Goal: Task Accomplishment & Management: Manage account settings

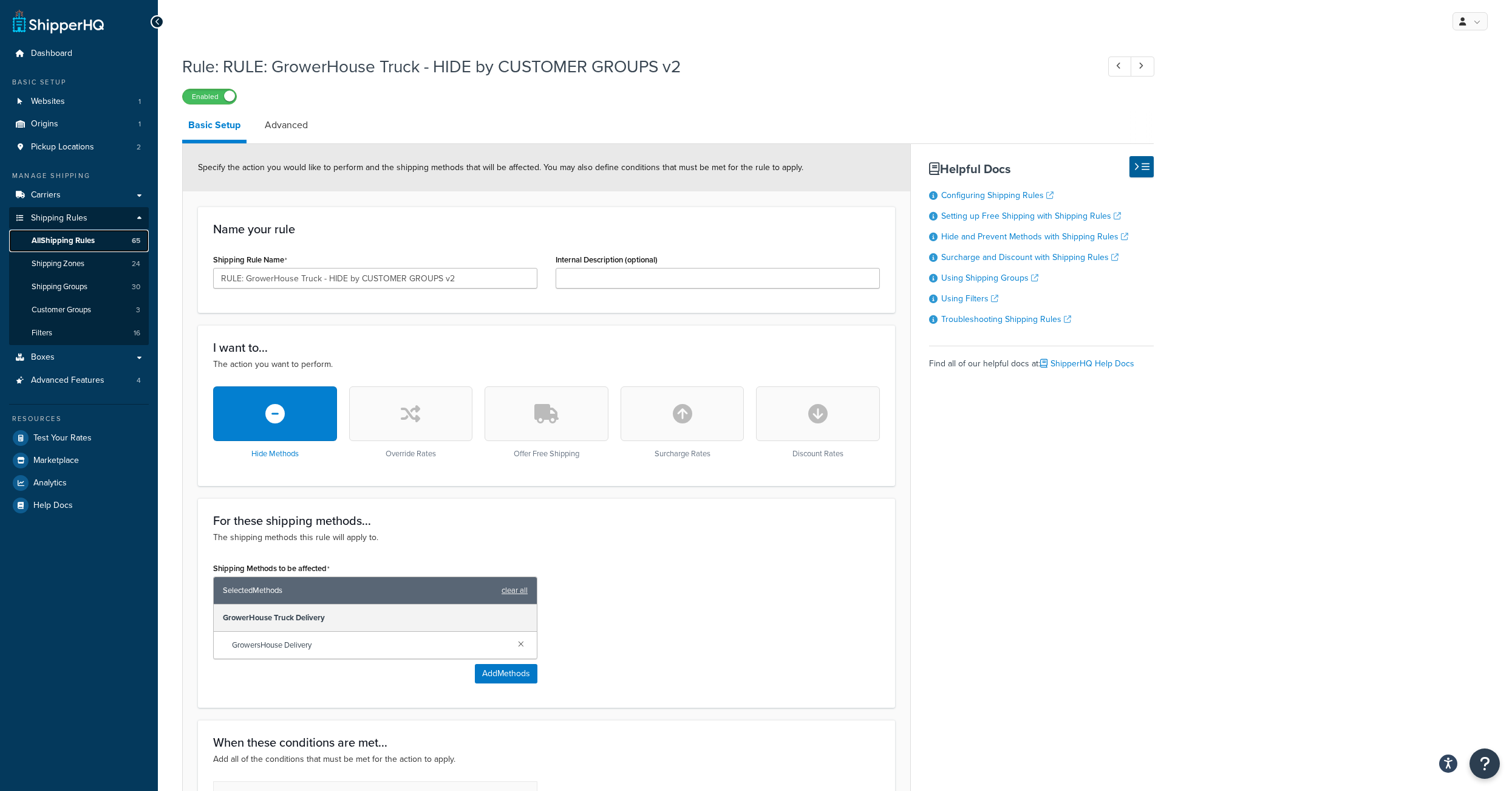
click at [77, 246] on span "All Shipping Rules" at bounding box center [63, 241] width 63 height 10
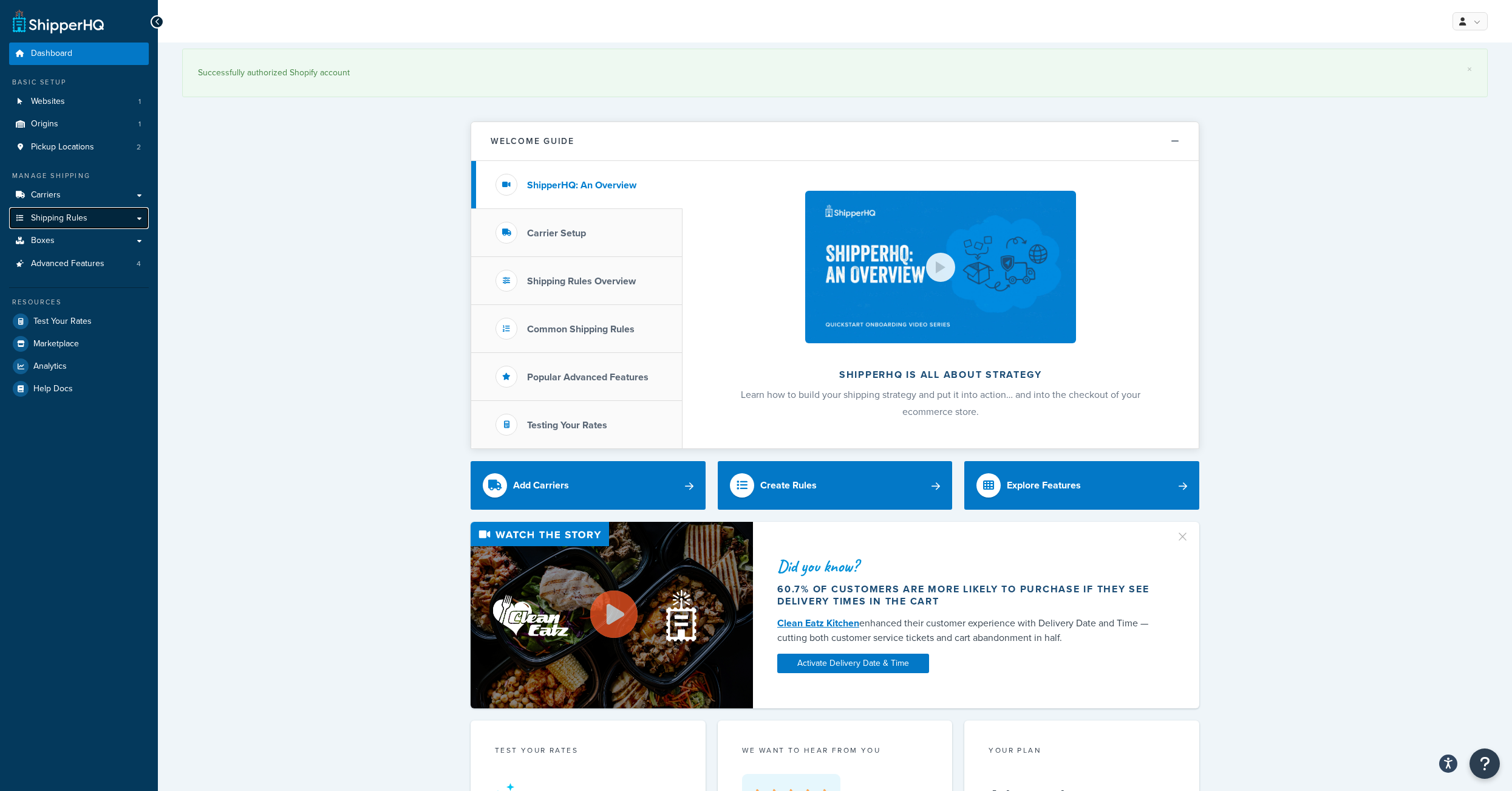
click at [87, 223] on span "Shipping Rules" at bounding box center [59, 218] width 56 height 10
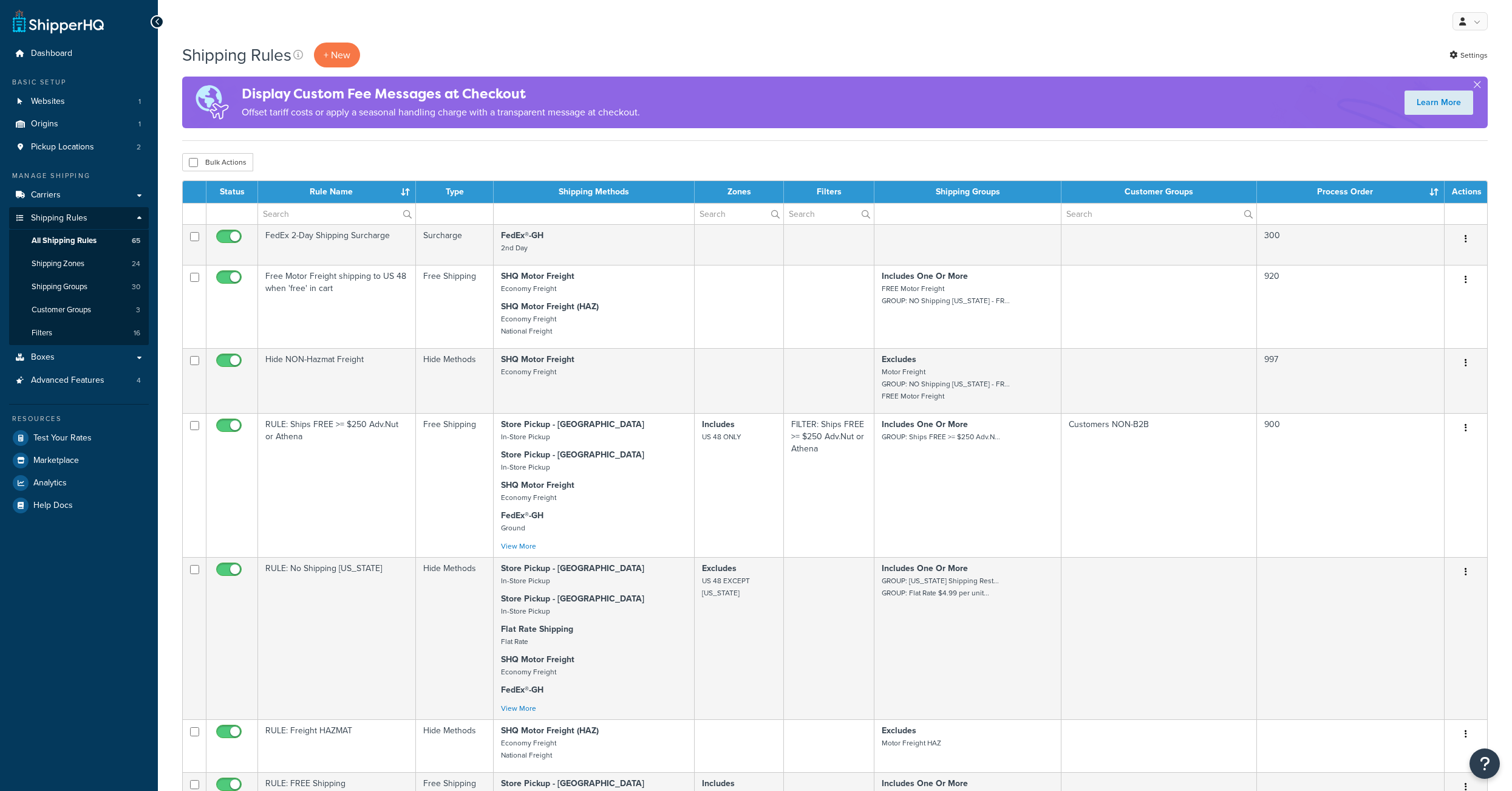
select select "1000"
click at [1110, 59] on div "Shipping Rules + New Settings" at bounding box center [835, 55] width 1306 height 25
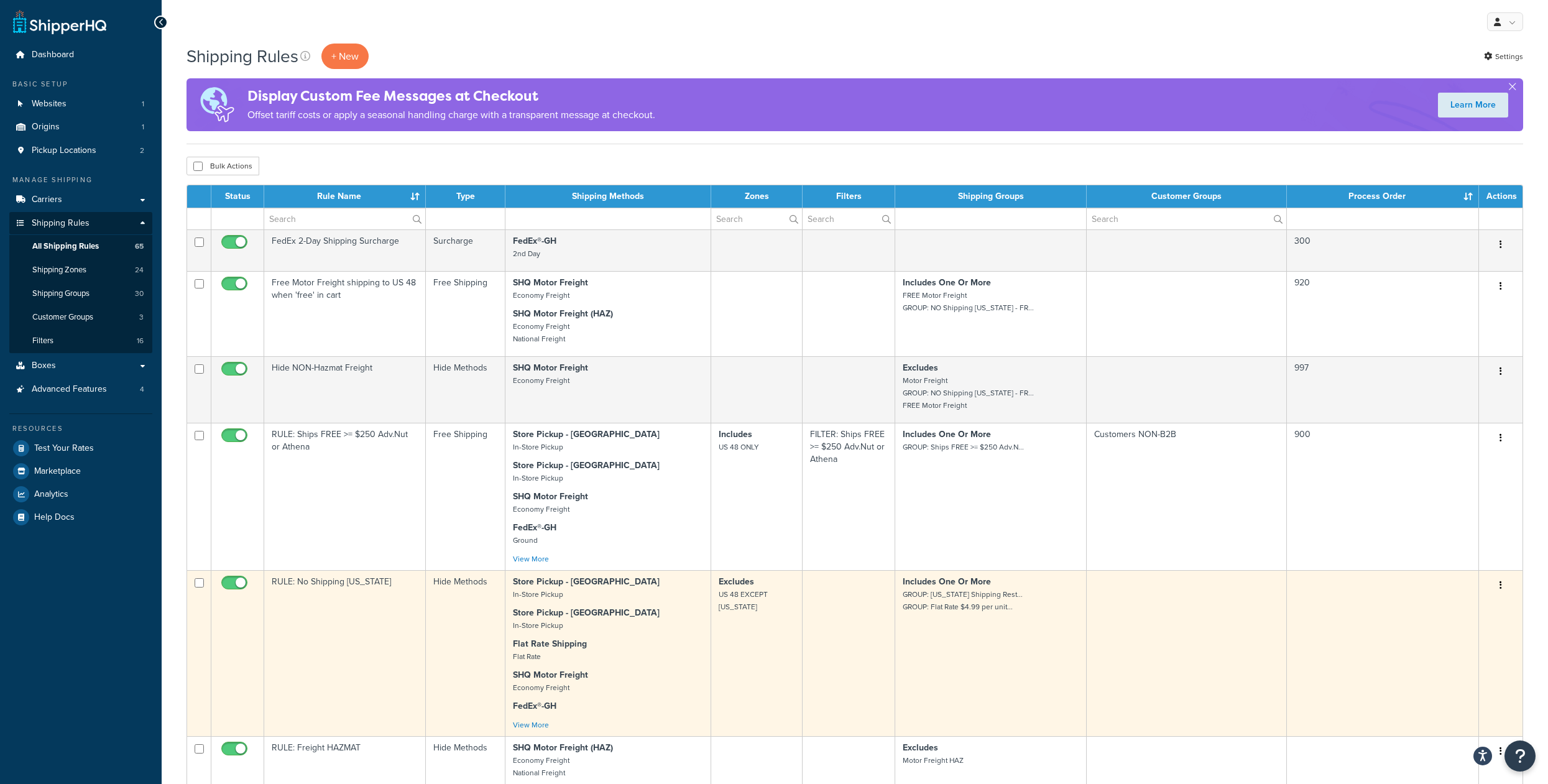
scroll to position [1753, 0]
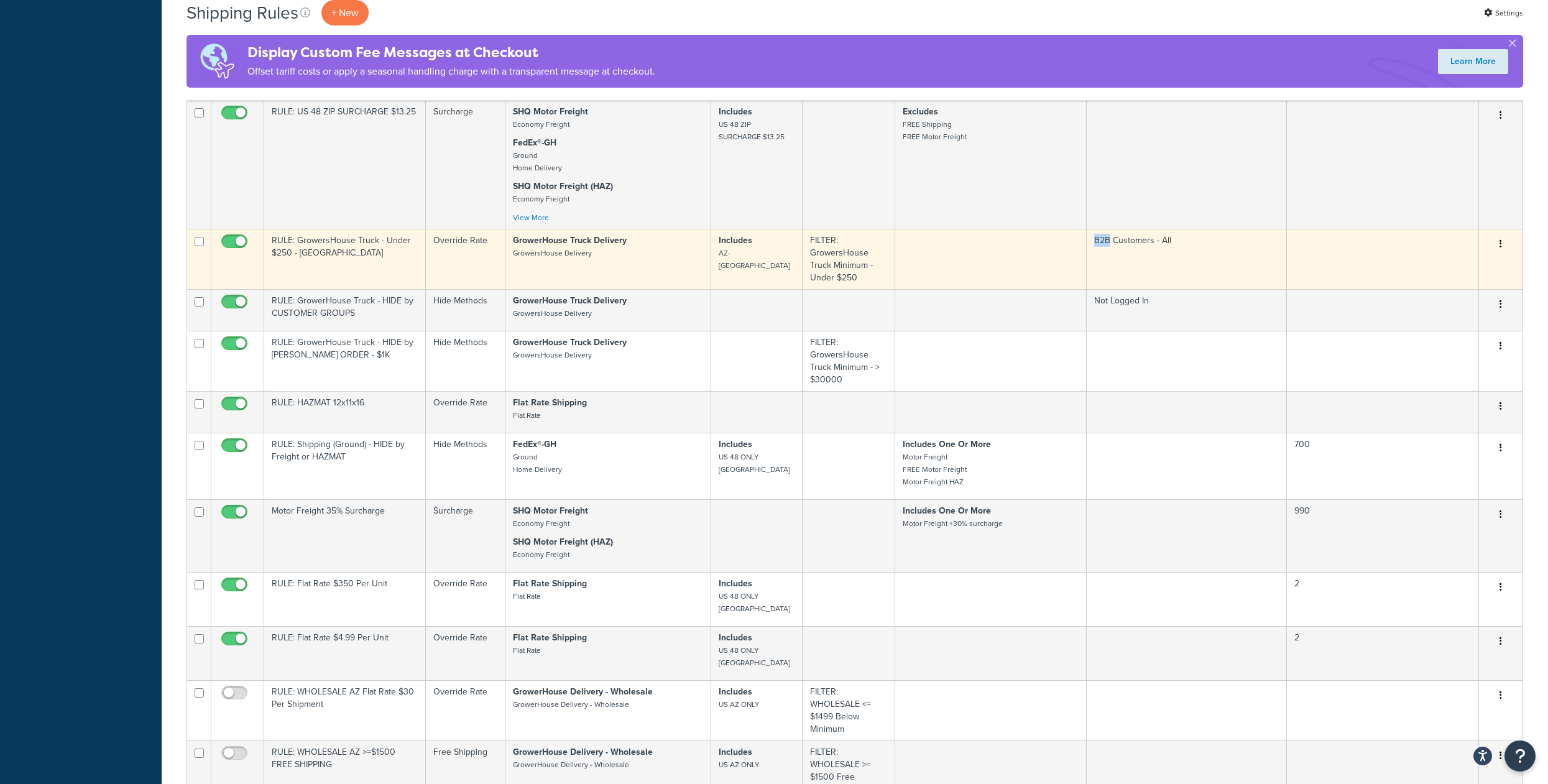
click at [1497, 254] on button "button" at bounding box center [1500, 244] width 17 height 20
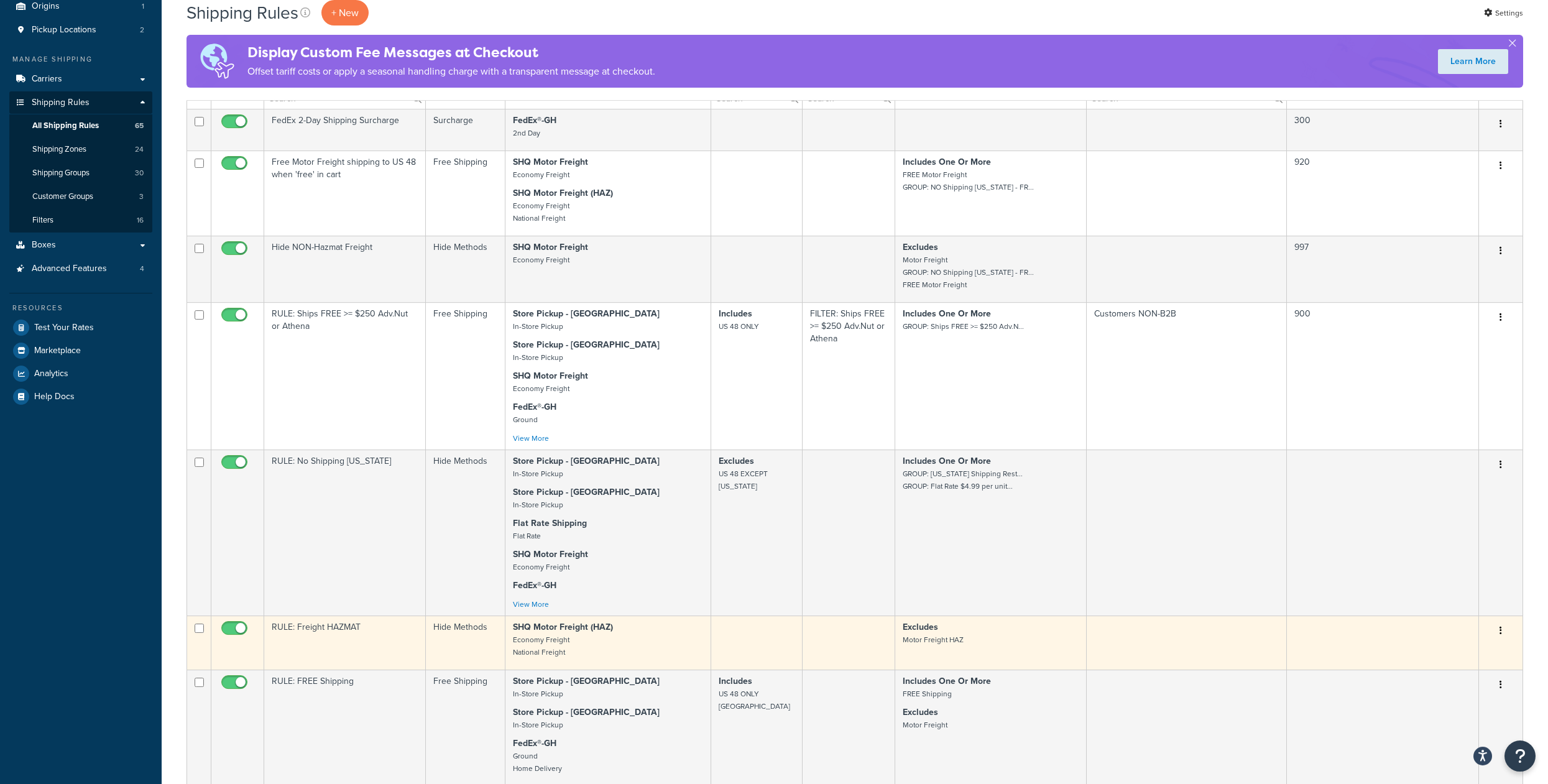
scroll to position [0, 0]
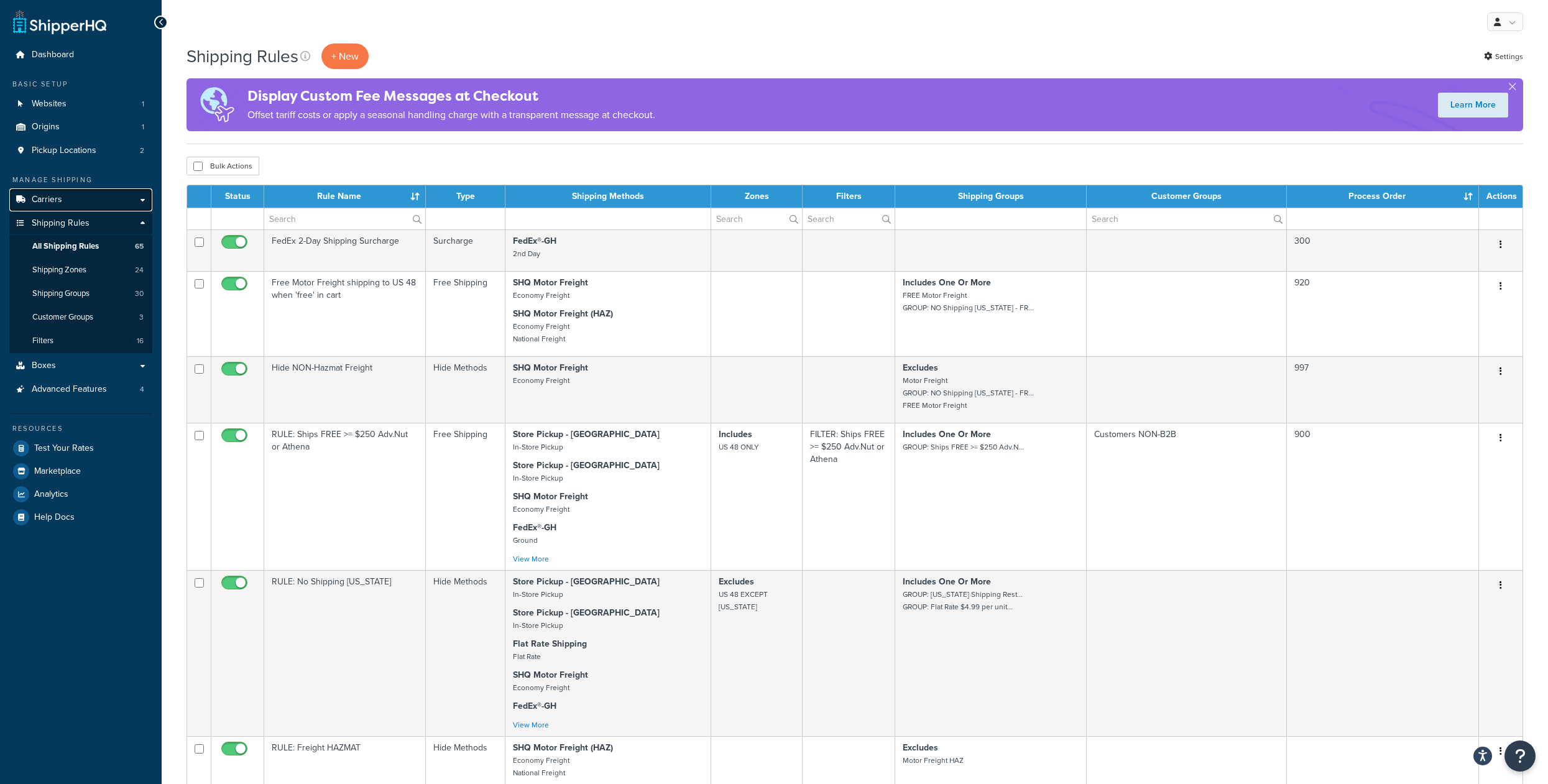
click at [49, 205] on span "Carriers" at bounding box center [46, 200] width 31 height 10
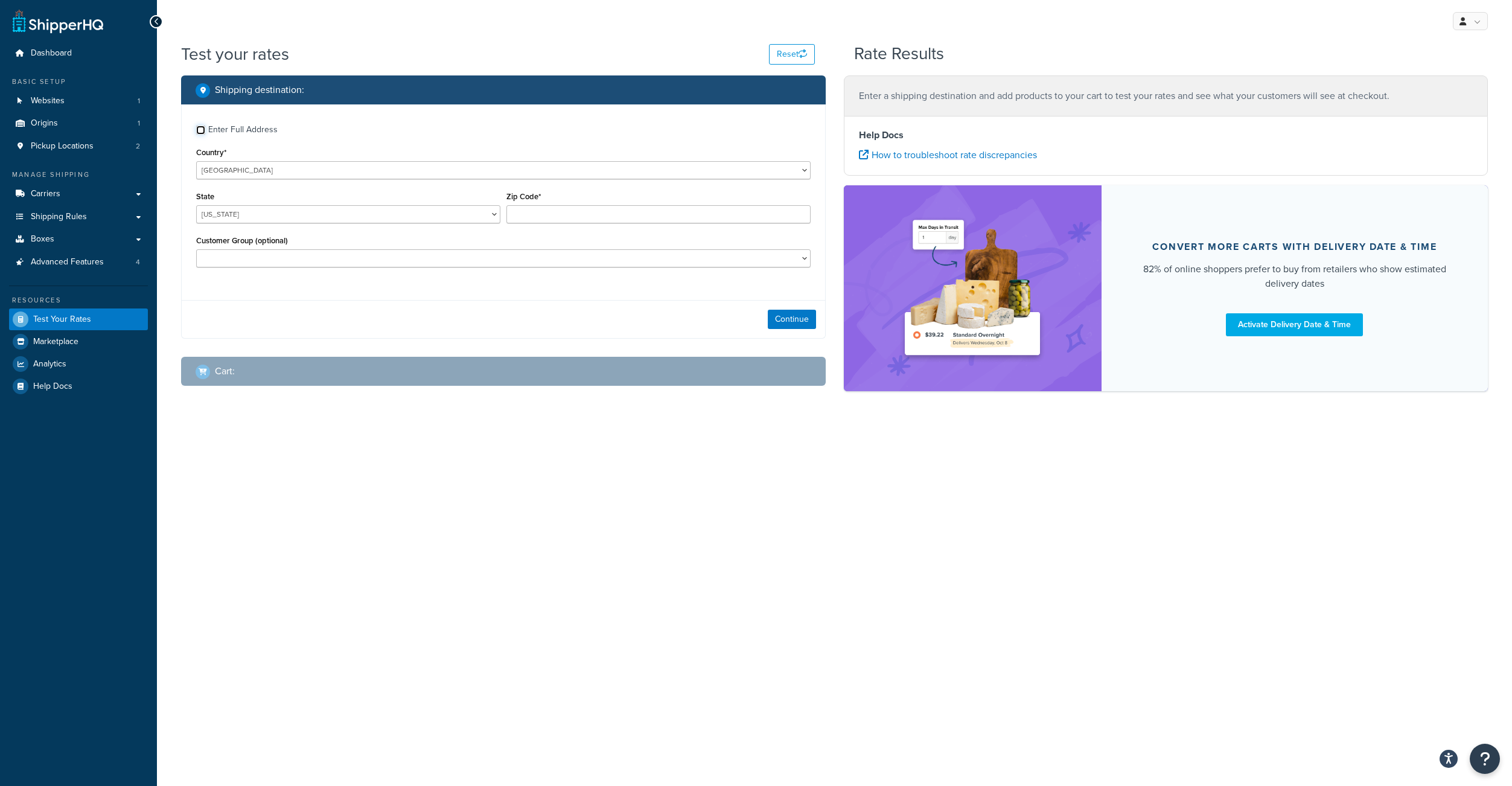
click at [200, 135] on input "Enter Full Address" at bounding box center [201, 130] width 9 height 9
checkbox input "true"
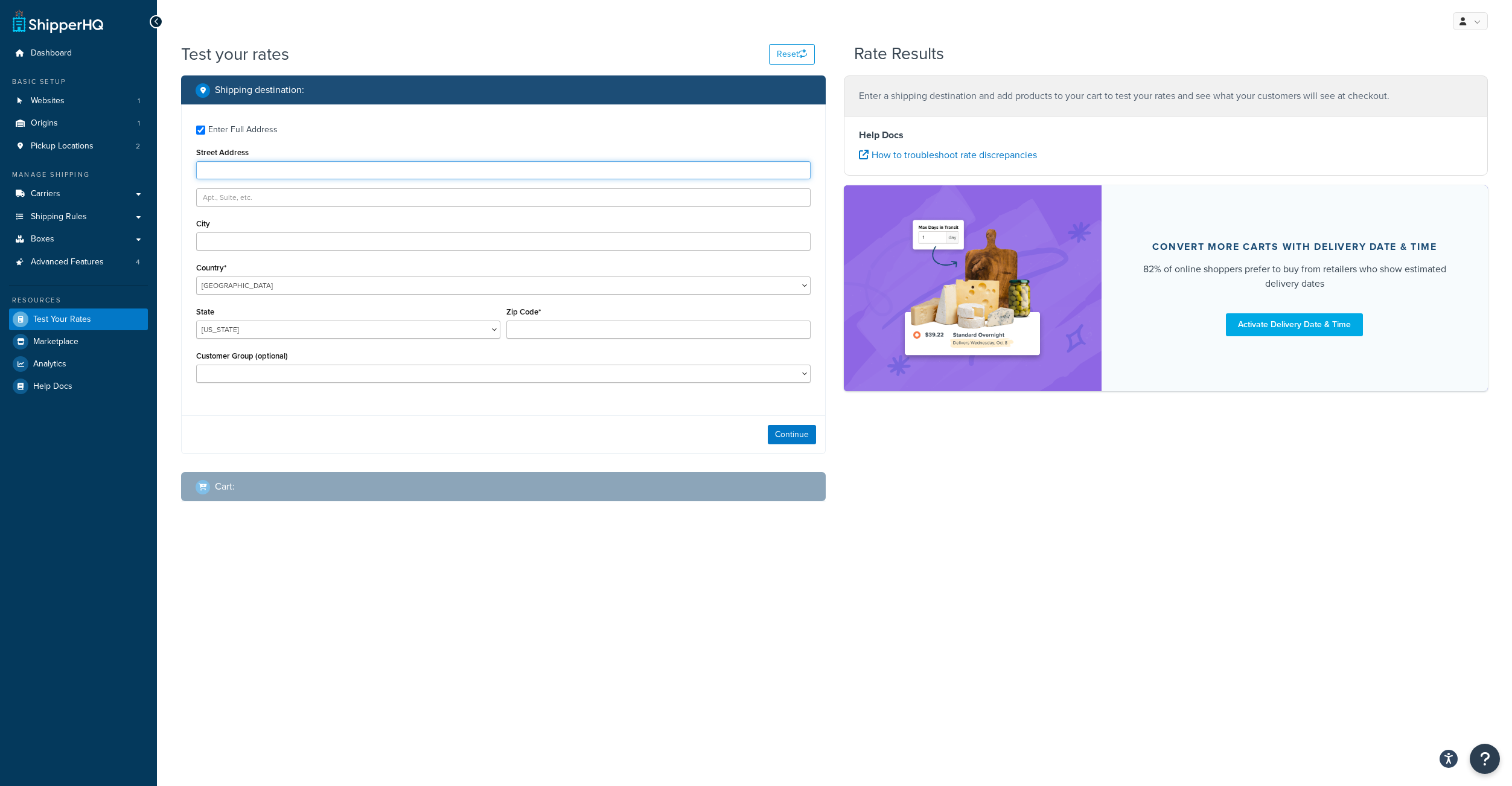
click at [222, 180] on input "Street Address" at bounding box center [503, 170] width 615 height 18
type input "3635 E 34th St"
type input "Tucson"
select select "AZ"
type input "85713"
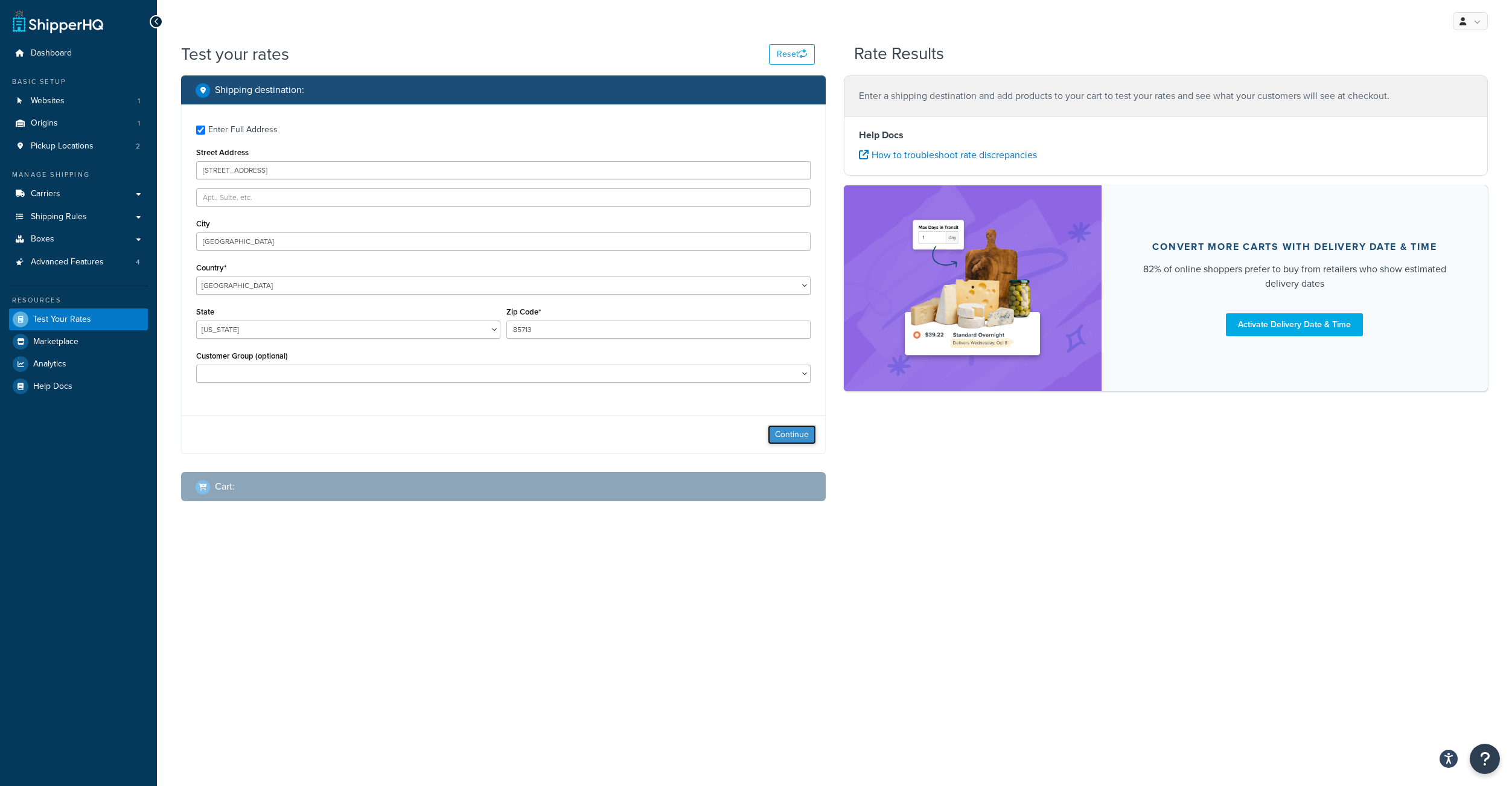
click at [780, 444] on button "Continue" at bounding box center [792, 434] width 48 height 20
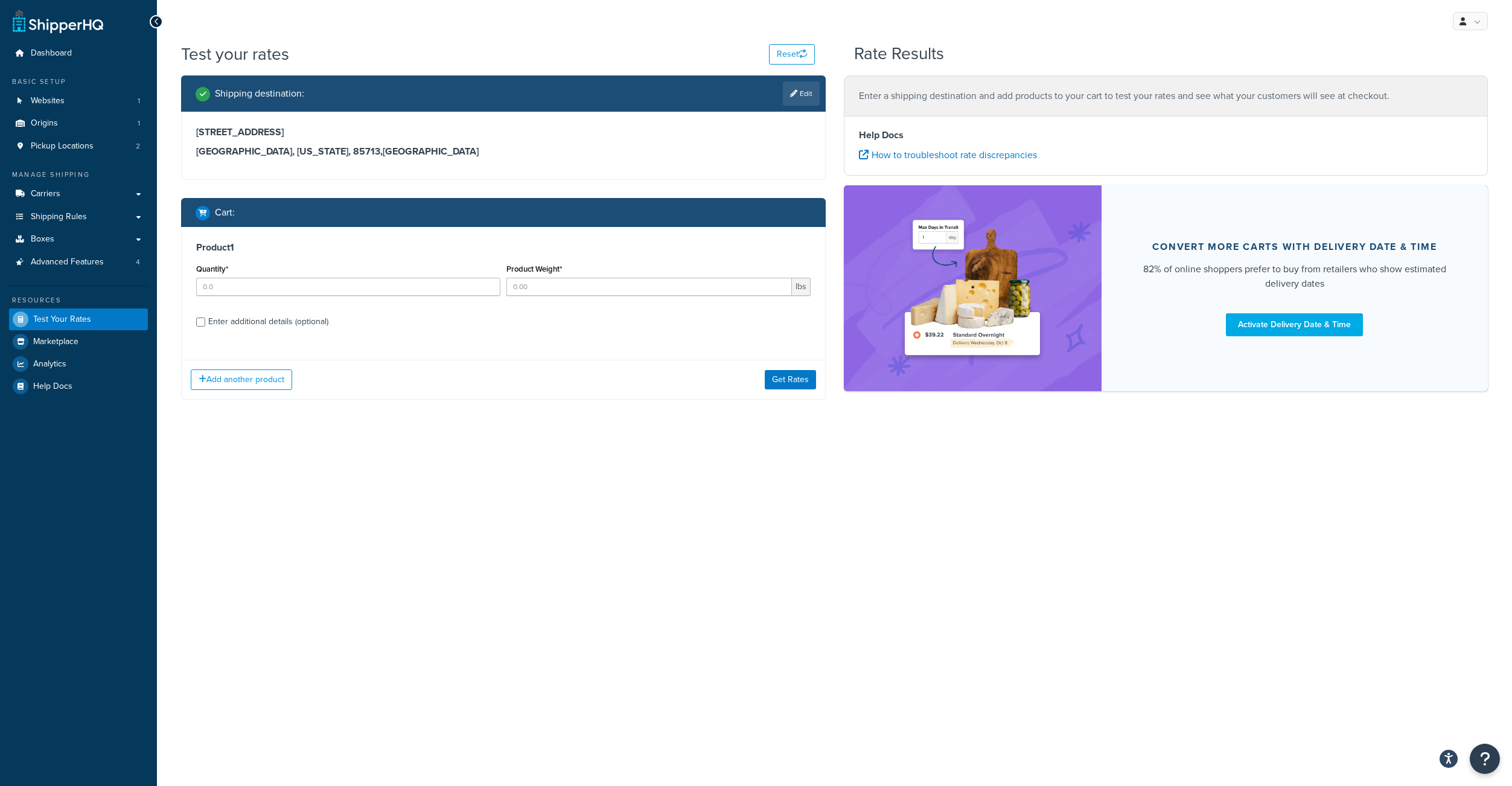
click at [192, 332] on div "Product 1 Quantity* Product Weight* lbs Enter additional details (optional)" at bounding box center [503, 289] width 644 height 124
click at [199, 326] on input "Enter additional details (optional)" at bounding box center [201, 322] width 9 height 9
checkbox input "true"
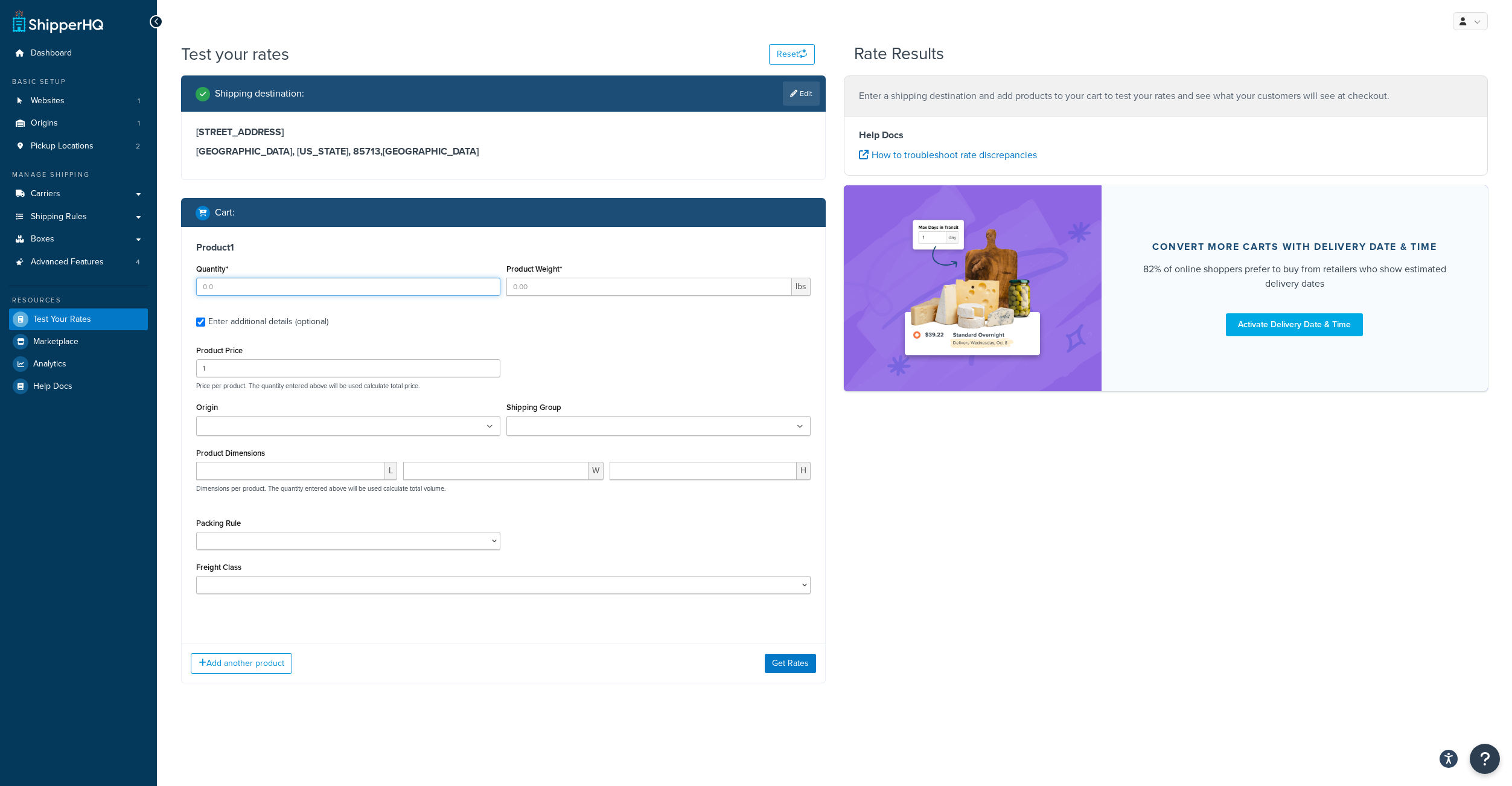
click at [207, 296] on input "Quantity*" at bounding box center [348, 286] width 304 height 18
type input "1"
click at [535, 296] on input "Product Weight*" at bounding box center [649, 286] width 286 height 18
type input "20"
click at [287, 436] on ul at bounding box center [348, 425] width 304 height 20
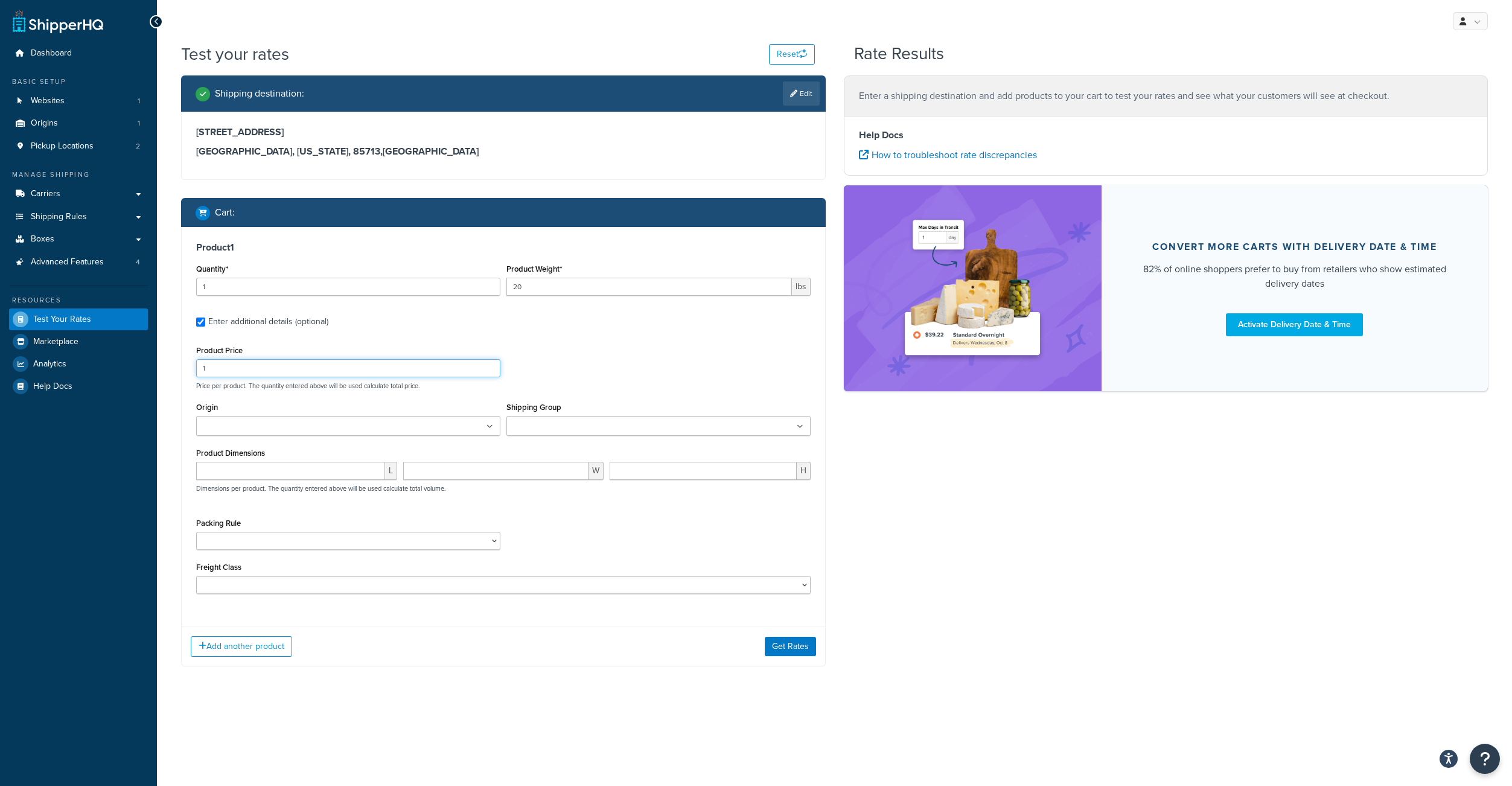
drag, startPoint x: 255, startPoint y: 385, endPoint x: 179, endPoint y: 382, distance: 76.1
click at [196, 377] on input "1" at bounding box center [348, 368] width 304 height 18
type input "50"
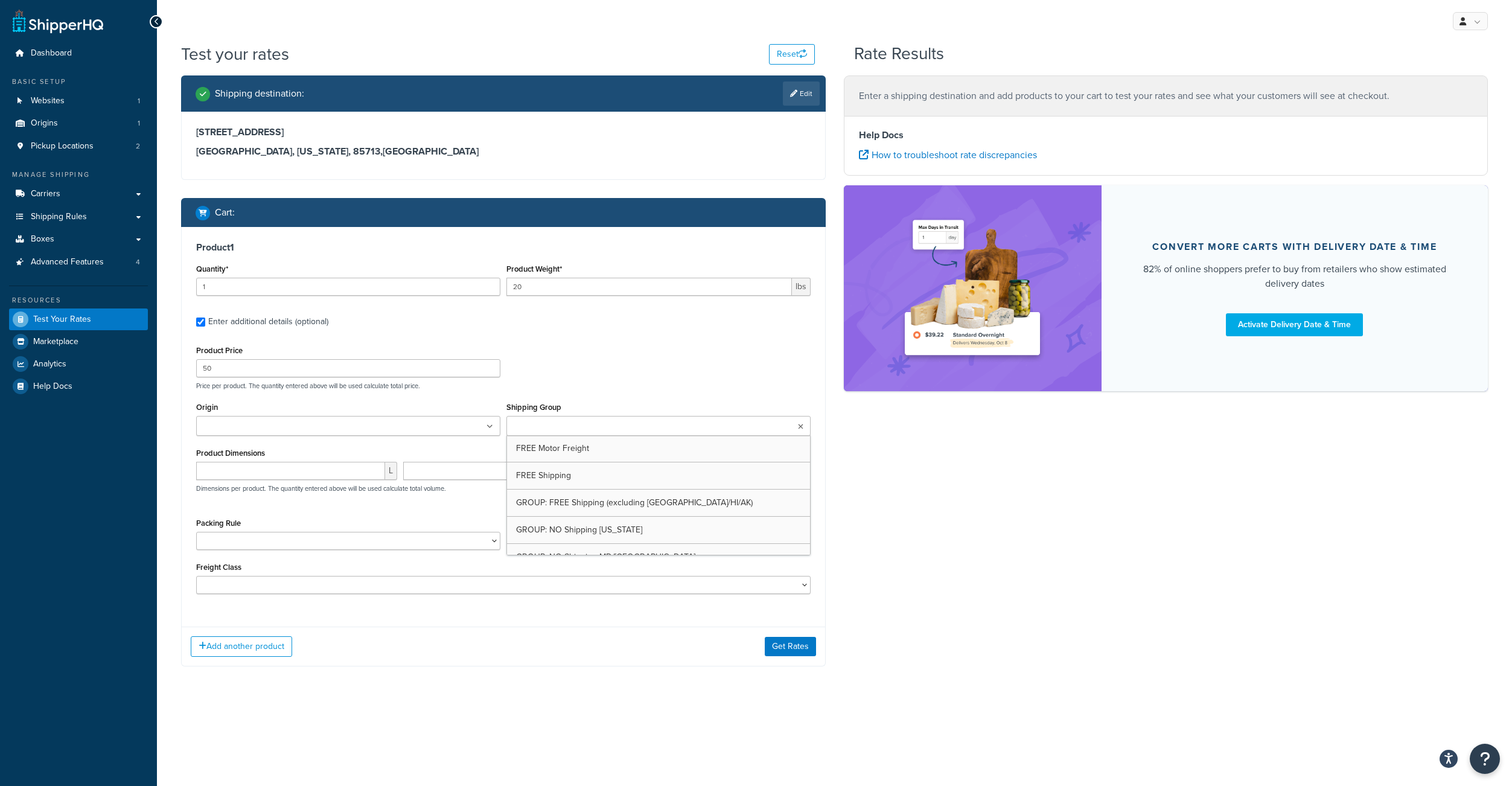
click at [570, 433] on input "Shipping Group" at bounding box center [563, 427] width 107 height 13
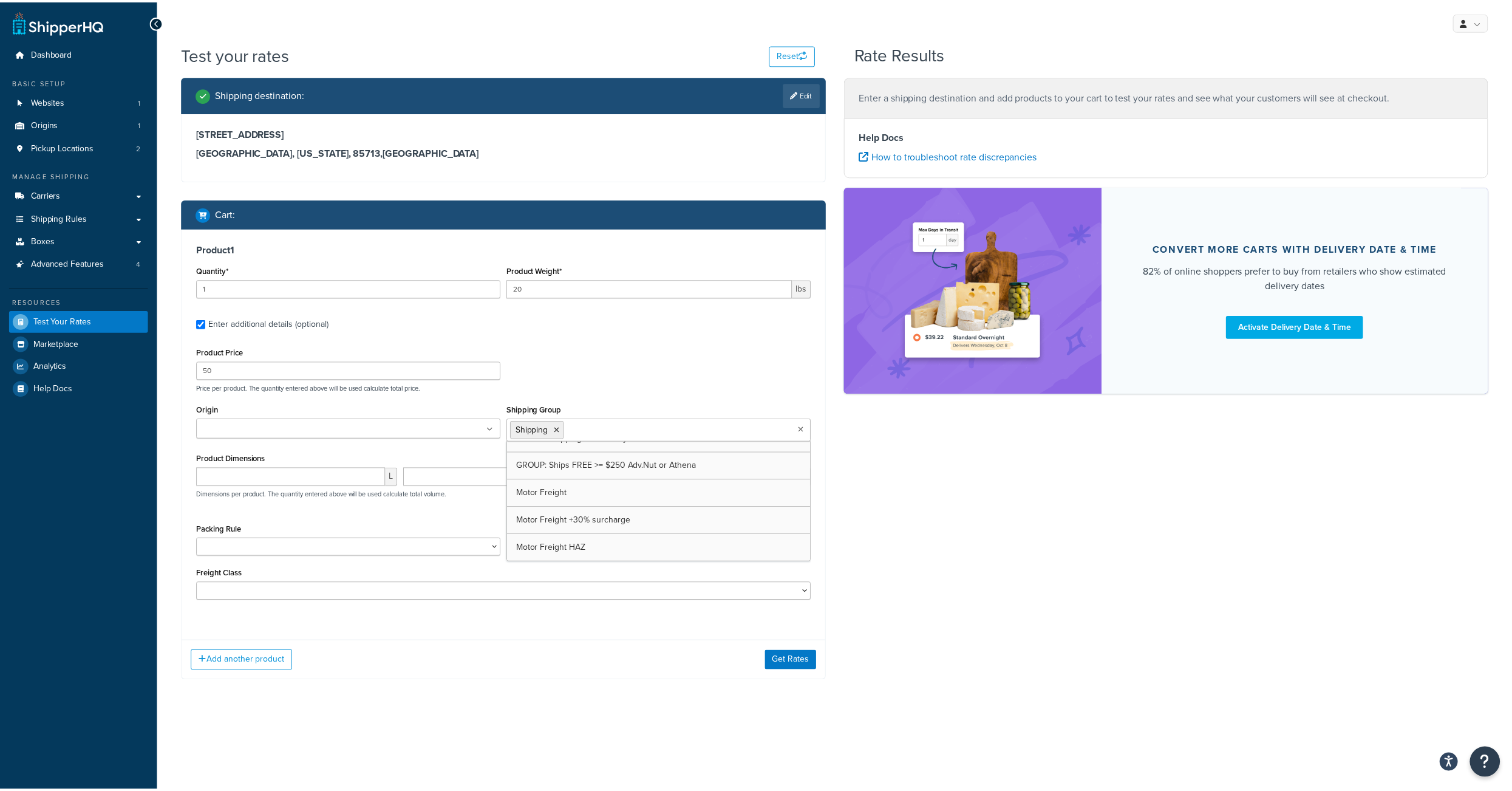
scroll to position [691, 0]
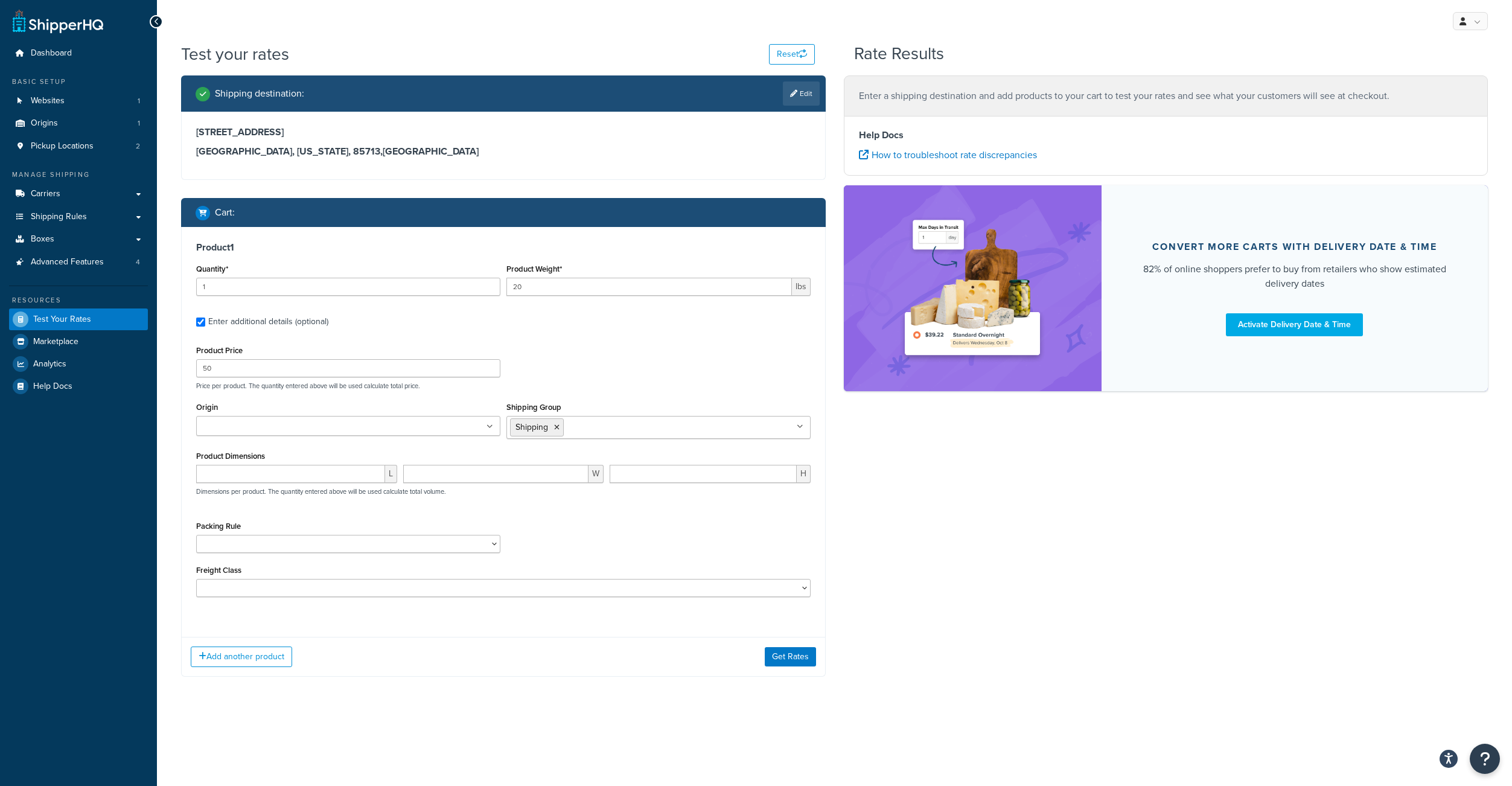
drag, startPoint x: 964, startPoint y: 563, endPoint x: 842, endPoint y: 668, distance: 161.0
click at [959, 566] on div "Shipping destination : Edit 3635 E 34th St Tucson, Arizona, 85713 , United Stat…" at bounding box center [835, 385] width 1325 height 619
click at [810, 659] on button "Get Rates" at bounding box center [791, 649] width 52 height 20
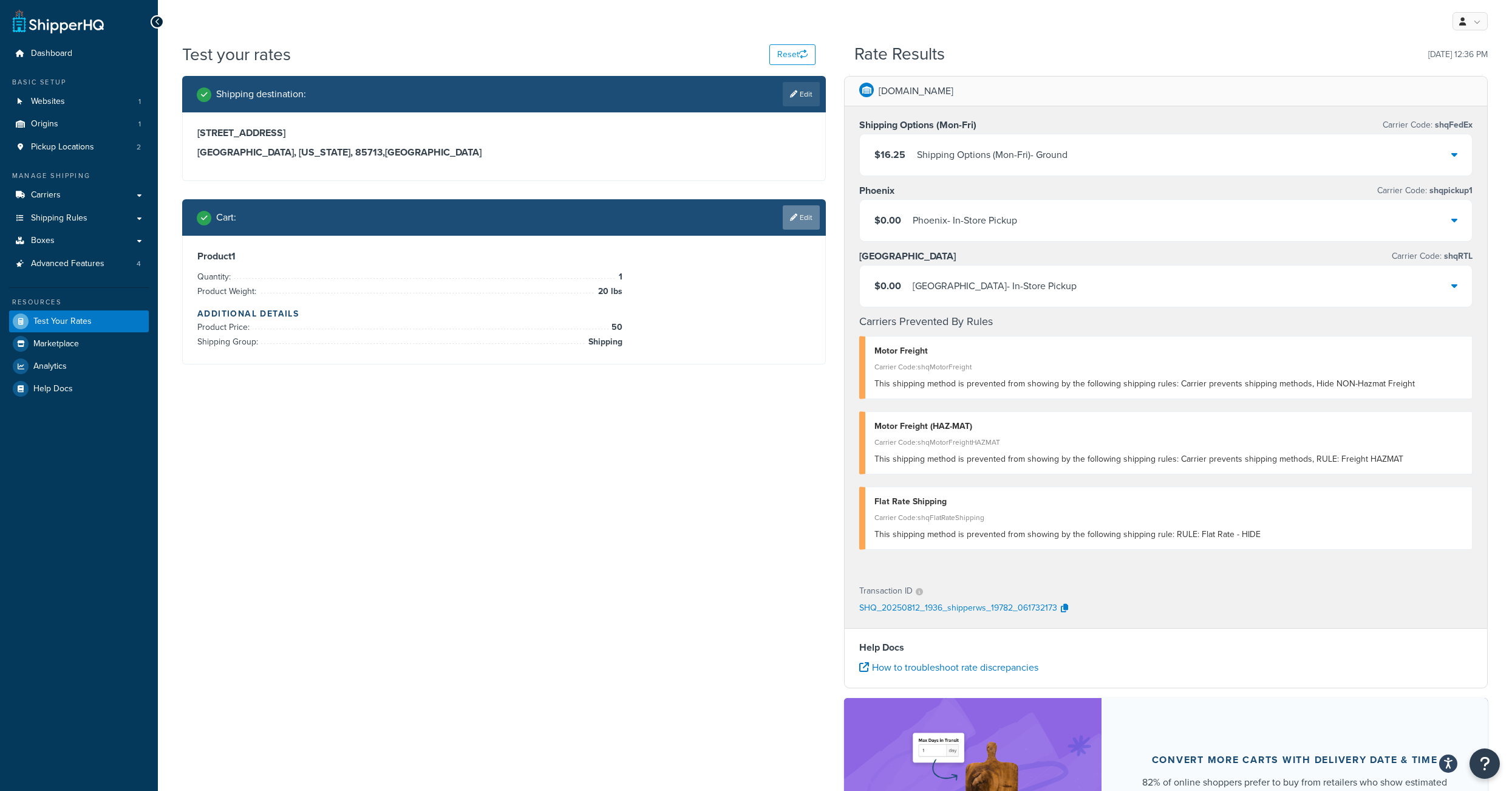
click at [793, 230] on link "Edit" at bounding box center [801, 217] width 37 height 24
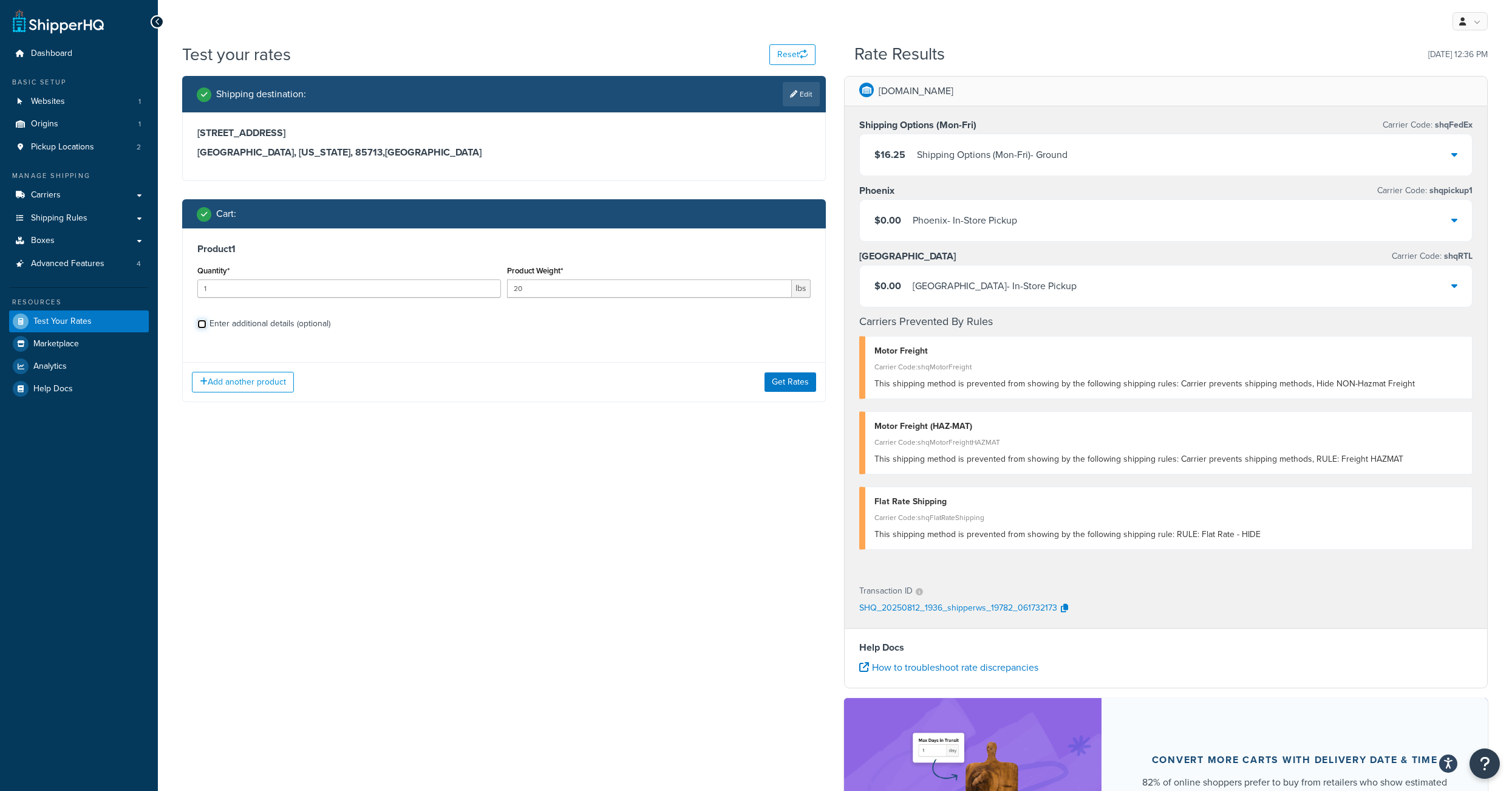
click at [202, 329] on input "Enter additional details (optional)" at bounding box center [202, 324] width 9 height 9
checkbox input "true"
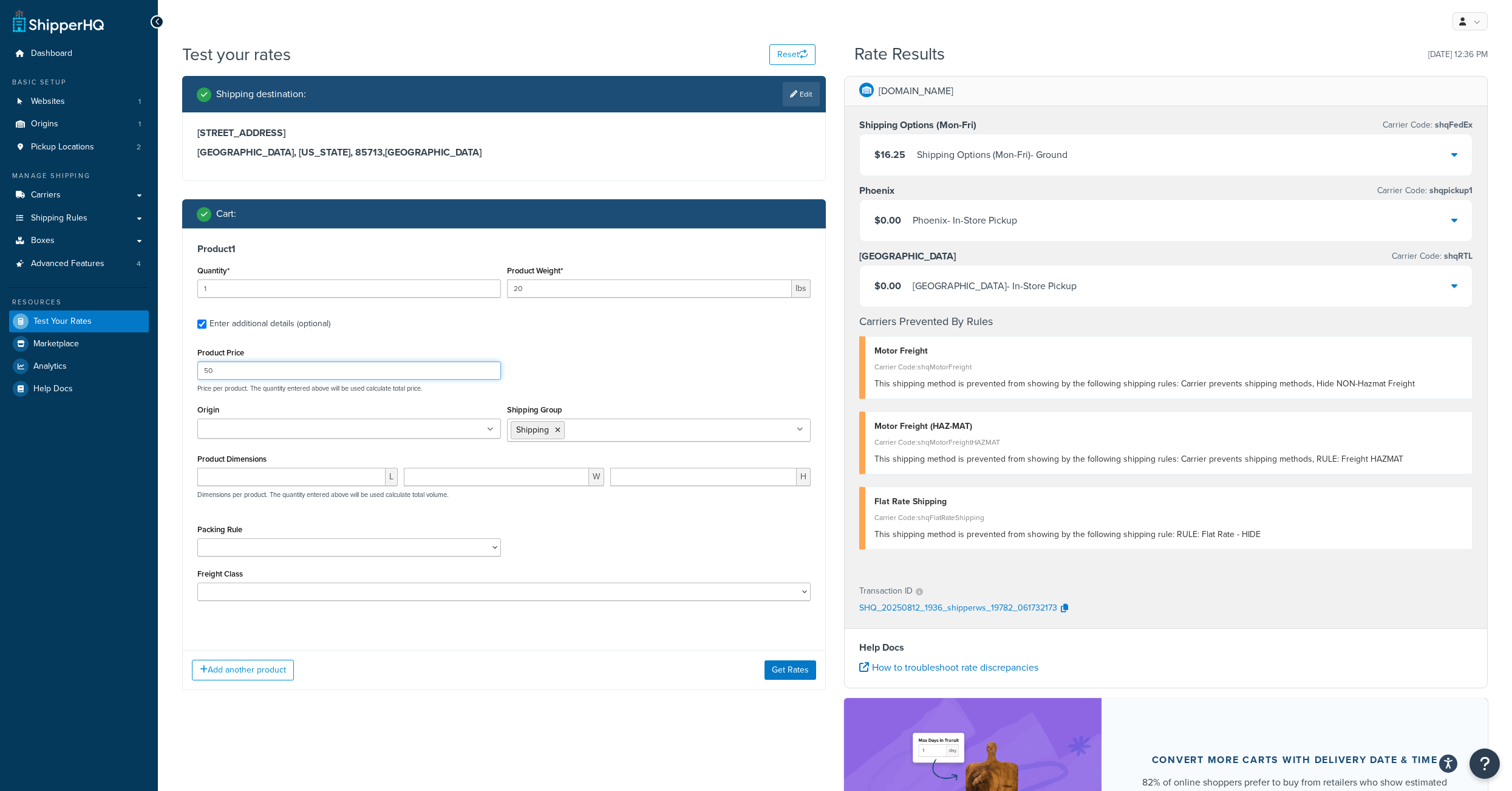
drag, startPoint x: 232, startPoint y: 386, endPoint x: 176, endPoint y: 389, distance: 56.1
click at [198, 380] on input "50" at bounding box center [349, 370] width 304 height 18
type input "60"
click at [800, 663] on button "Get Rates" at bounding box center [790, 653] width 52 height 20
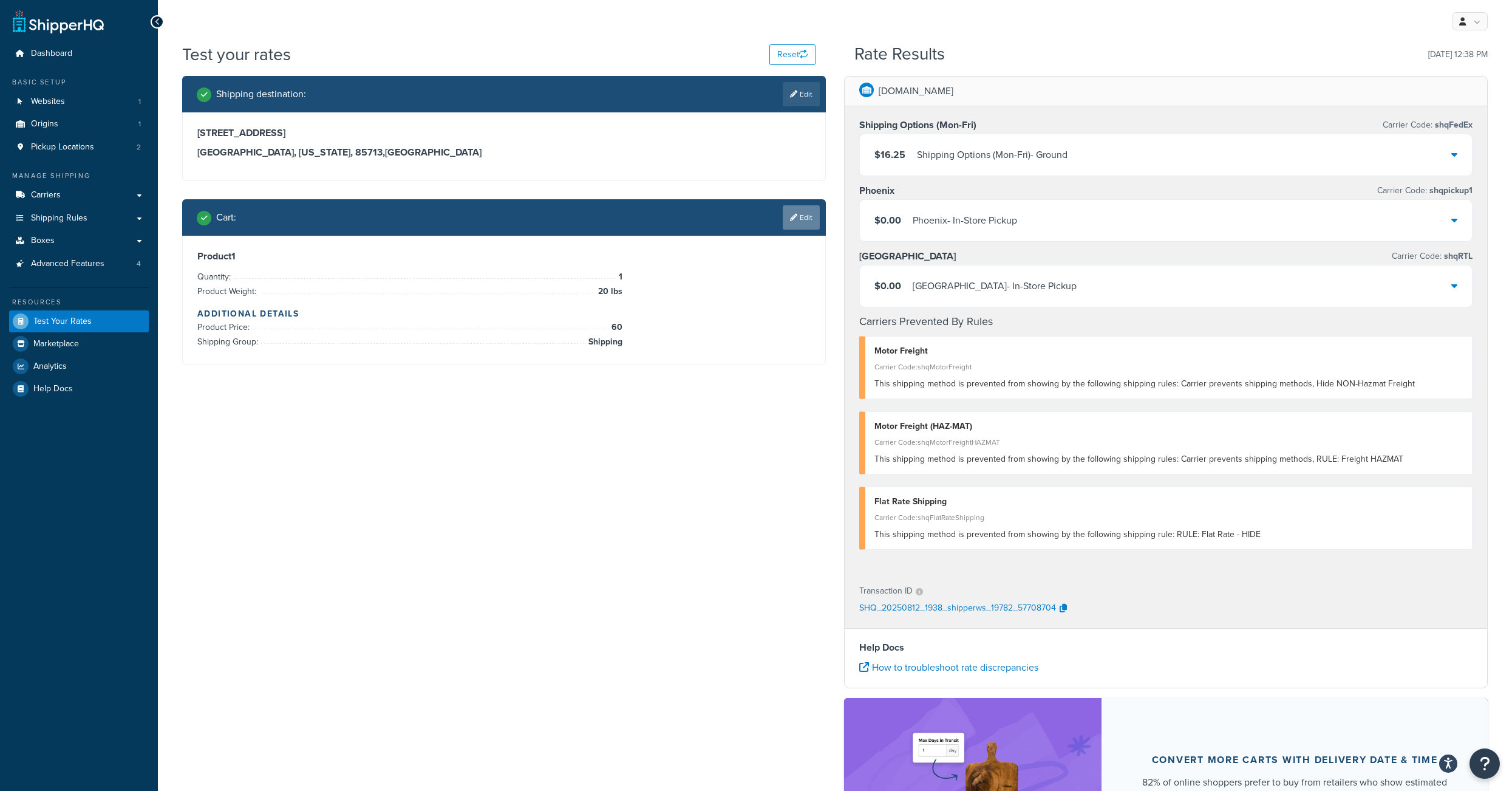
click at [790, 221] on icon at bounding box center [794, 217] width 7 height 7
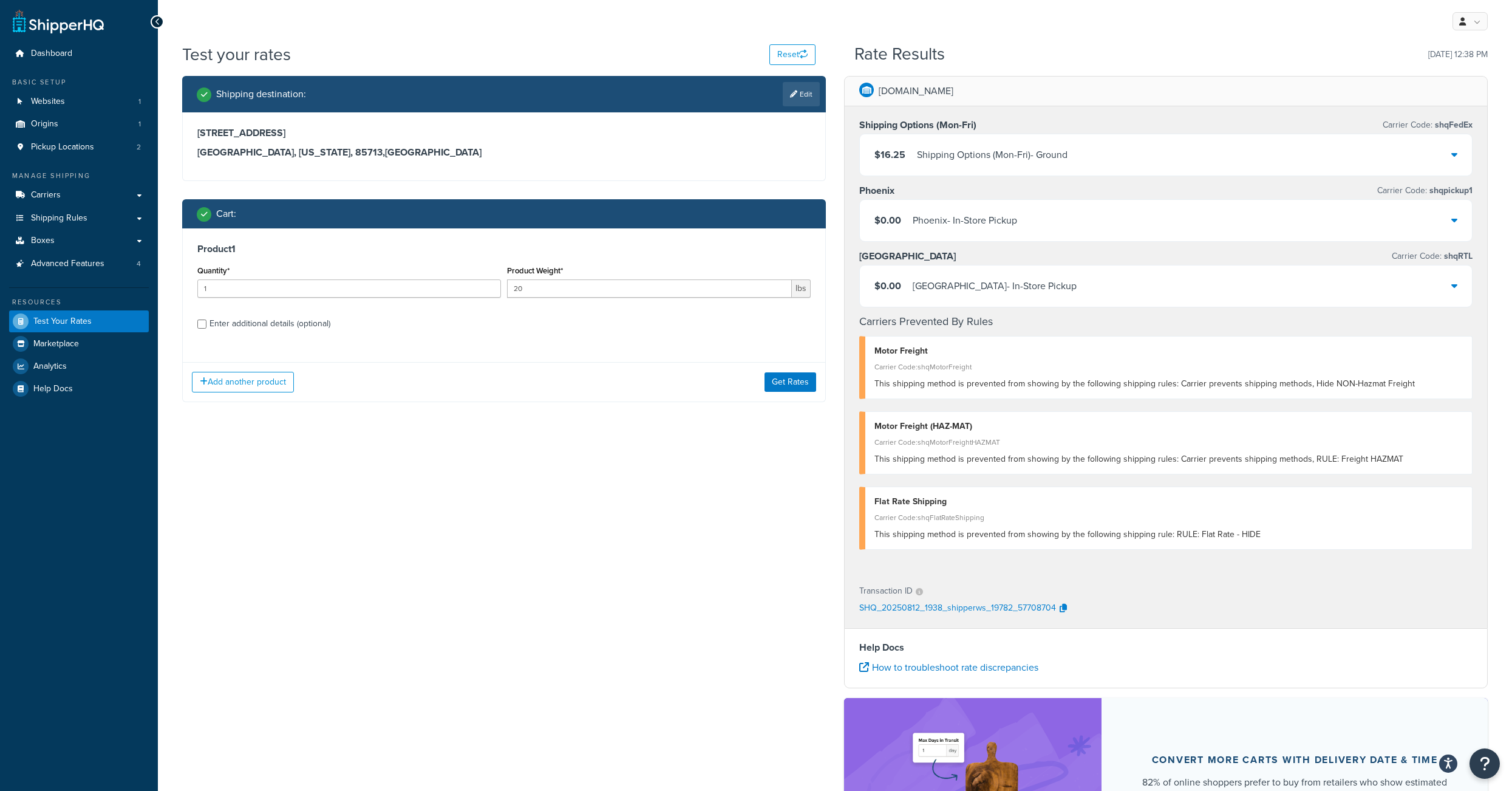
click at [208, 332] on div "Enter additional details (optional)" at bounding box center [504, 322] width 613 height 20
click at [206, 329] on input "Enter additional details (optional)" at bounding box center [202, 324] width 9 height 9
checkbox input "true"
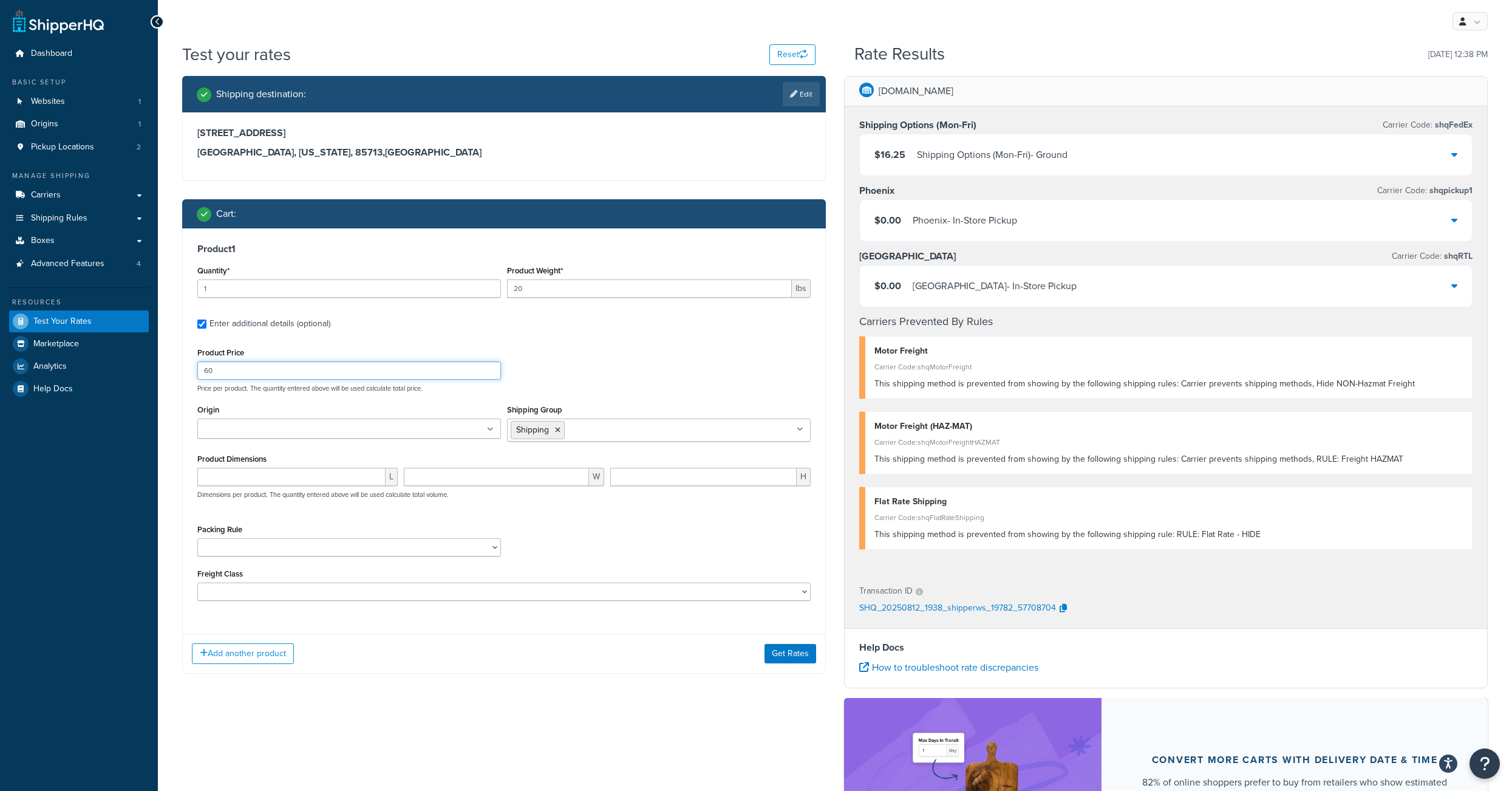
drag, startPoint x: 248, startPoint y: 385, endPoint x: 181, endPoint y: 384, distance: 67.0
click at [198, 380] on input "60" at bounding box center [349, 370] width 304 height 18
type input "300"
click at [785, 663] on button "Get Rates" at bounding box center [790, 653] width 52 height 20
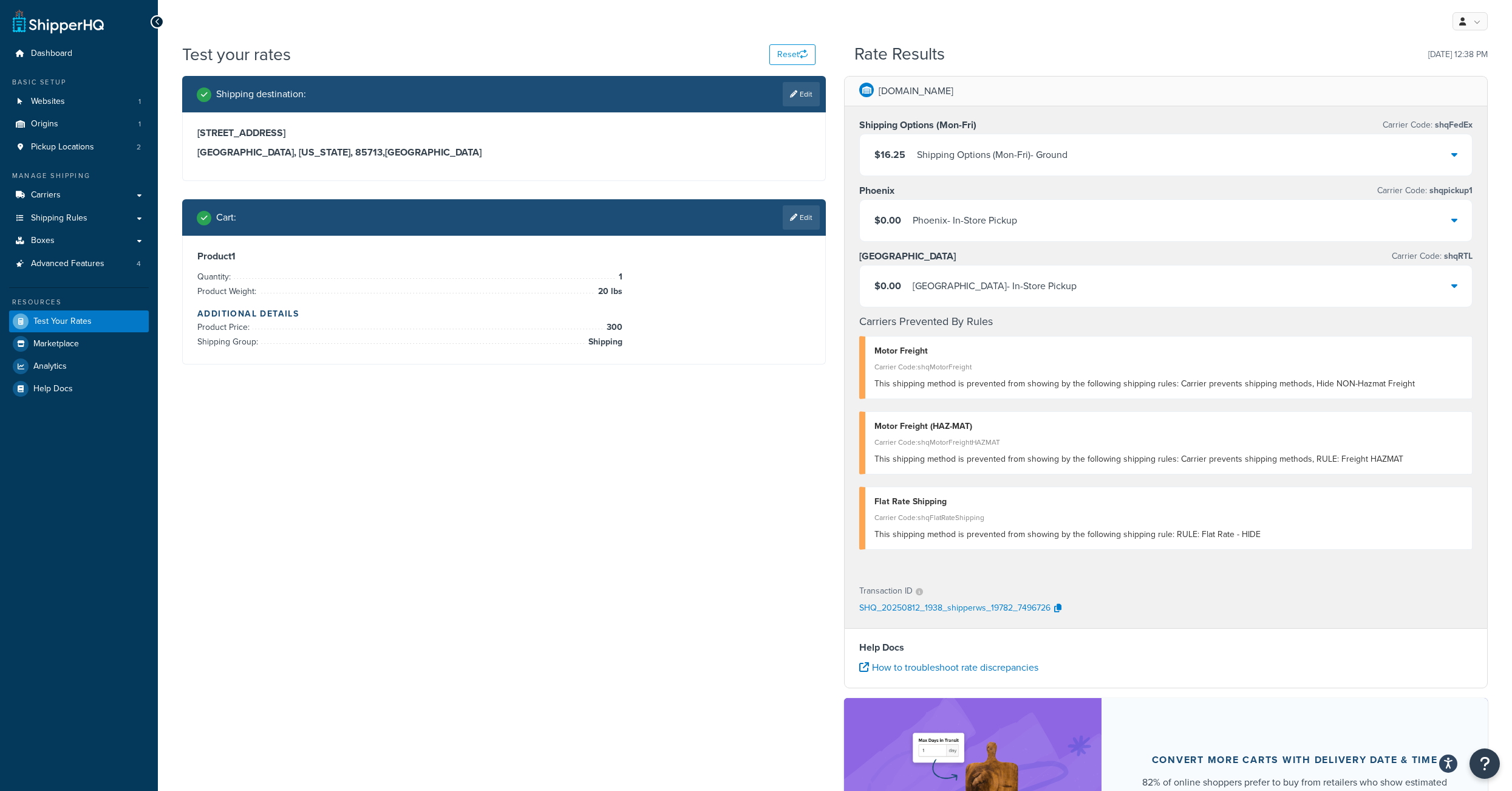
click at [799, 223] on link "Edit" at bounding box center [801, 217] width 37 height 24
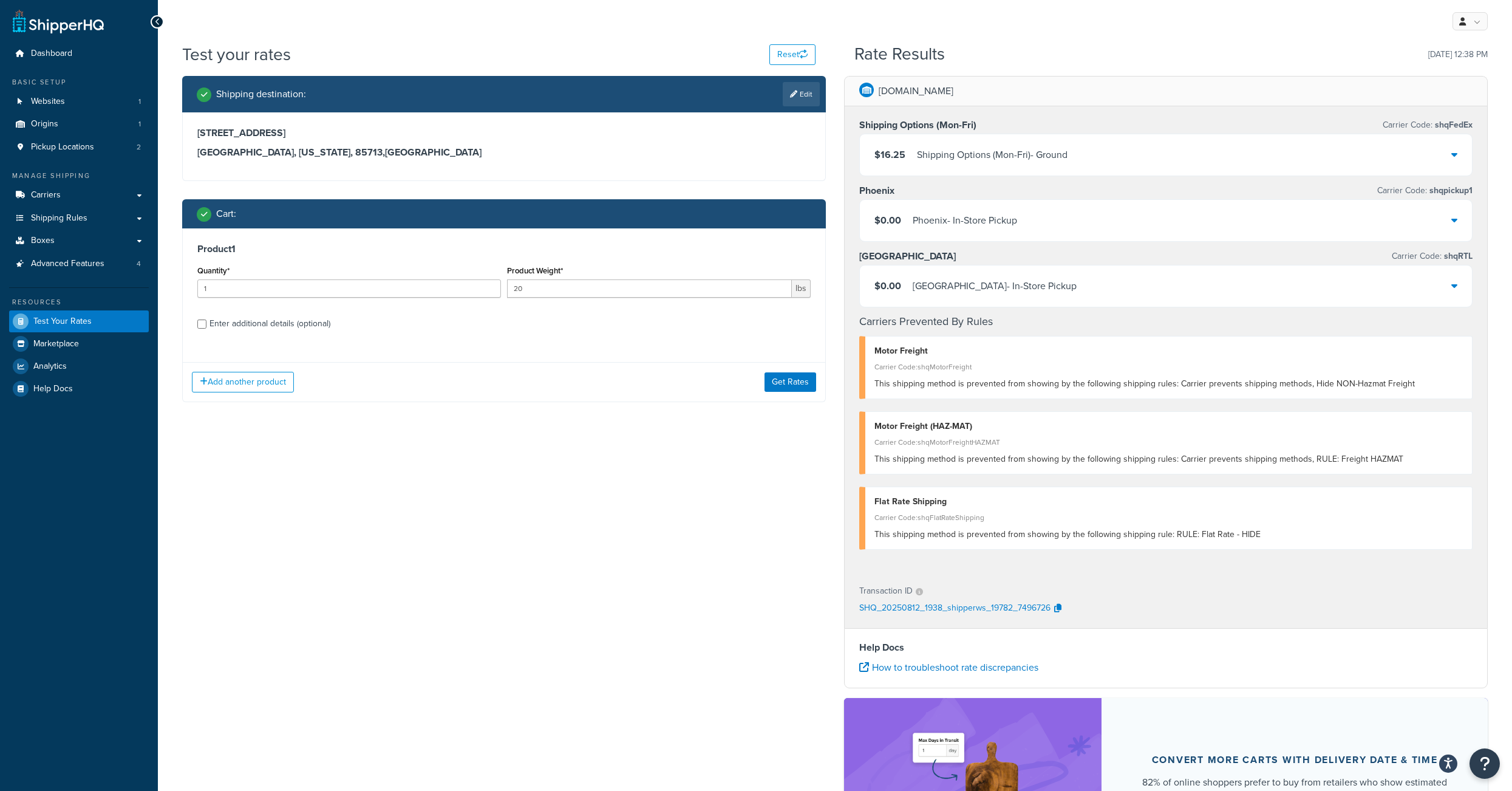
click at [198, 341] on div "Product 1 Quantity* 1 Product Weight* 20 lbs Enter additional details (optional)" at bounding box center [504, 290] width 642 height 124
click at [204, 329] on input "Enter additional details (optional)" at bounding box center [202, 324] width 9 height 9
checkbox input "true"
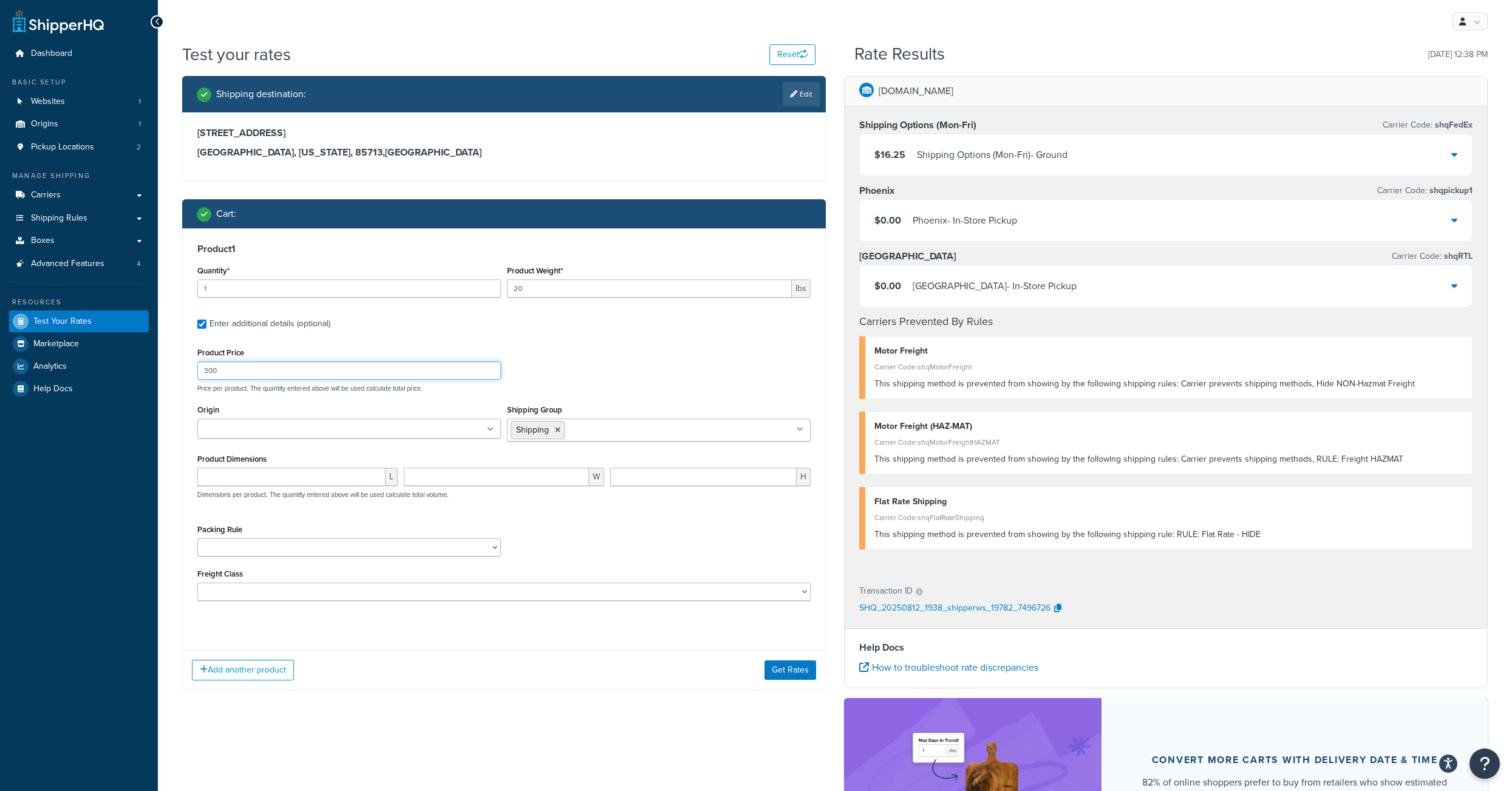
drag, startPoint x: 233, startPoint y: 390, endPoint x: 182, endPoint y: 389, distance: 51.0
click at [198, 380] on input "300" at bounding box center [349, 370] width 304 height 18
type input "201"
click at [781, 663] on button "Get Rates" at bounding box center [790, 653] width 52 height 20
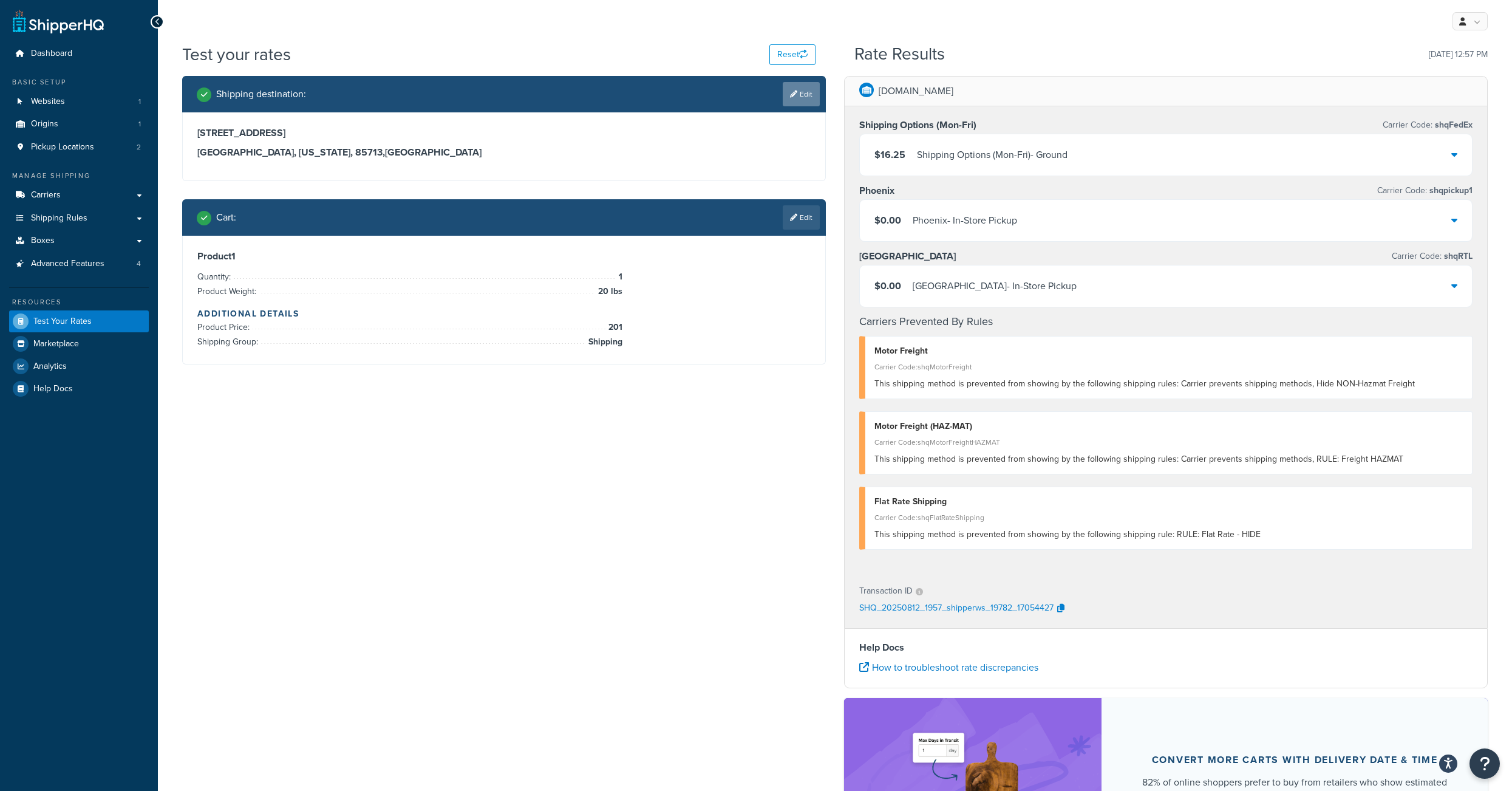
click at [793, 105] on link "Edit" at bounding box center [801, 94] width 37 height 24
select select "AZ"
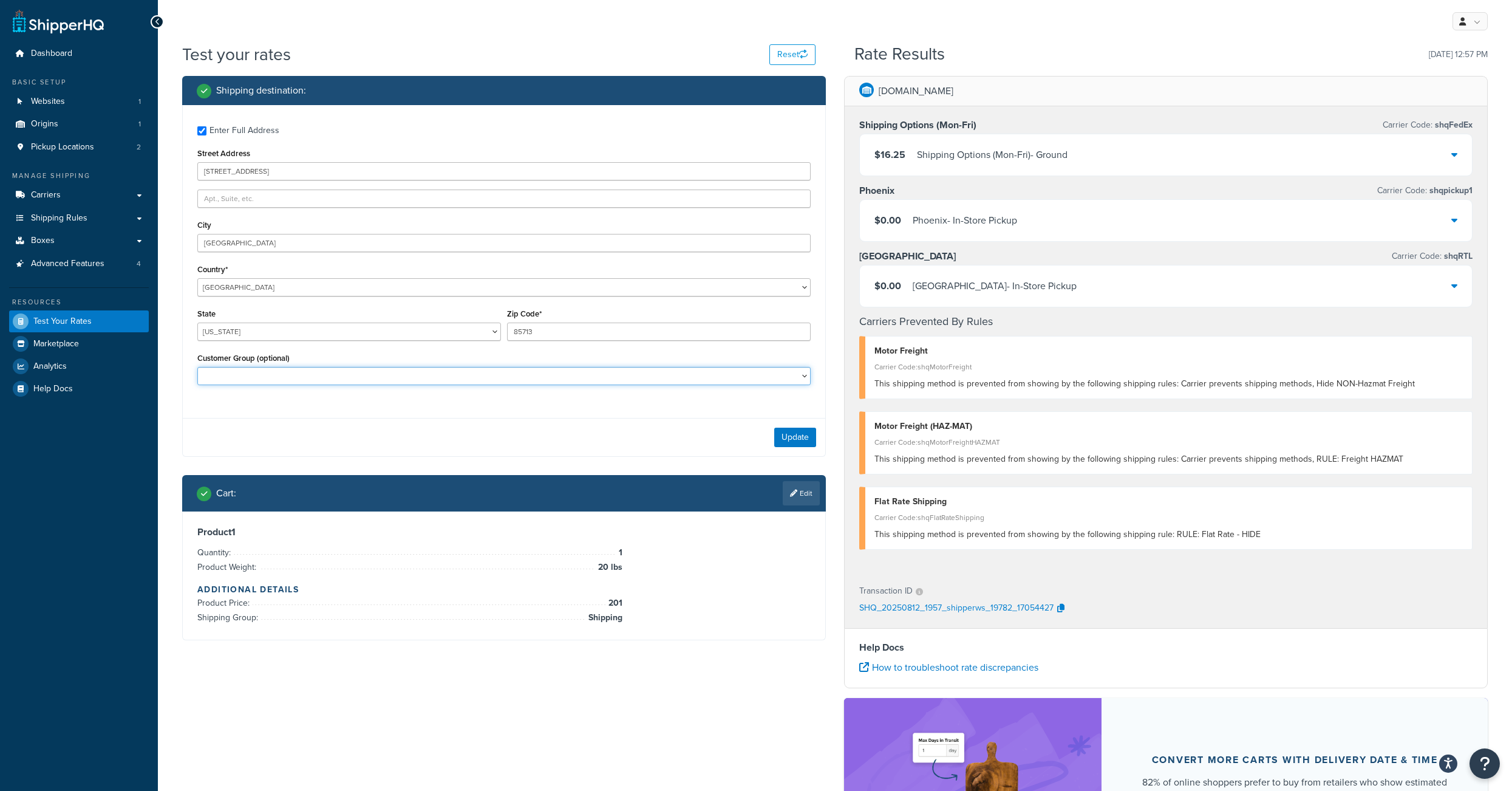
select select "B2B Customers - All"
click option "B2B Customers - All" at bounding box center [0, 0] width 0 height 0
click at [809, 446] on div "Update" at bounding box center [504, 437] width 642 height 38
click at [802, 447] on button "Update" at bounding box center [794, 437] width 42 height 20
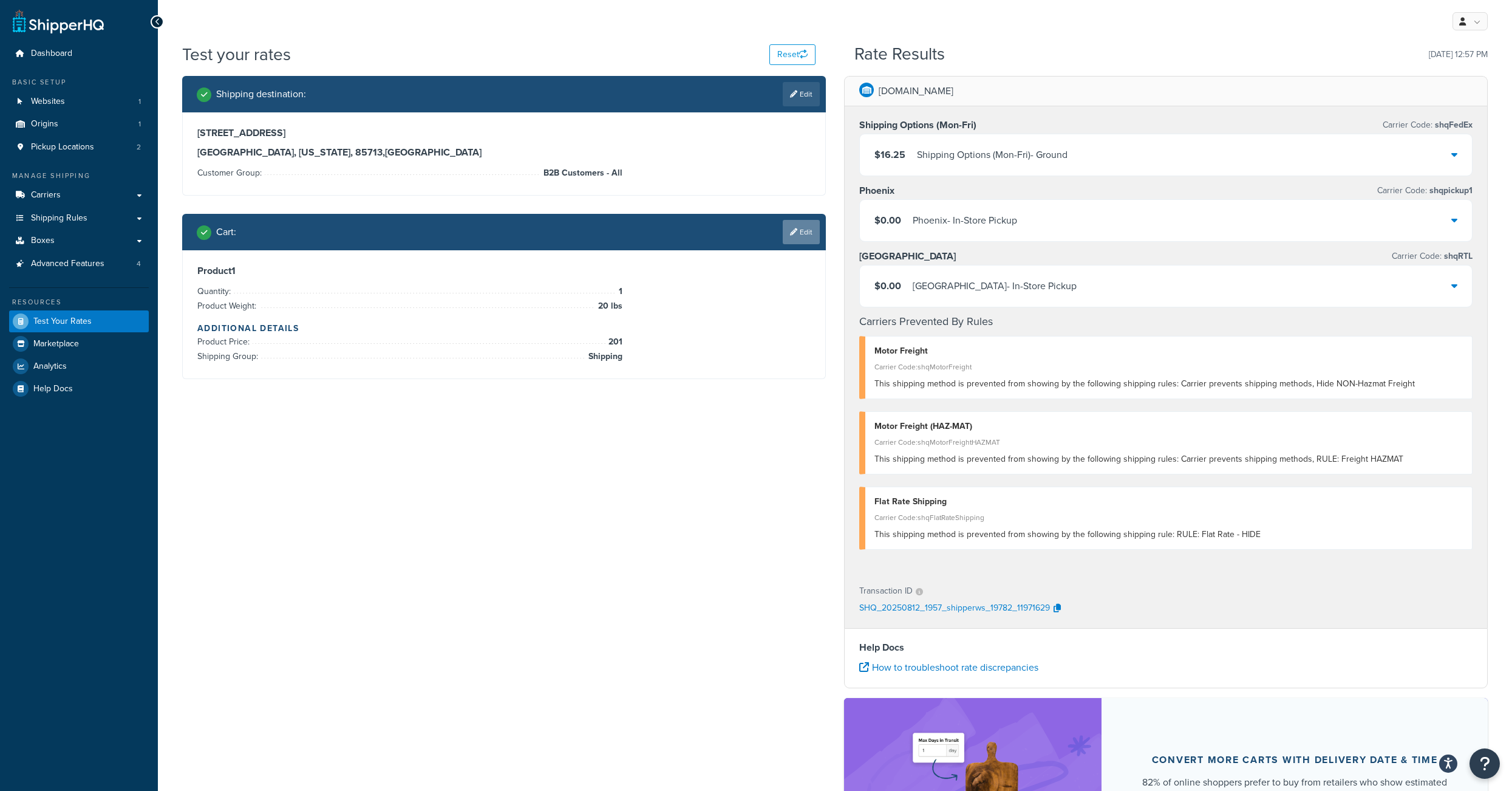
click at [797, 244] on link "Edit" at bounding box center [801, 231] width 37 height 24
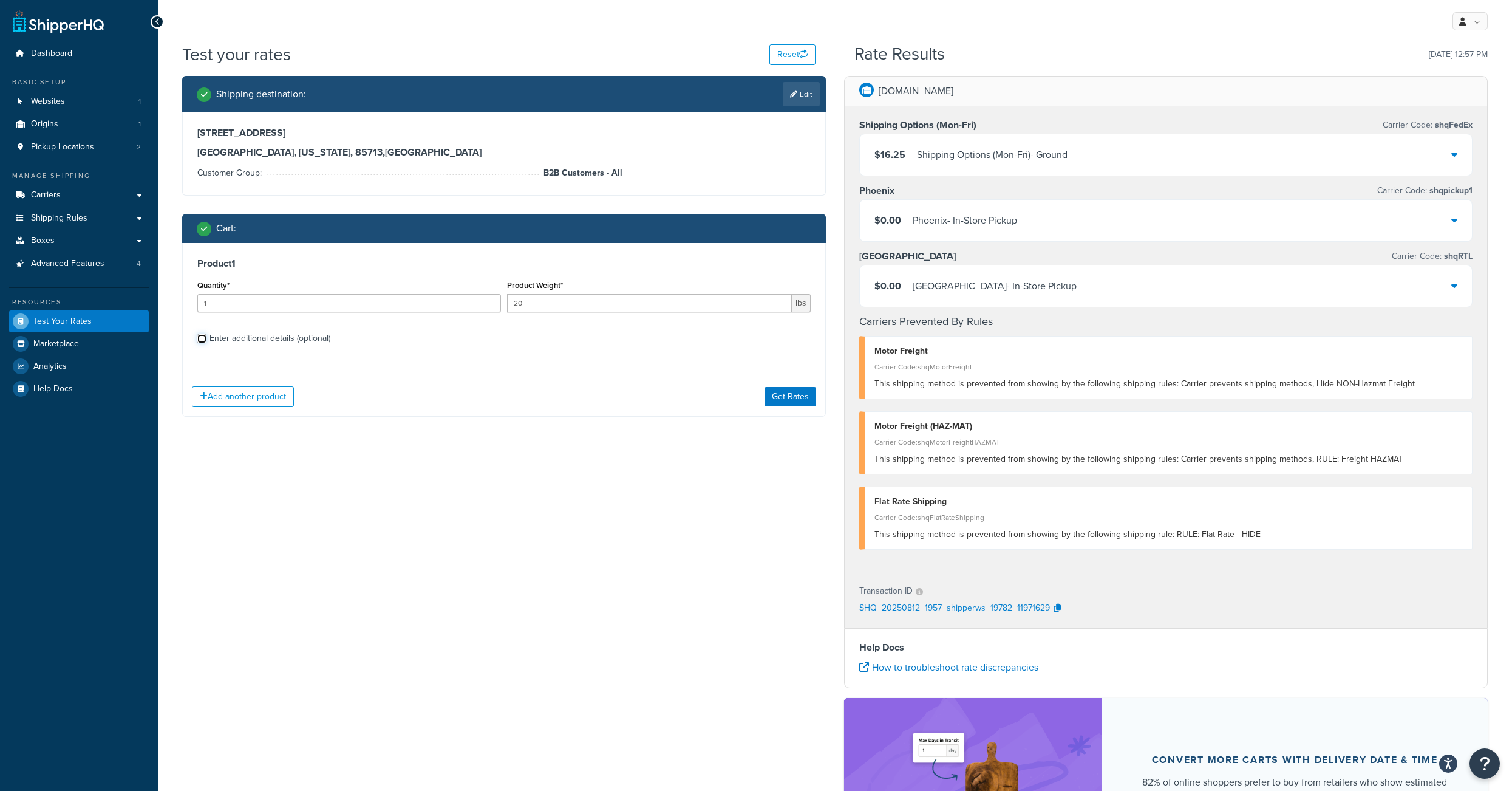
click at [202, 343] on input "Enter additional details (optional)" at bounding box center [202, 339] width 9 height 9
checkbox input "true"
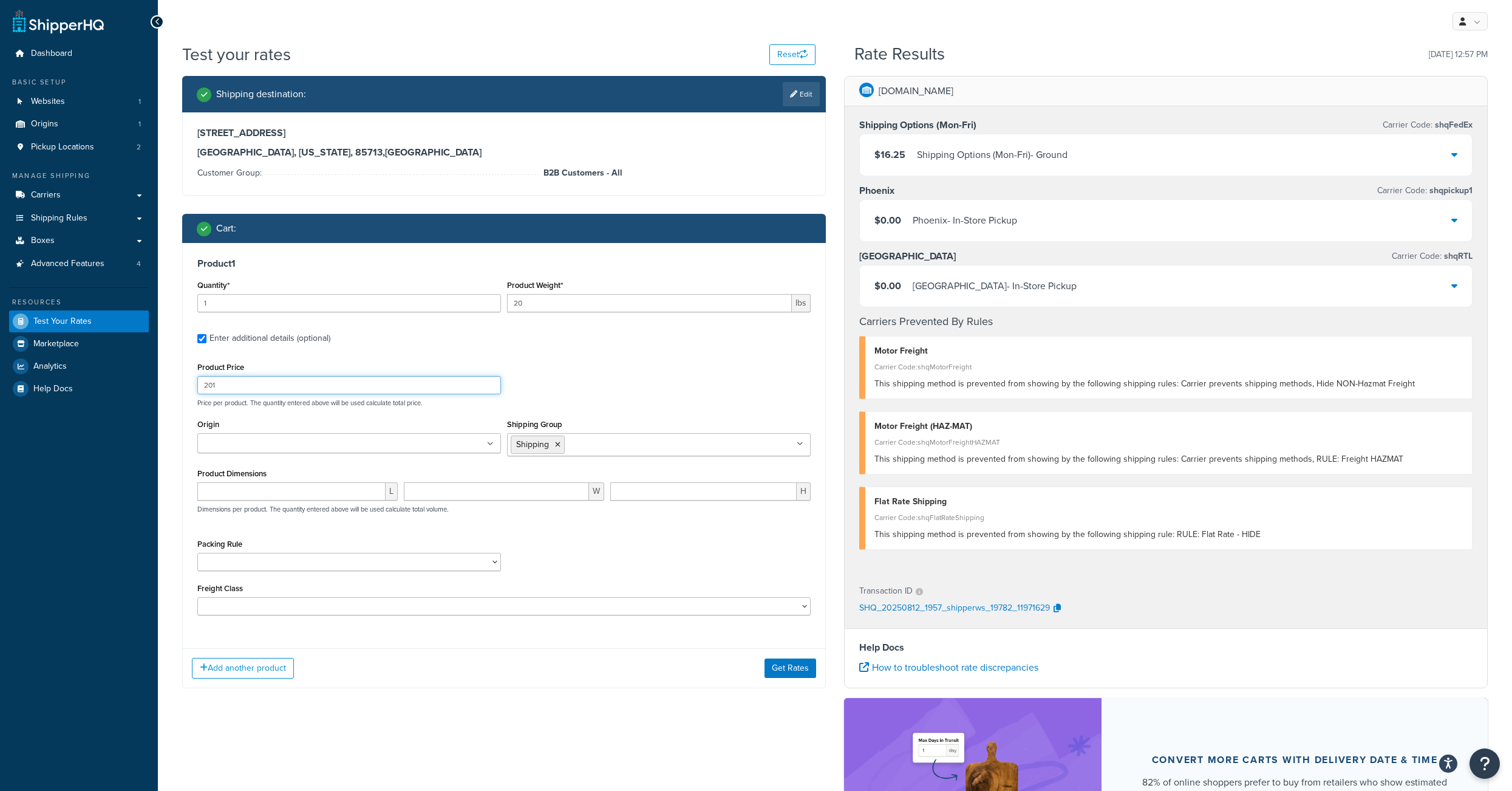
drag, startPoint x: 234, startPoint y: 408, endPoint x: 185, endPoint y: 392, distance: 51.5
click at [198, 394] on input "201" at bounding box center [349, 385] width 304 height 18
type input "300"
click at [805, 678] on button "Get Rates" at bounding box center [790, 668] width 52 height 20
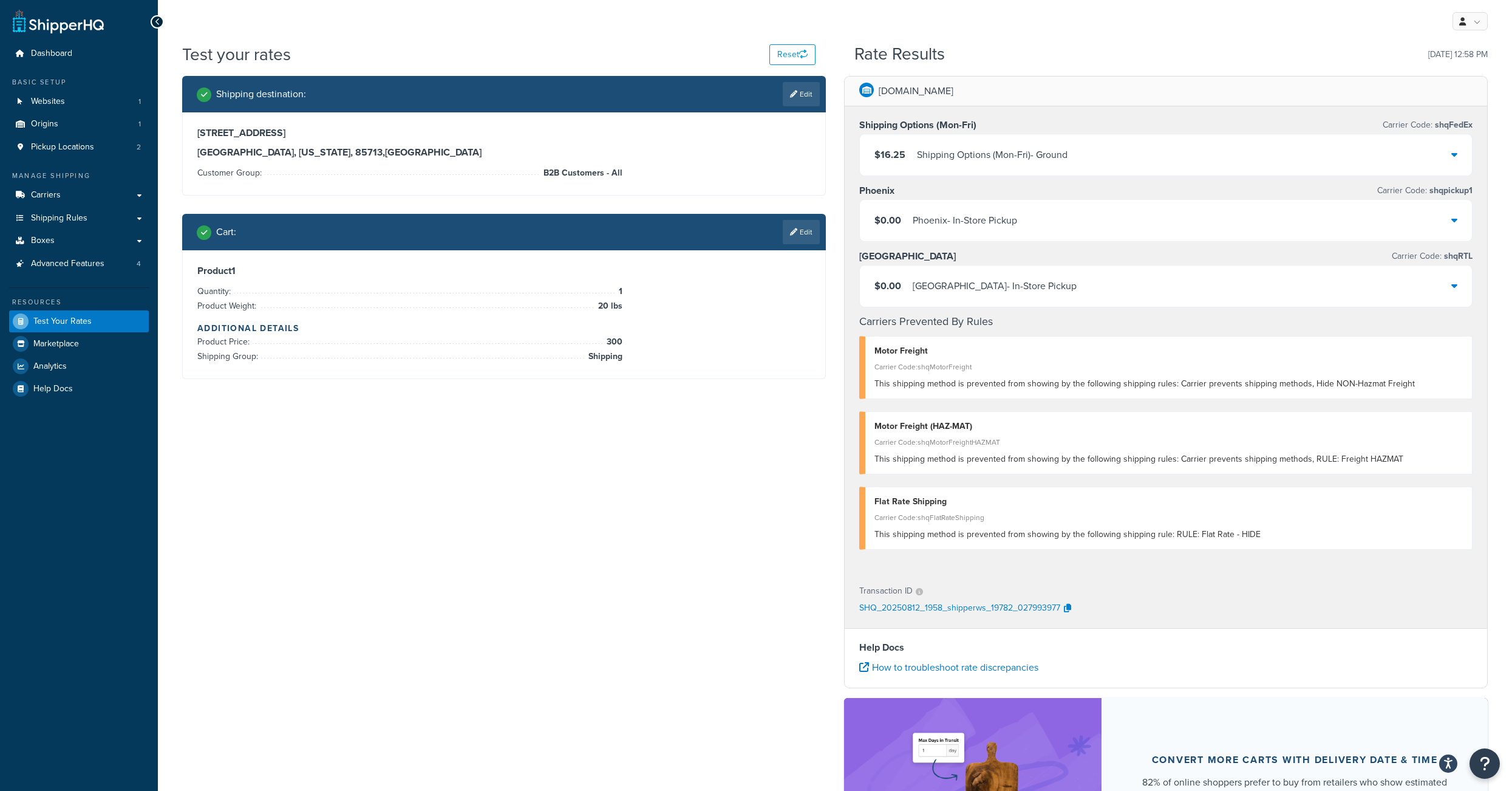
click at [519, 627] on div "Shipping destination : Edit 3635 E 34th St Tucson, Arizona, 85713 , United Stat…" at bounding box center [835, 497] width 1324 height 841
click at [759, 473] on div "Shipping destination : Edit 3635 E 34th St Tucson, Arizona, 85713 , United Stat…" at bounding box center [835, 497] width 1324 height 841
click at [795, 102] on link "Edit" at bounding box center [801, 94] width 37 height 24
select select "AZ"
select select "B2B Customers - All"
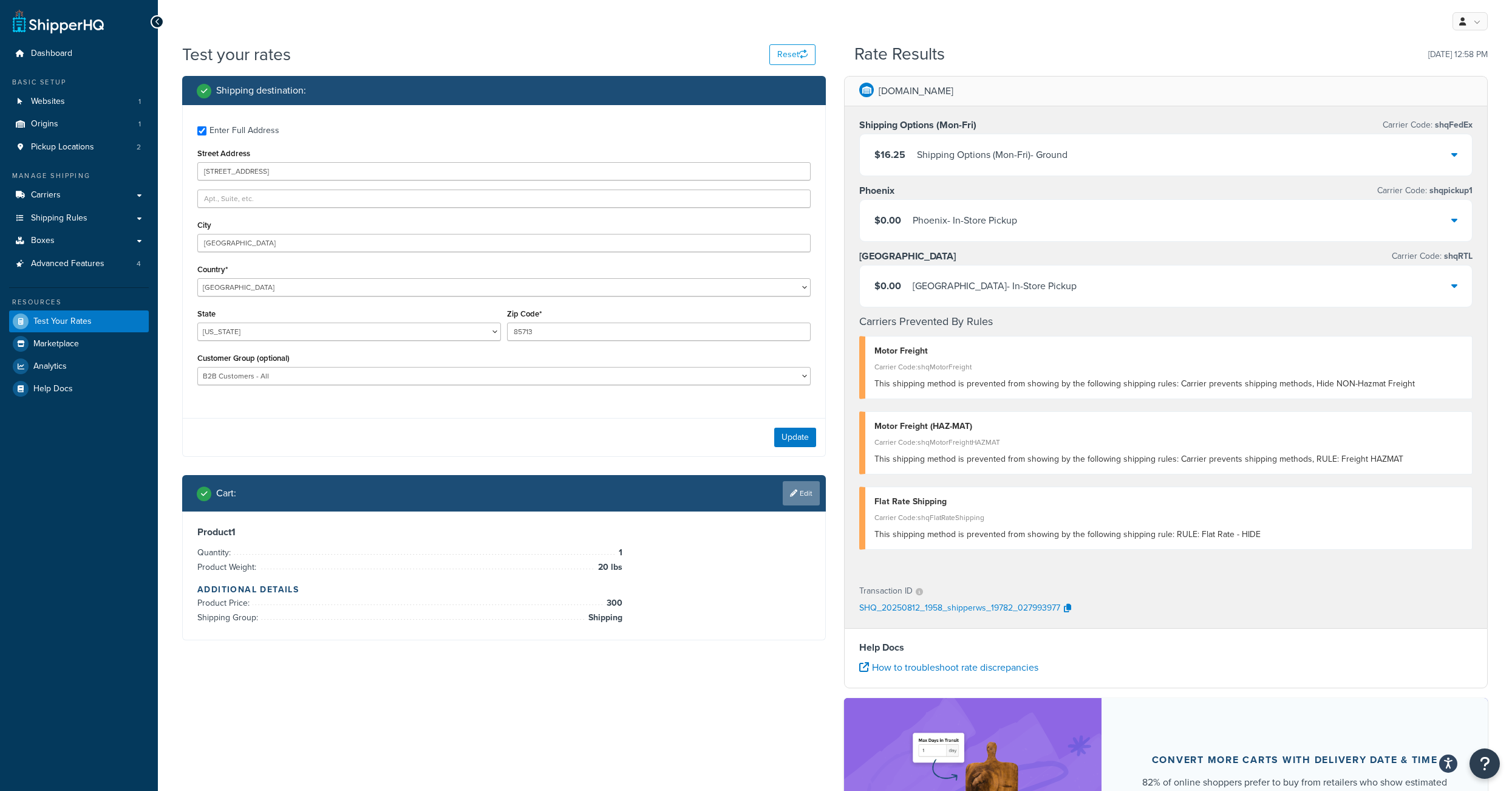
click at [806, 506] on link "Edit" at bounding box center [801, 492] width 37 height 24
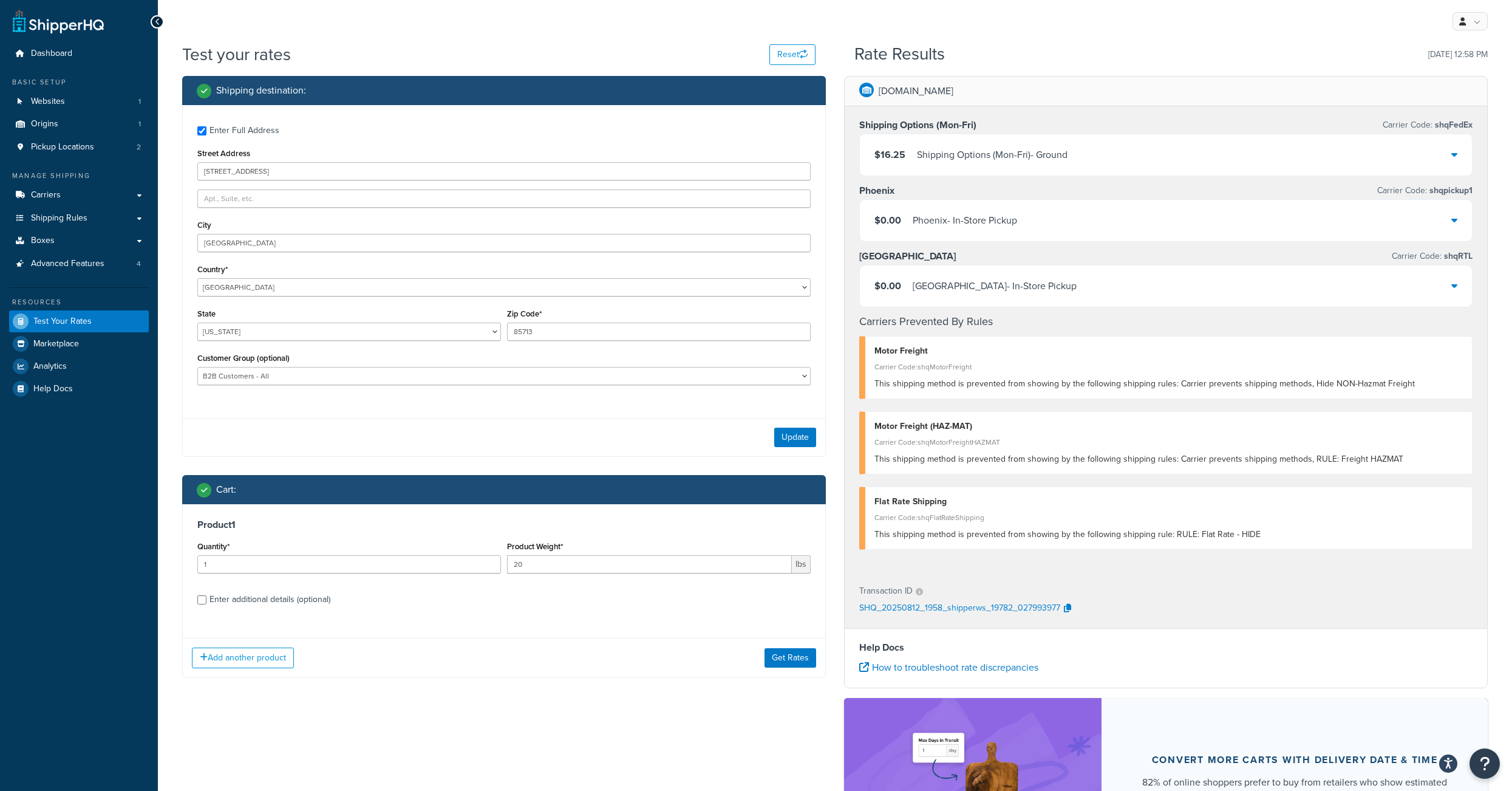
click at [198, 626] on div "Product 1 Quantity* 1 Product Weight* 20 lbs Enter additional details (optional)" at bounding box center [504, 566] width 642 height 124
click at [205, 604] on input "Enter additional details (optional)" at bounding box center [202, 599] width 9 height 9
checkbox input "true"
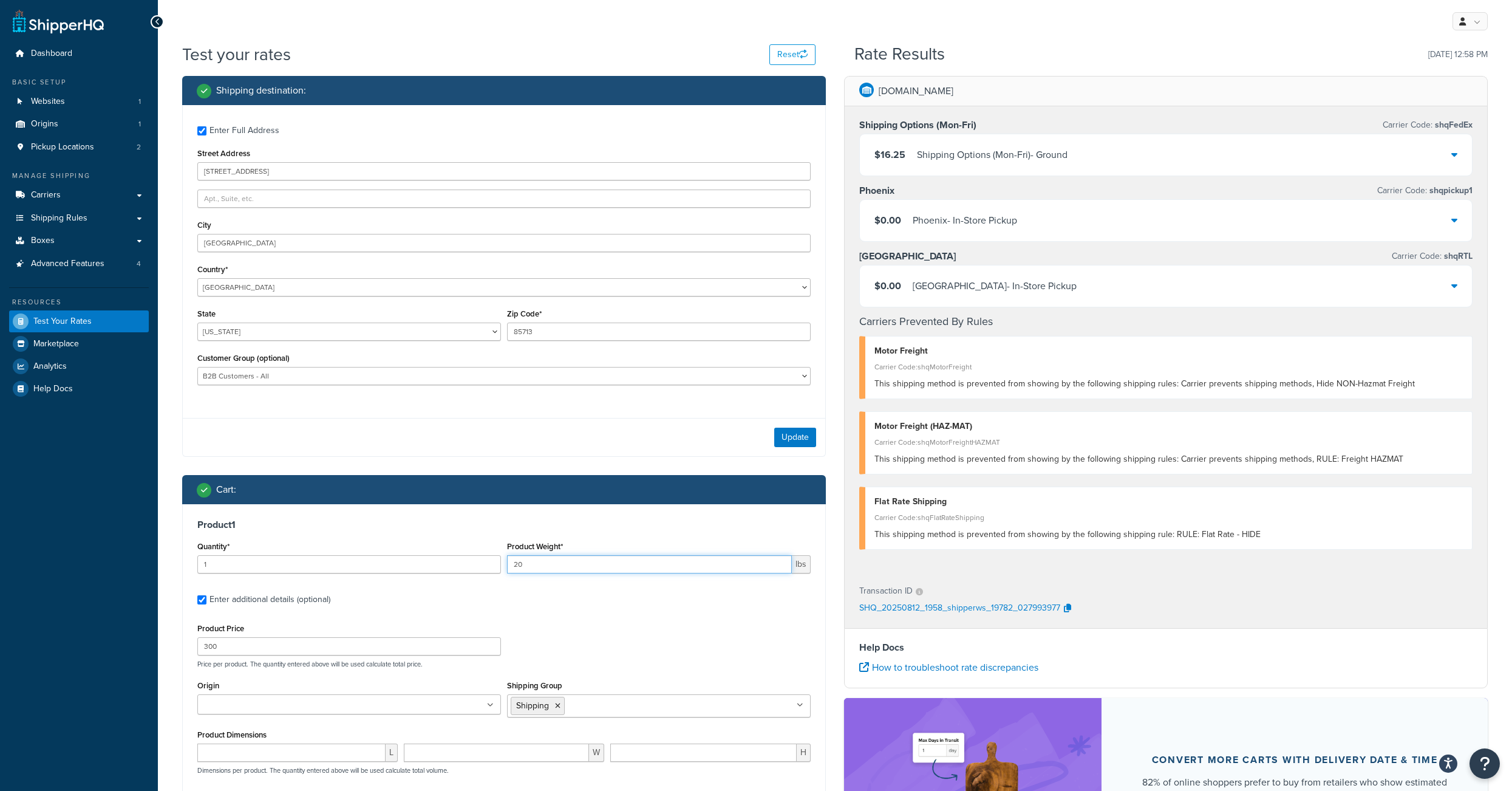
click at [534, 574] on input "20" at bounding box center [649, 564] width 285 height 18
type input "2"
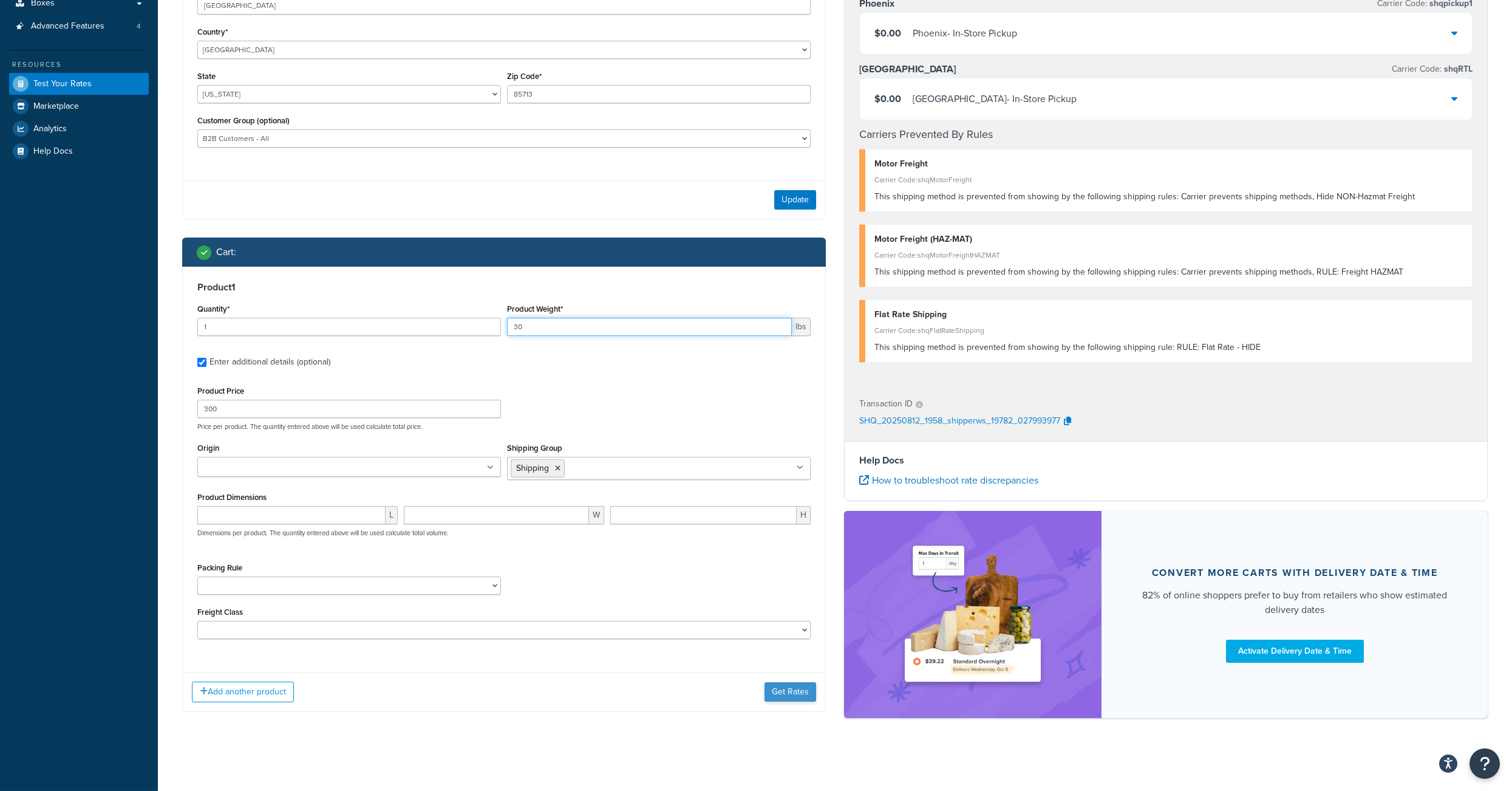
scroll to position [282, 0]
type input "30"
click at [791, 689] on button "Get Rates" at bounding box center [790, 691] width 52 height 20
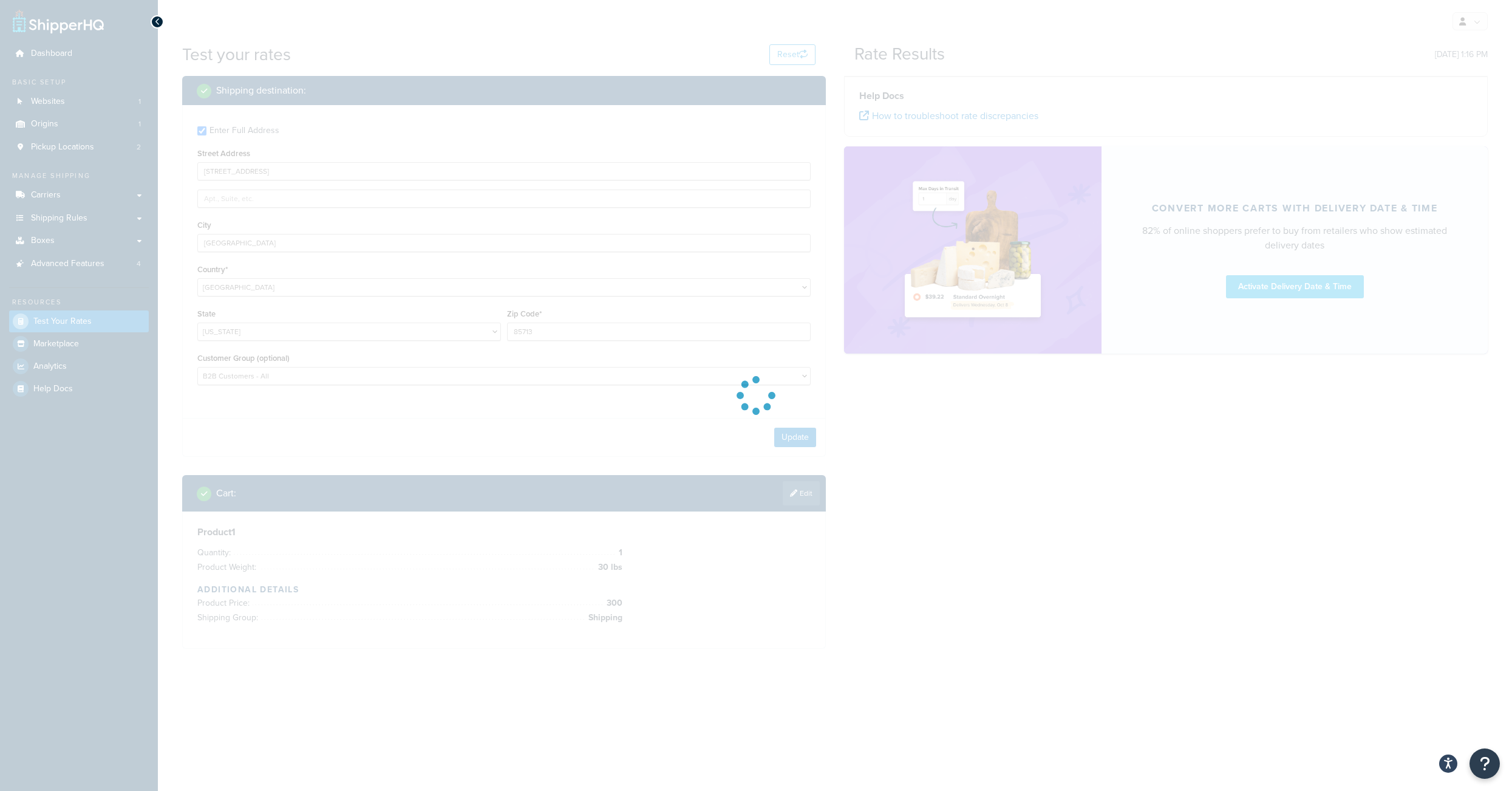
scroll to position [0, 0]
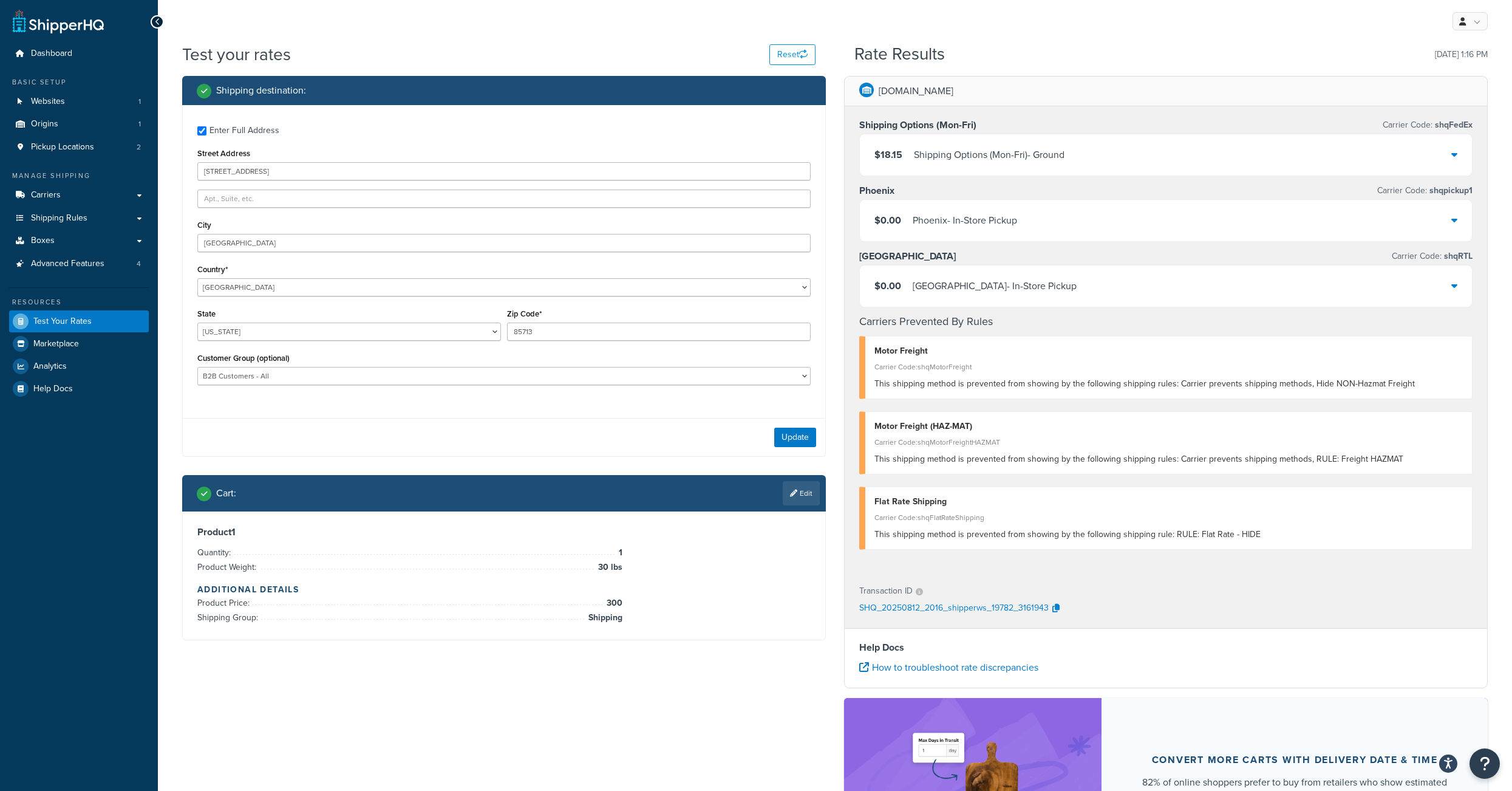
click at [652, 18] on div "My Profile Billing Global Settings Contact Us Logout" at bounding box center [835, 21] width 1354 height 42
drag, startPoint x: 261, startPoint y: 173, endPoint x: 182, endPoint y: 178, distance: 79.2
click at [198, 178] on input "3635 E 34th St" at bounding box center [504, 171] width 613 height 18
paste input "2424 E WASHINGTON ST"
type input "2424 E WASHINGTON ST"
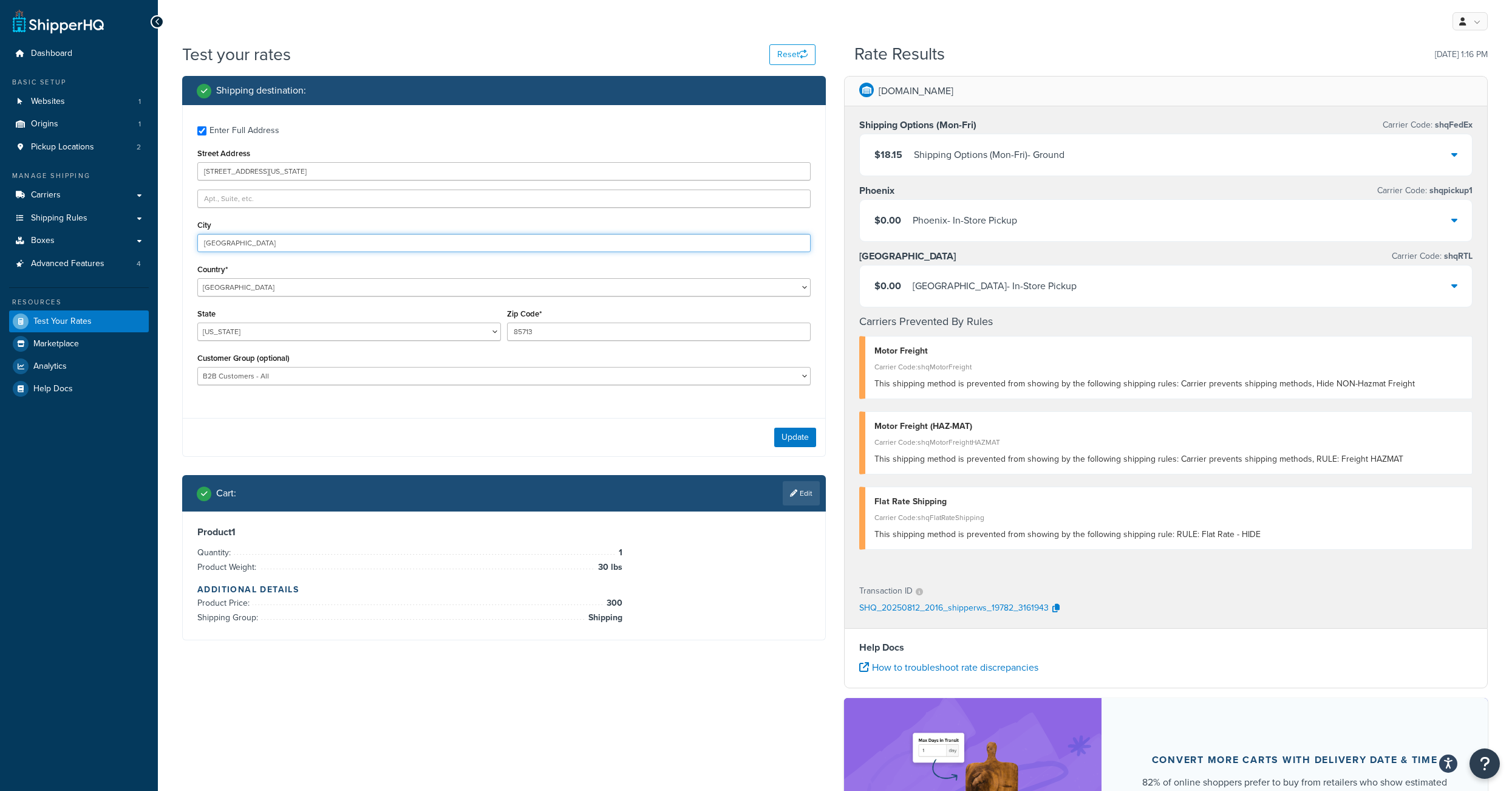
drag, startPoint x: 236, startPoint y: 255, endPoint x: 181, endPoint y: 253, distance: 55.0
click at [198, 252] on input "Tucson" at bounding box center [504, 243] width 613 height 18
click at [212, 252] on input "Pheinx" at bounding box center [504, 243] width 613 height 18
type input "Phoeinx"
drag, startPoint x: 538, startPoint y: 346, endPoint x: 482, endPoint y: 339, distance: 56.4
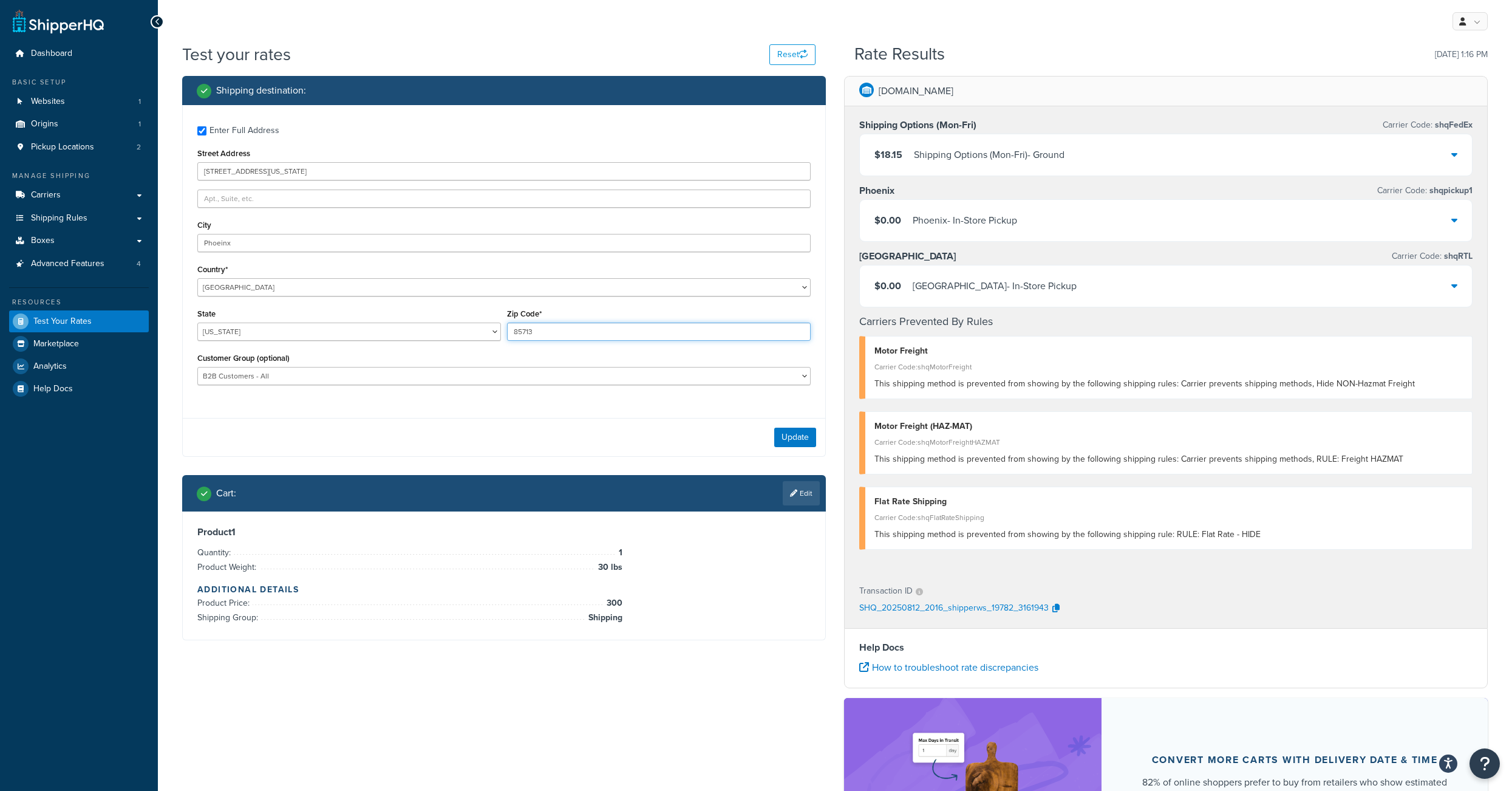
click at [507, 339] on input "85713" at bounding box center [658, 331] width 304 height 18
paste input "034-1431"
type input "85034-1431"
click at [791, 447] on button "Update" at bounding box center [794, 437] width 42 height 20
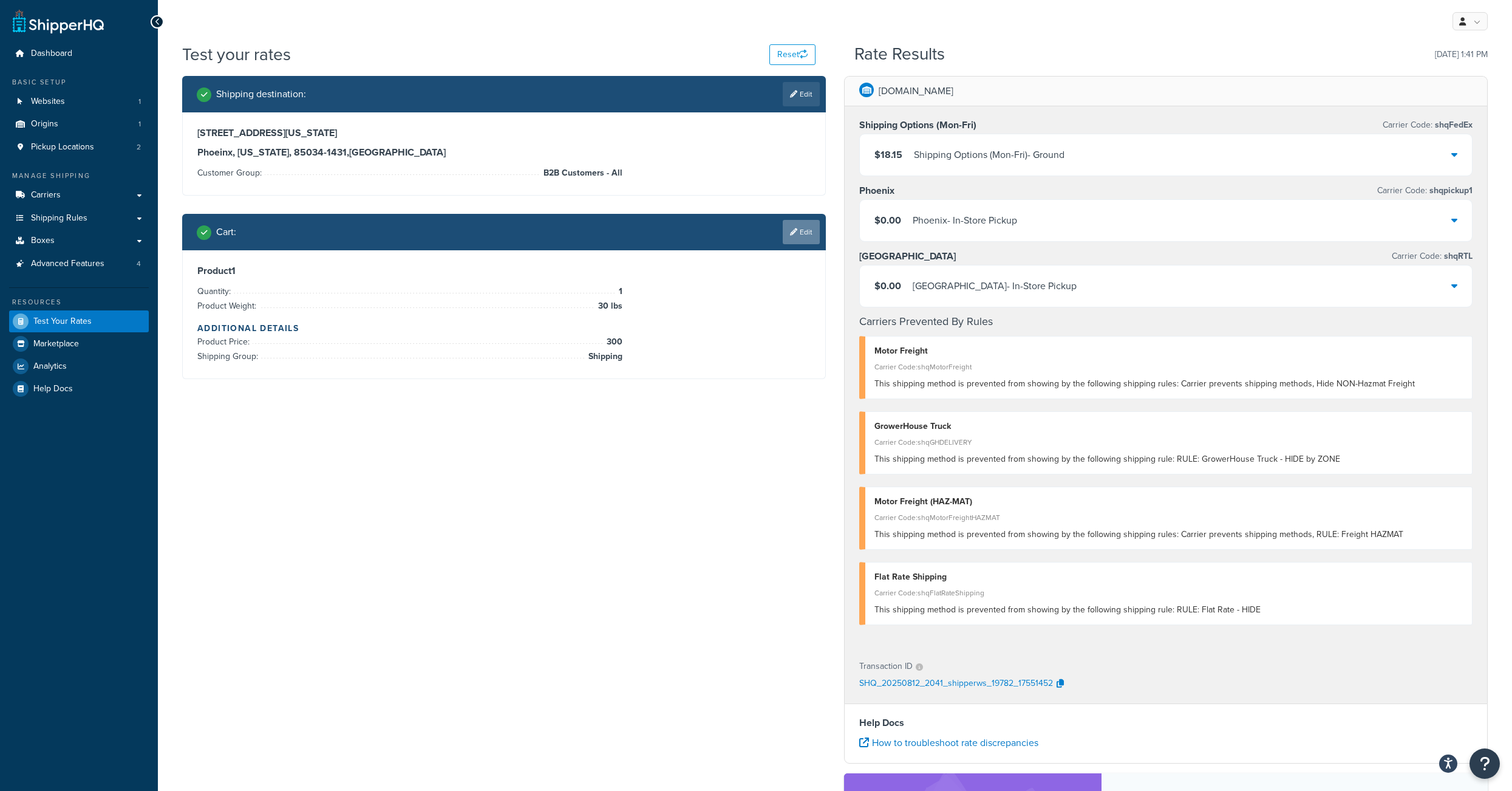
click at [803, 244] on link "Edit" at bounding box center [801, 231] width 37 height 24
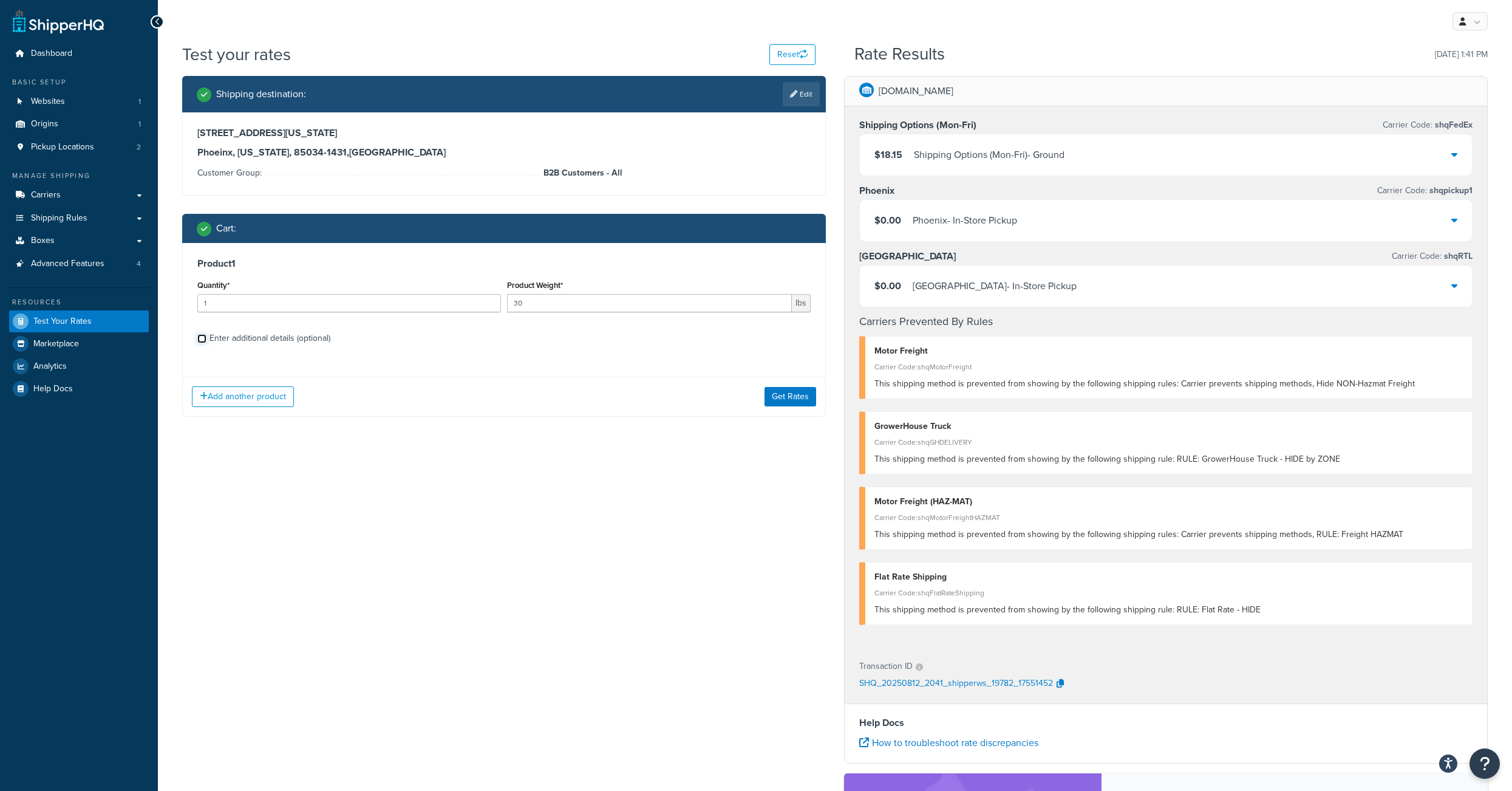
click at [206, 343] on input "Enter additional details (optional)" at bounding box center [202, 339] width 9 height 9
checkbox input "true"
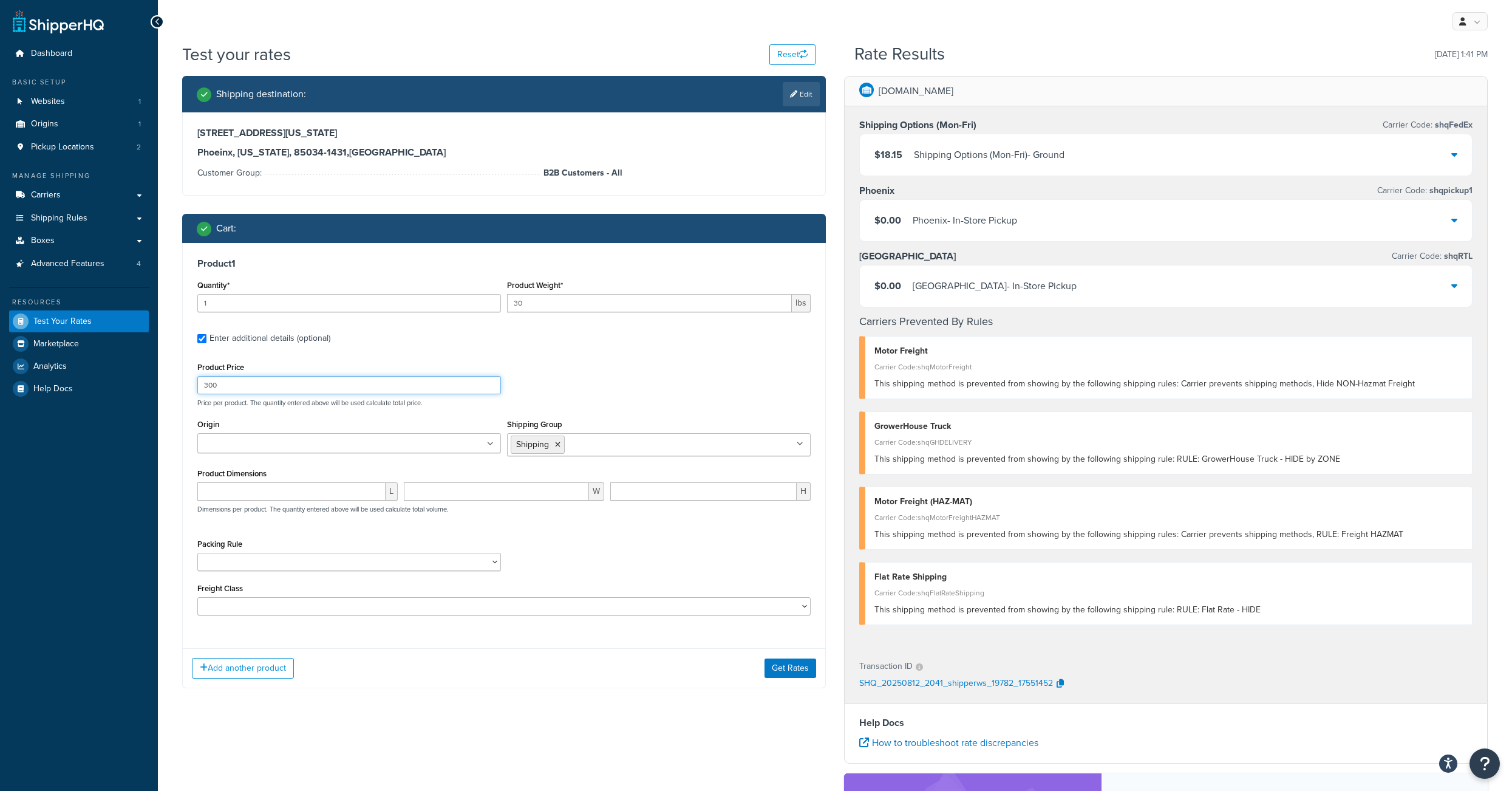
drag, startPoint x: 209, startPoint y: 402, endPoint x: 191, endPoint y: 399, distance: 18.2
click at [198, 394] on input "300" at bounding box center [349, 385] width 304 height 18
type input "5500"
click at [781, 678] on button "Get Rates" at bounding box center [790, 668] width 52 height 20
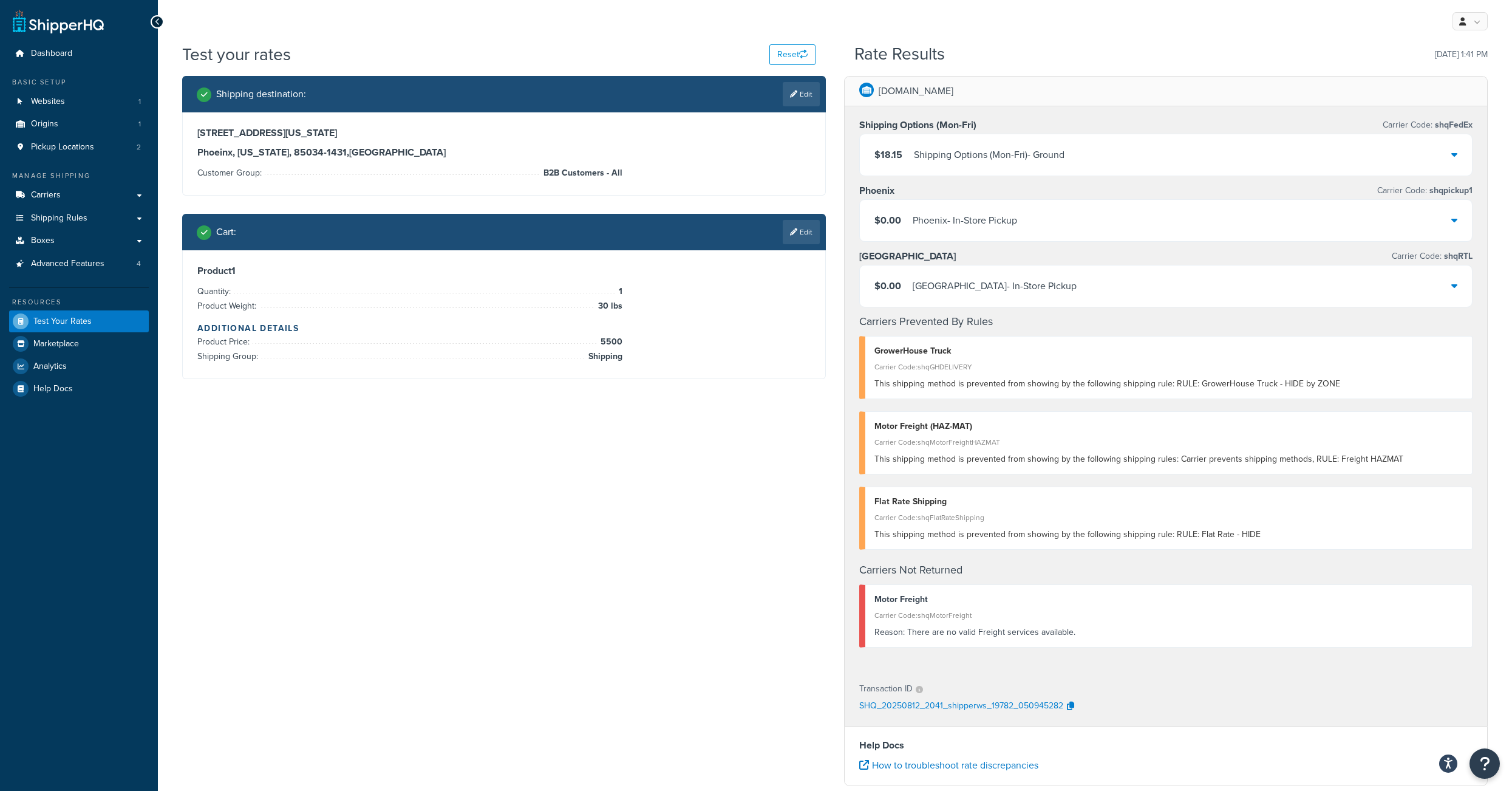
click at [1067, 390] on span "This shipping method is prevented from showing by the following shipping rule: …" at bounding box center [1107, 383] width 466 height 12
click at [795, 97] on link "Edit" at bounding box center [801, 94] width 37 height 24
select select "AZ"
select select "B2B Customers - All"
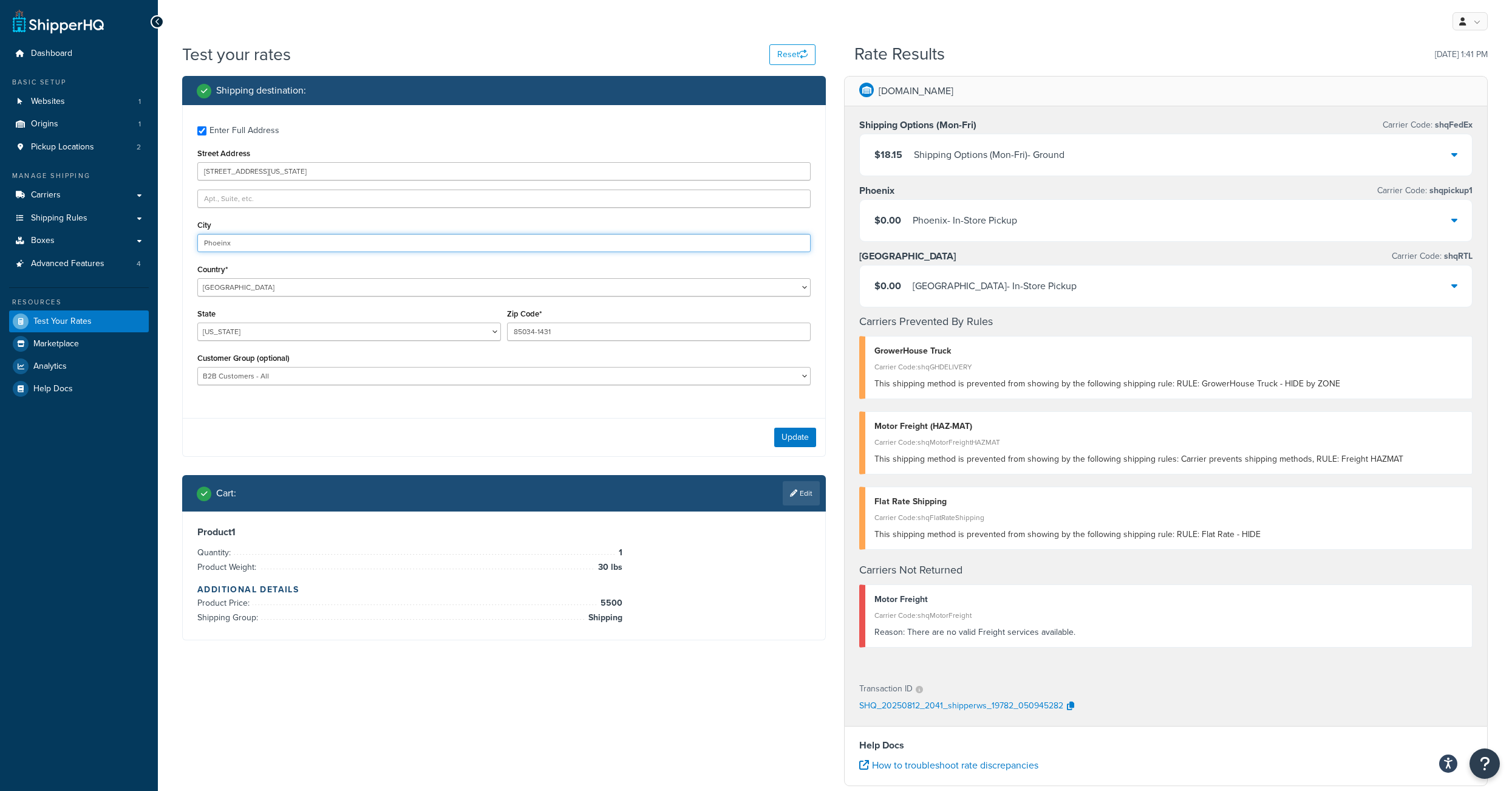
drag, startPoint x: 230, startPoint y: 252, endPoint x: 219, endPoint y: 254, distance: 11.2
click at [219, 252] on input "Phoeinx" at bounding box center [504, 243] width 613 height 18
type input "Phoenix"
click at [778, 447] on button "Update" at bounding box center [794, 437] width 42 height 20
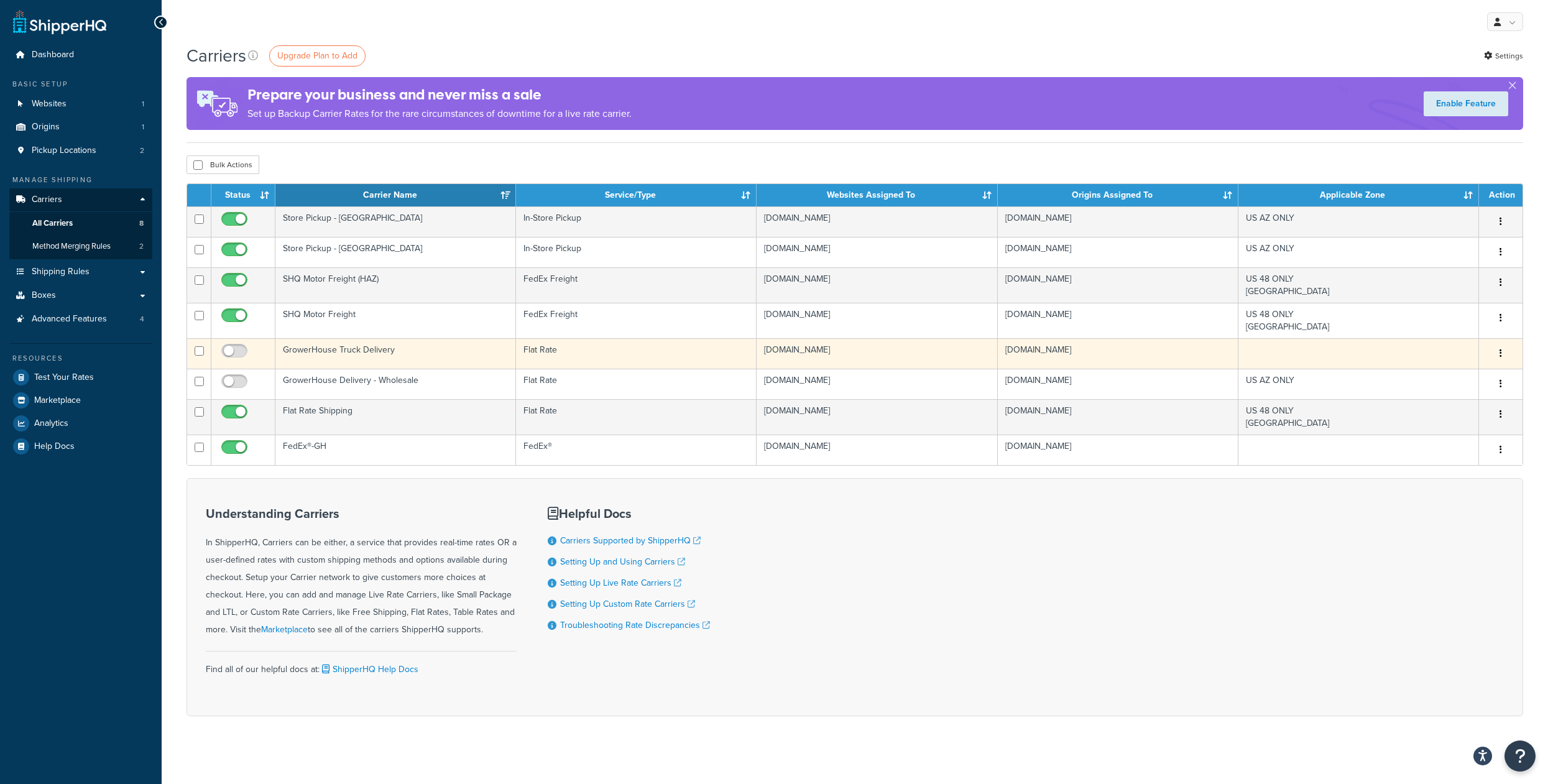
click at [1497, 364] on button "button" at bounding box center [1500, 353] width 17 height 20
click at [1436, 396] on link "Edit" at bounding box center [1450, 396] width 98 height 25
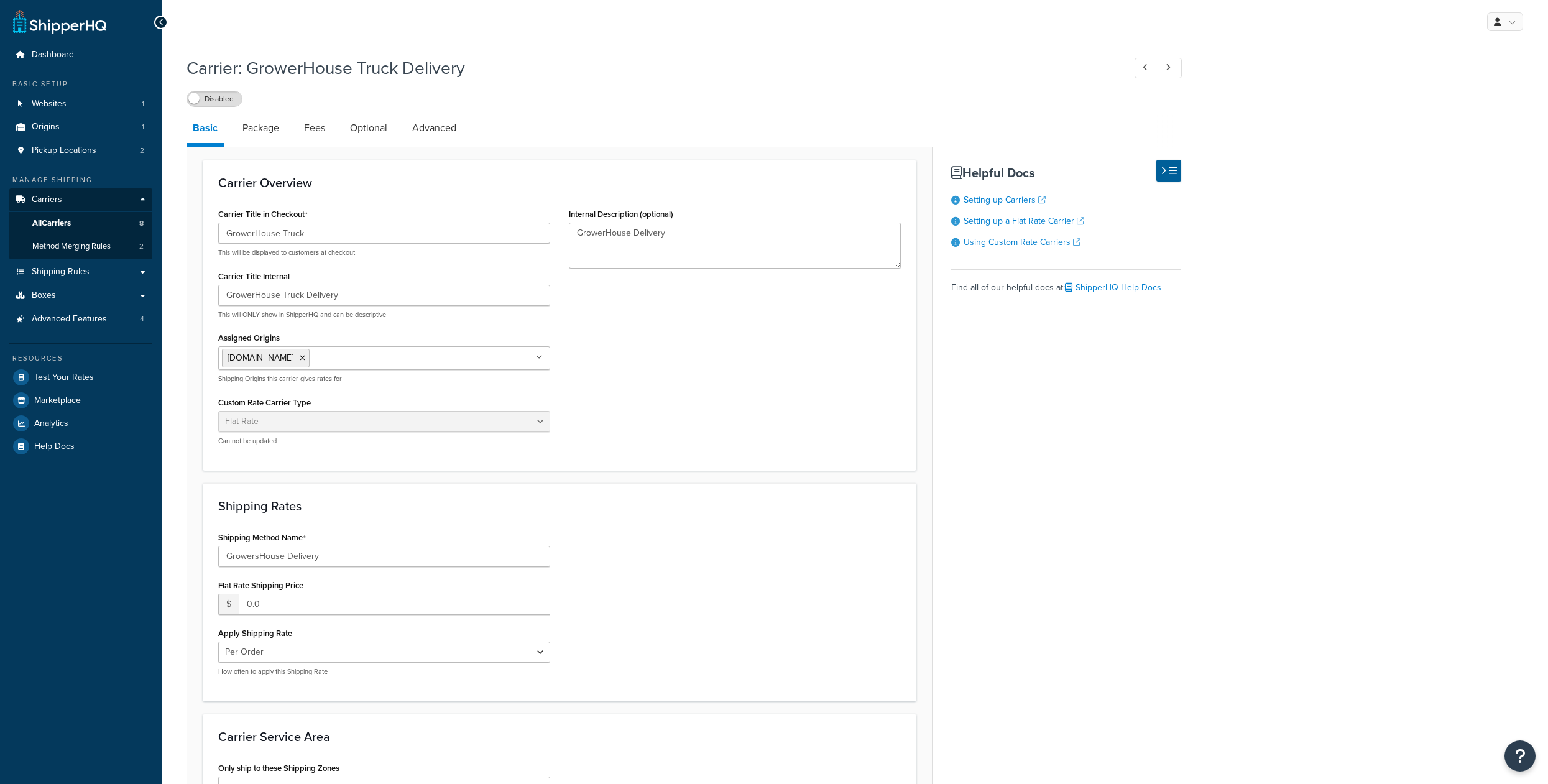
select select "flat"
click at [441, 125] on link "Advanced" at bounding box center [434, 128] width 57 height 30
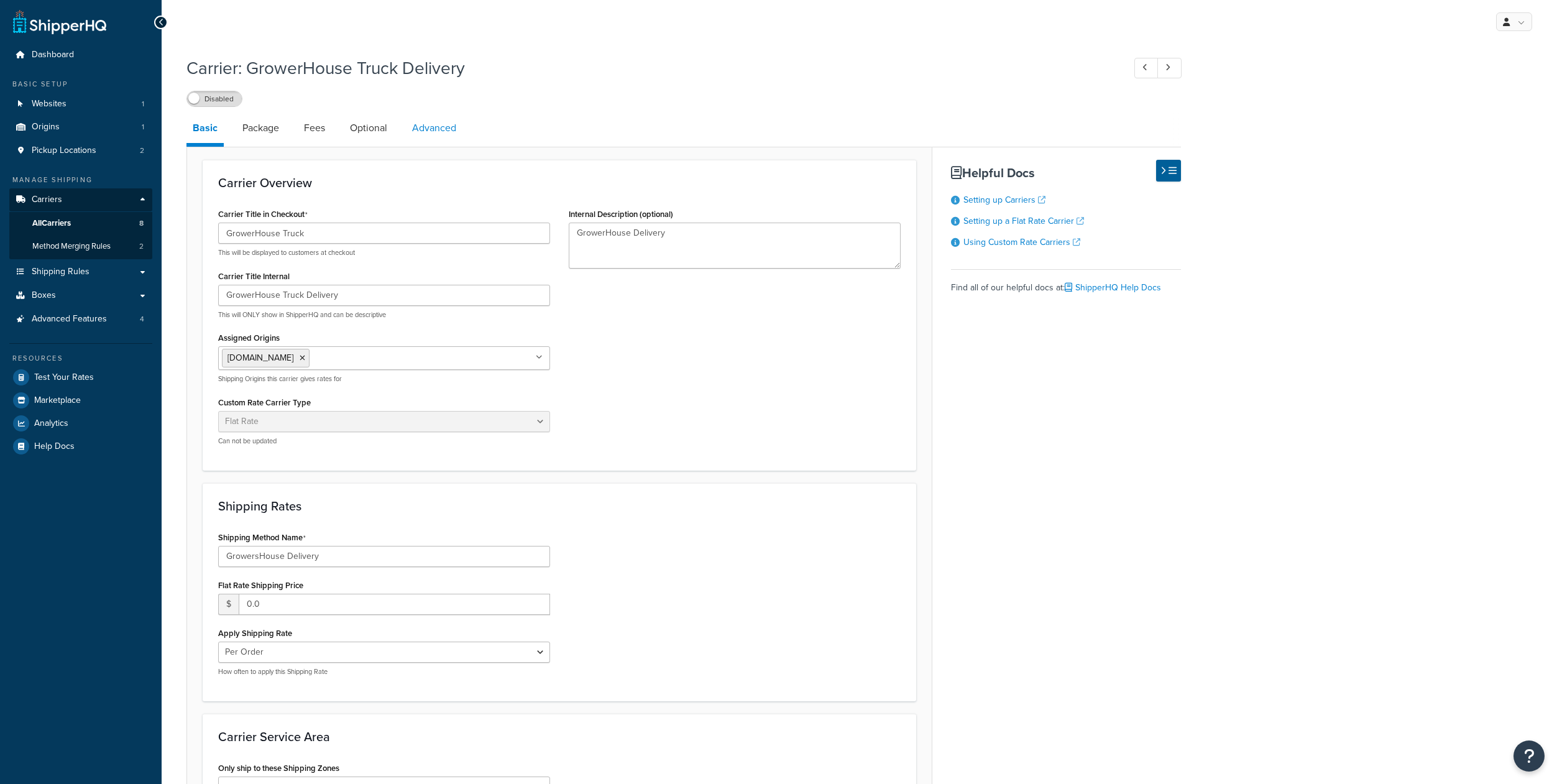
select select "false"
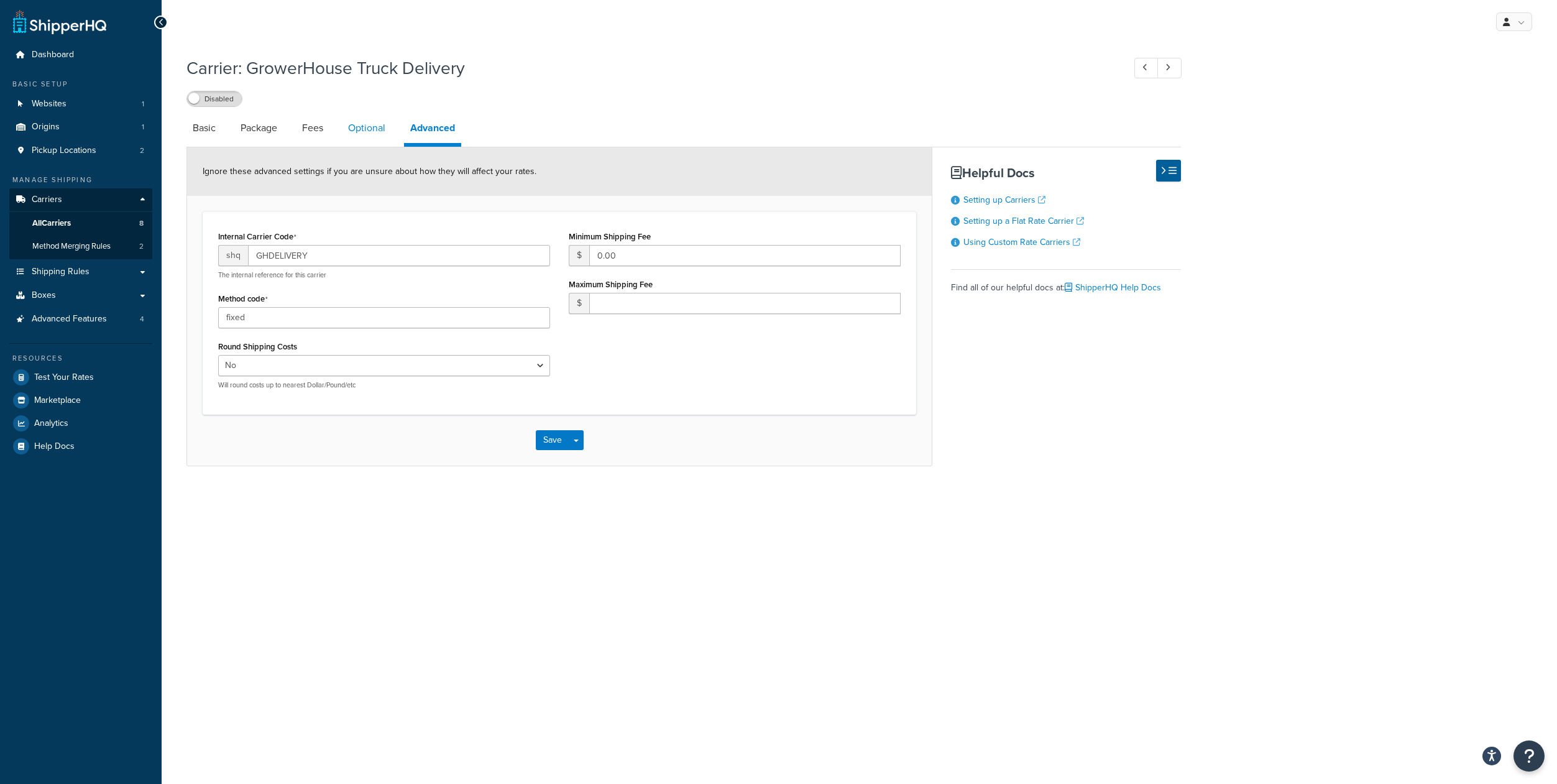
click at [382, 133] on link "Optional" at bounding box center [367, 128] width 49 height 30
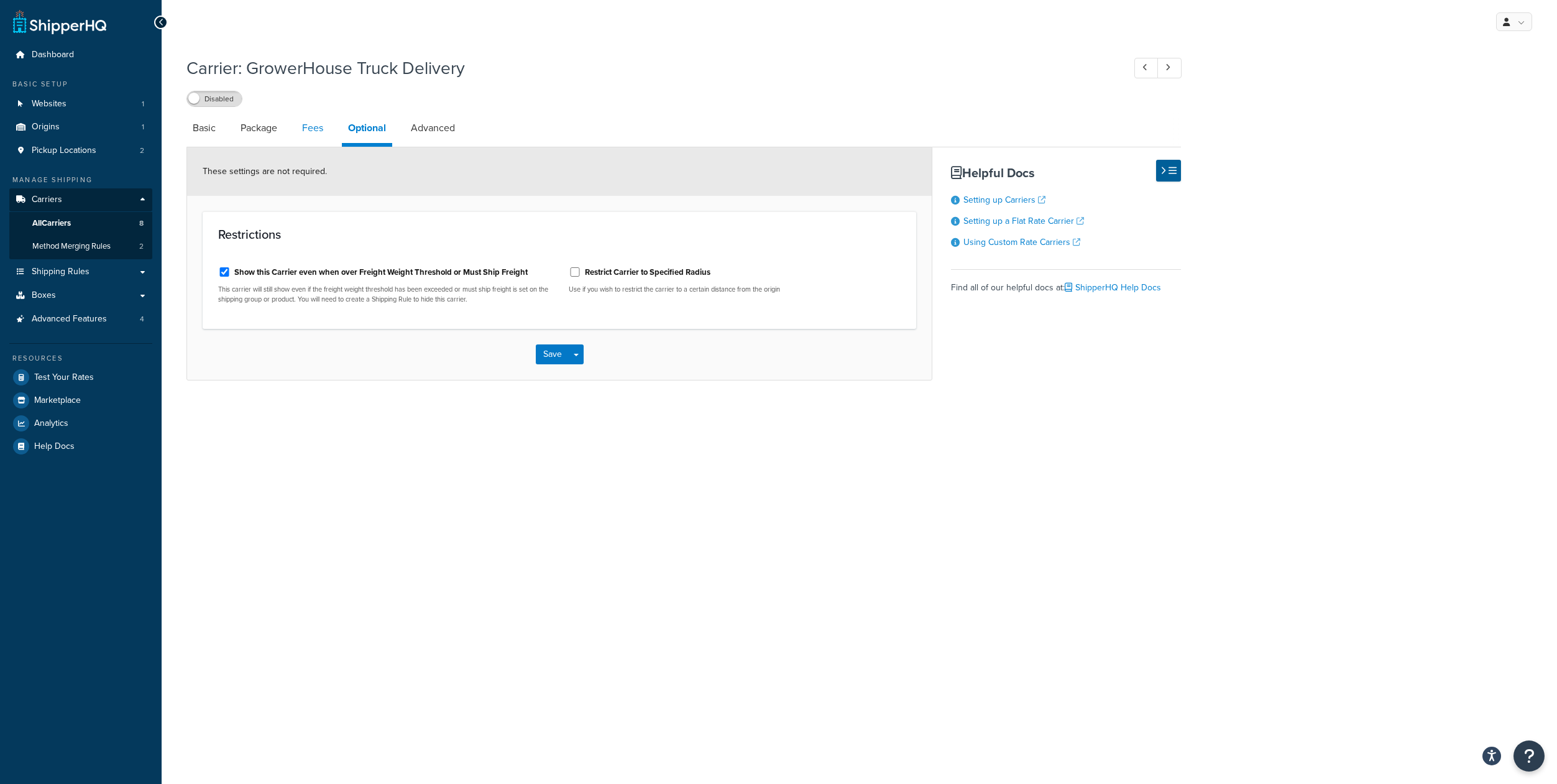
click at [313, 138] on link "Fees" at bounding box center [312, 128] width 34 height 30
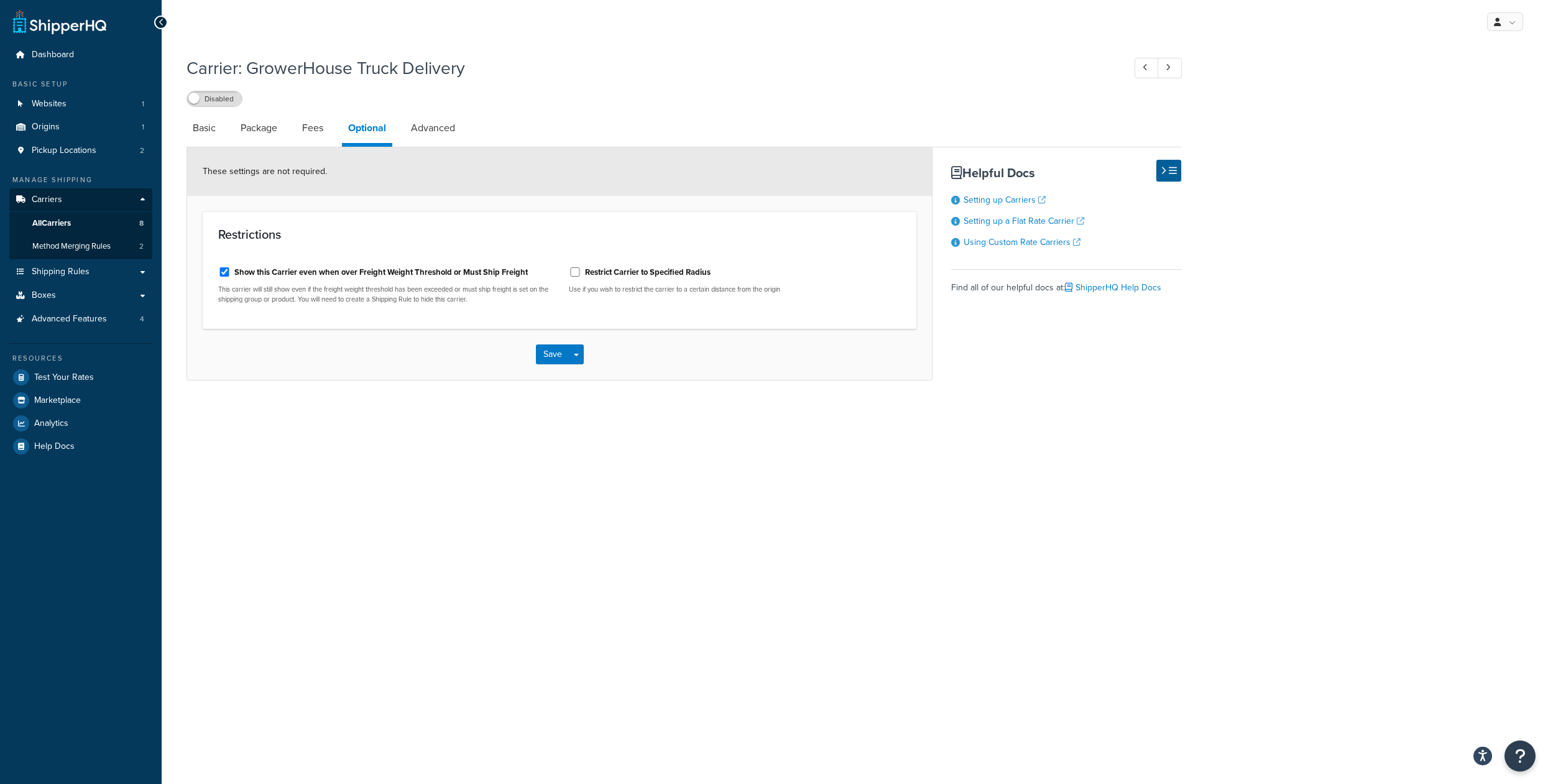
select select "AFTER"
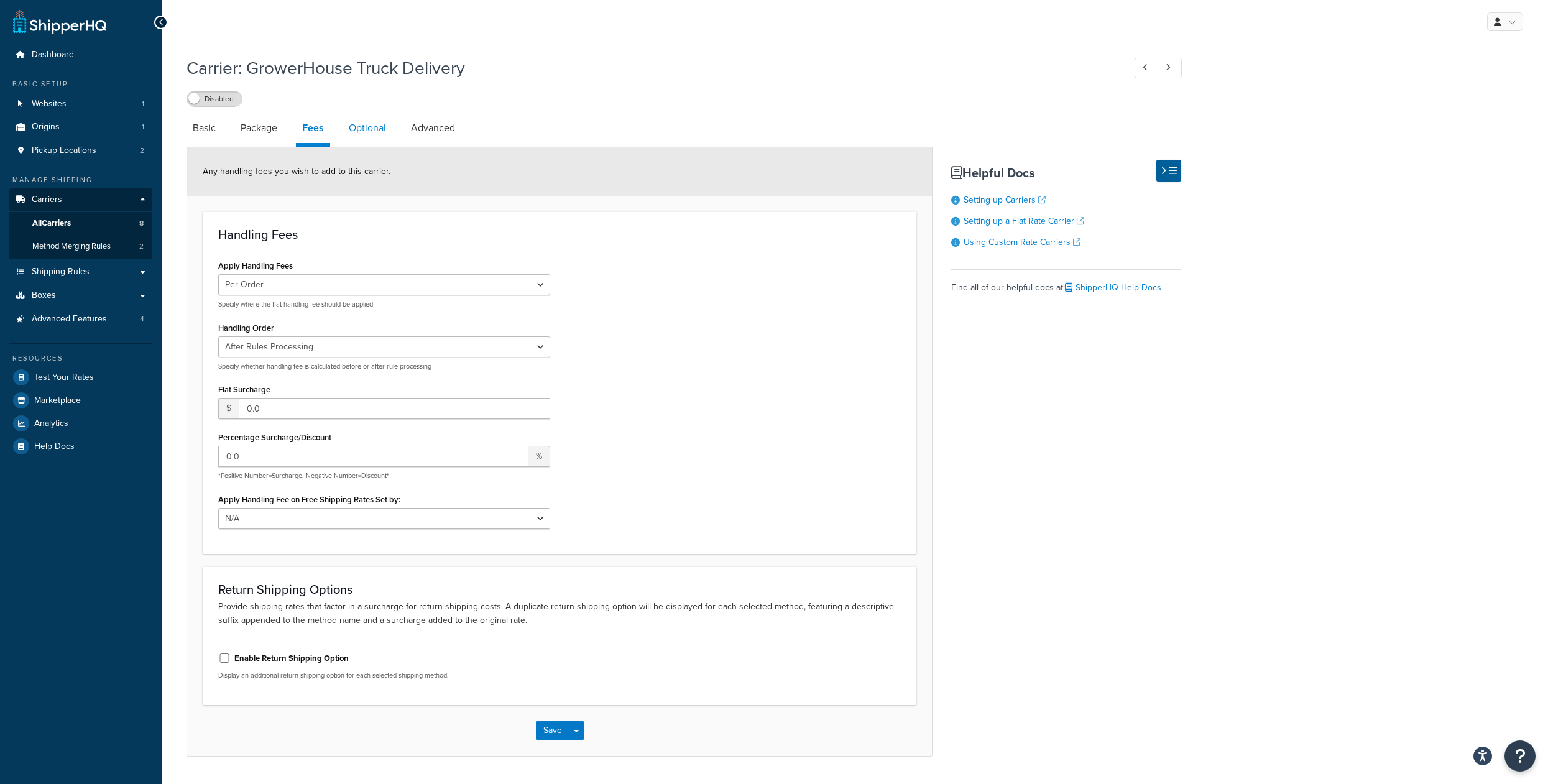
click at [367, 133] on link "Optional" at bounding box center [367, 128] width 49 height 30
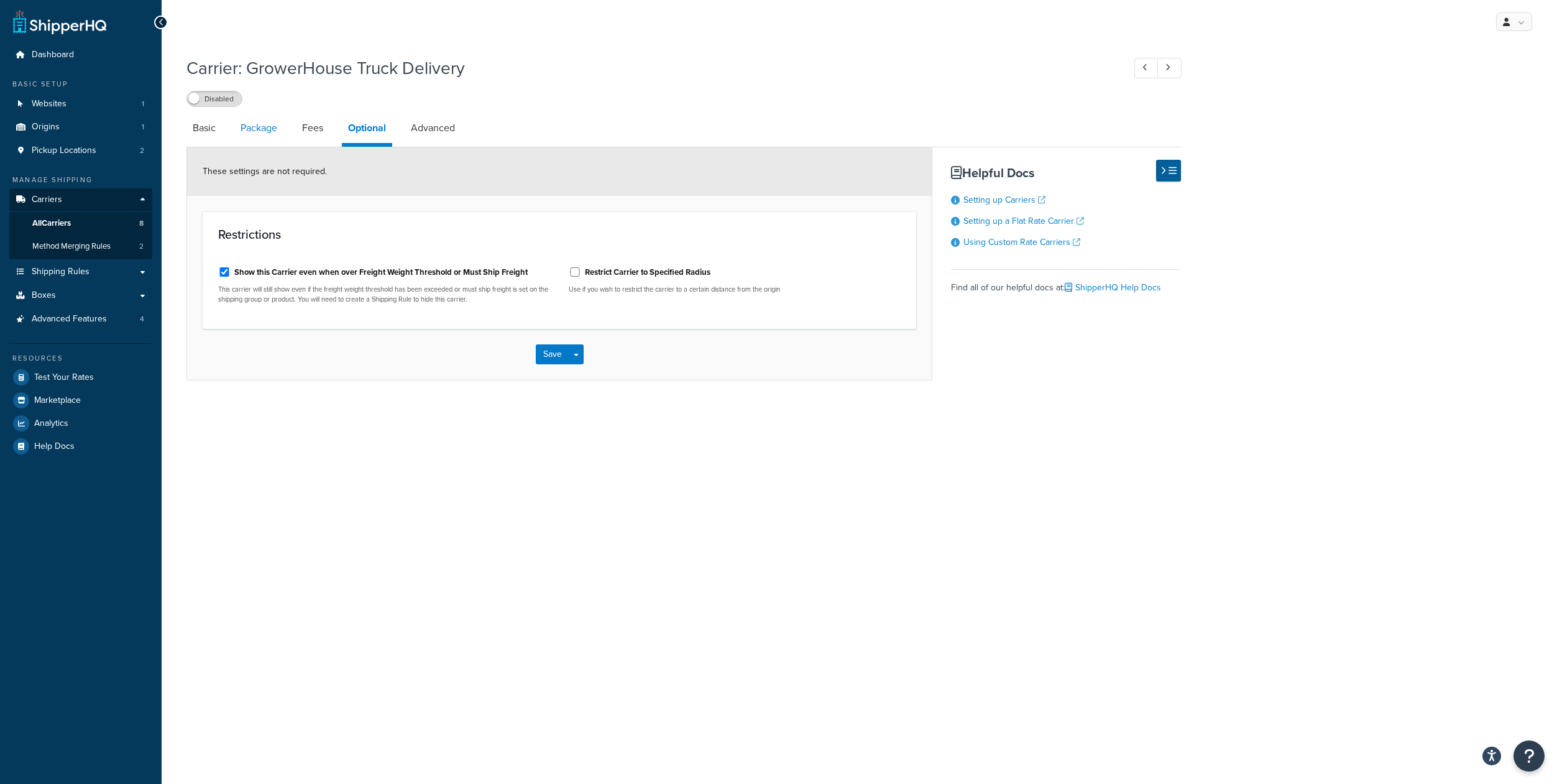
click at [267, 133] on link "Package" at bounding box center [259, 128] width 49 height 30
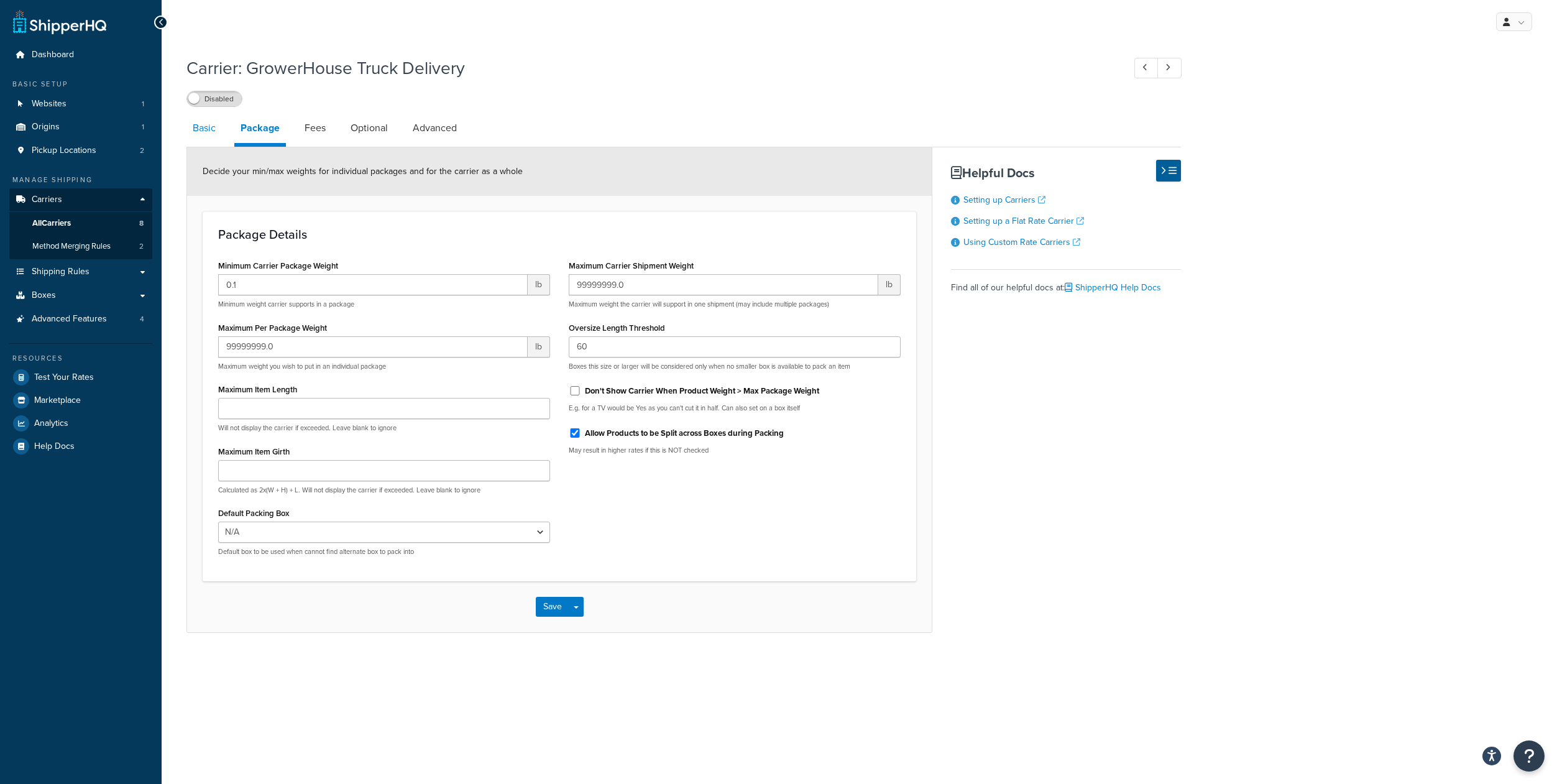
click at [201, 135] on link "Basic" at bounding box center [204, 128] width 35 height 30
select select "flat"
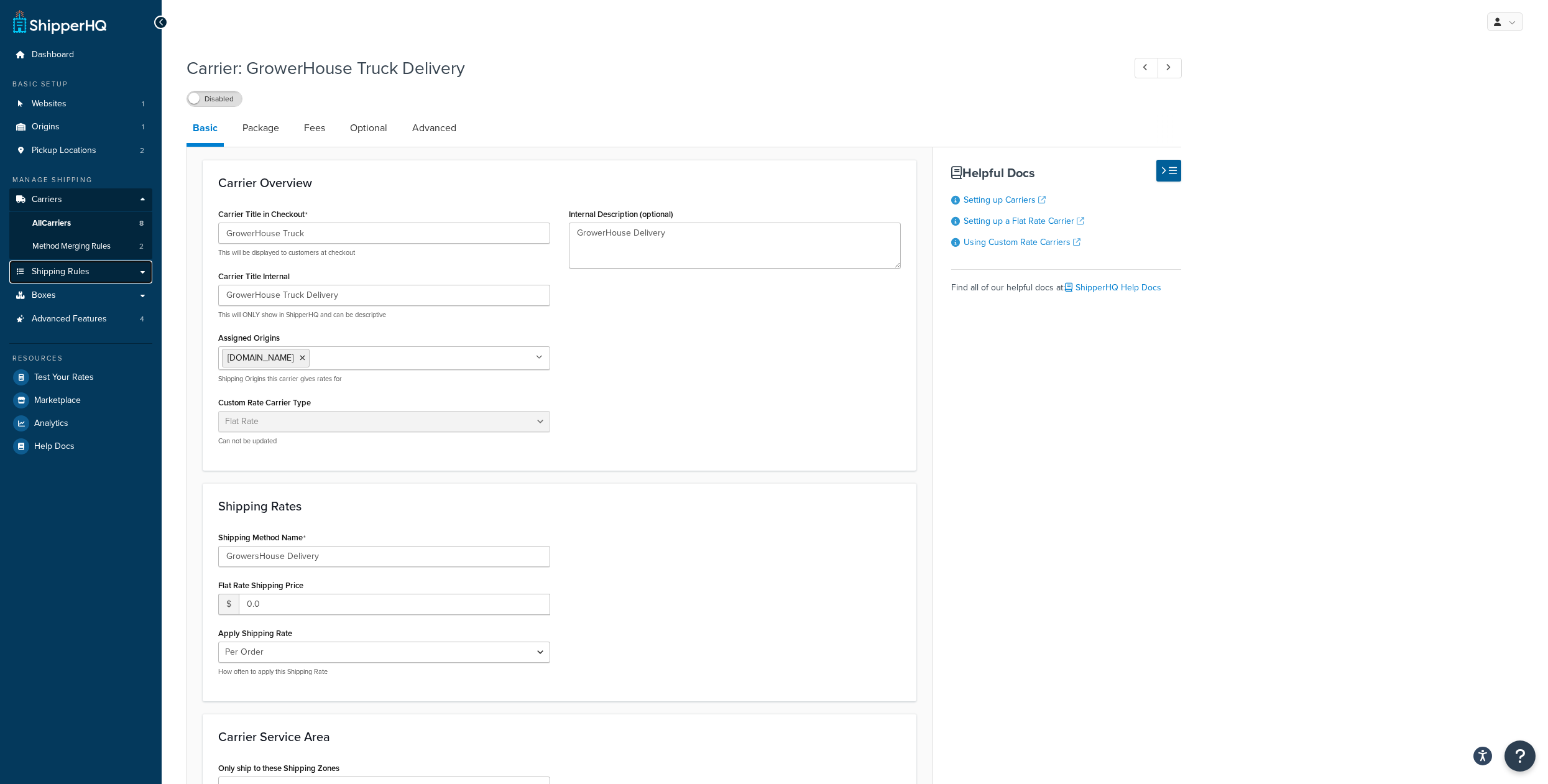
click at [75, 277] on span "Shipping Rules" at bounding box center [60, 272] width 58 height 10
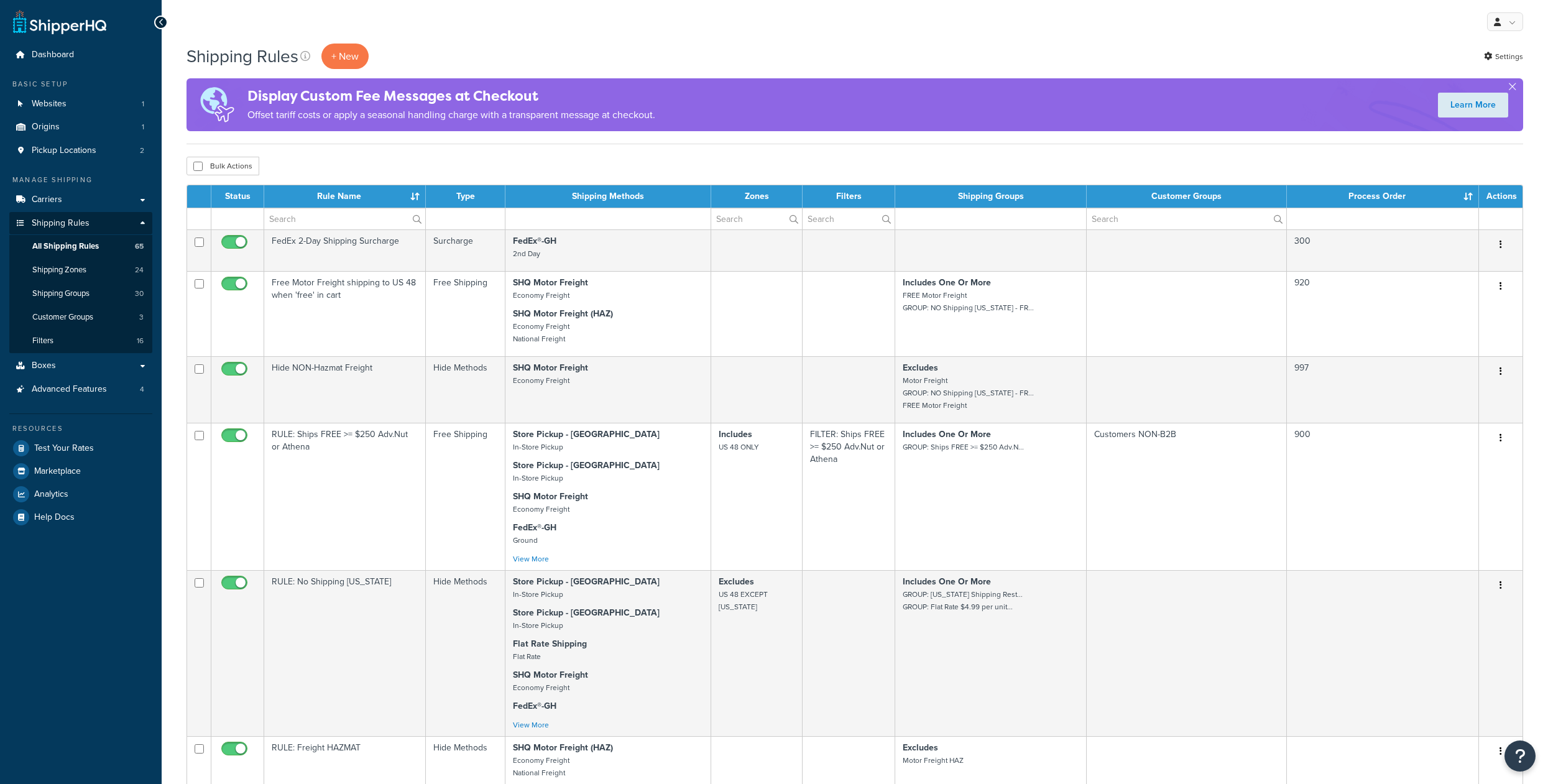
select select "1000"
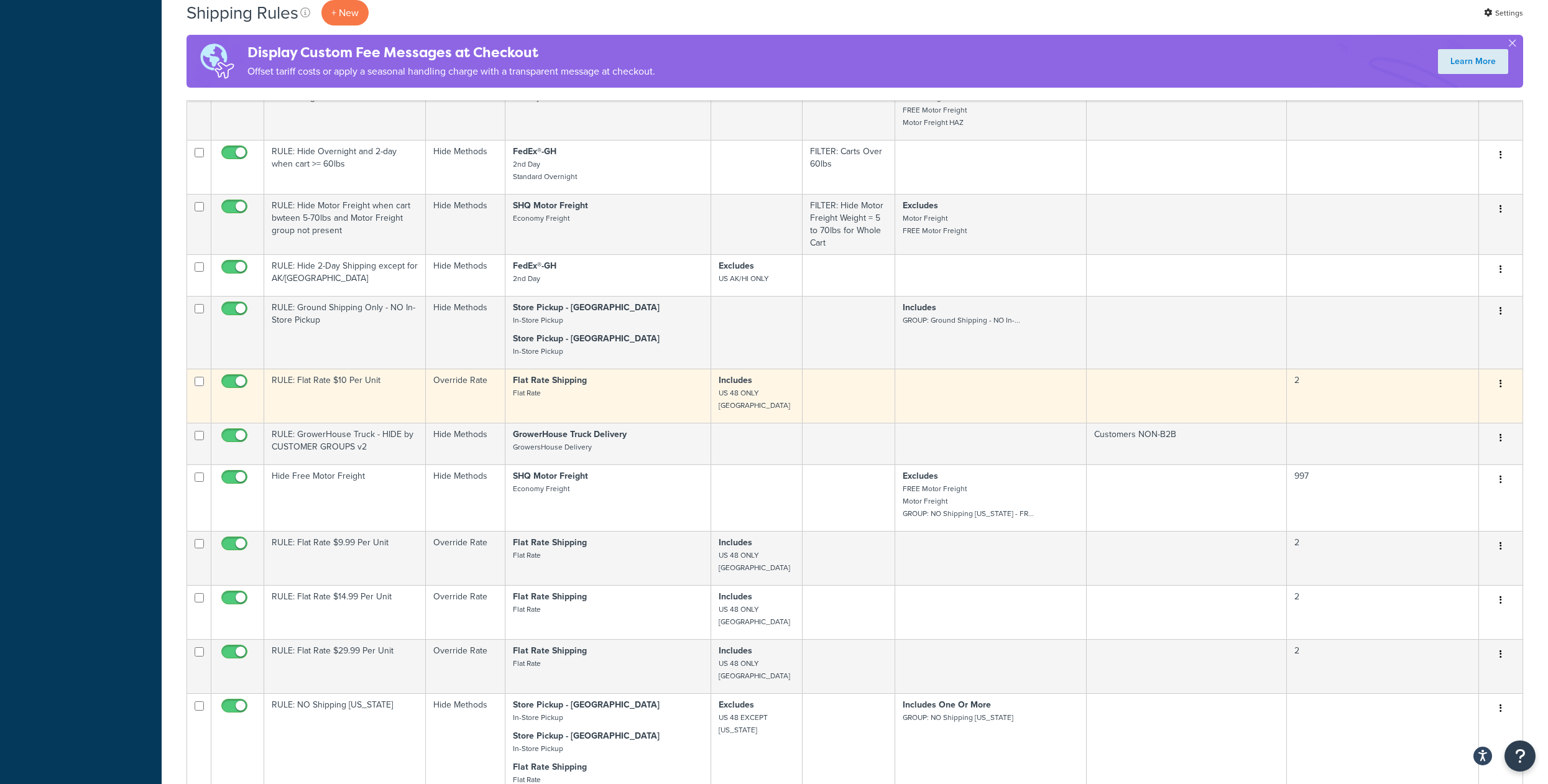
scroll to position [2716, 0]
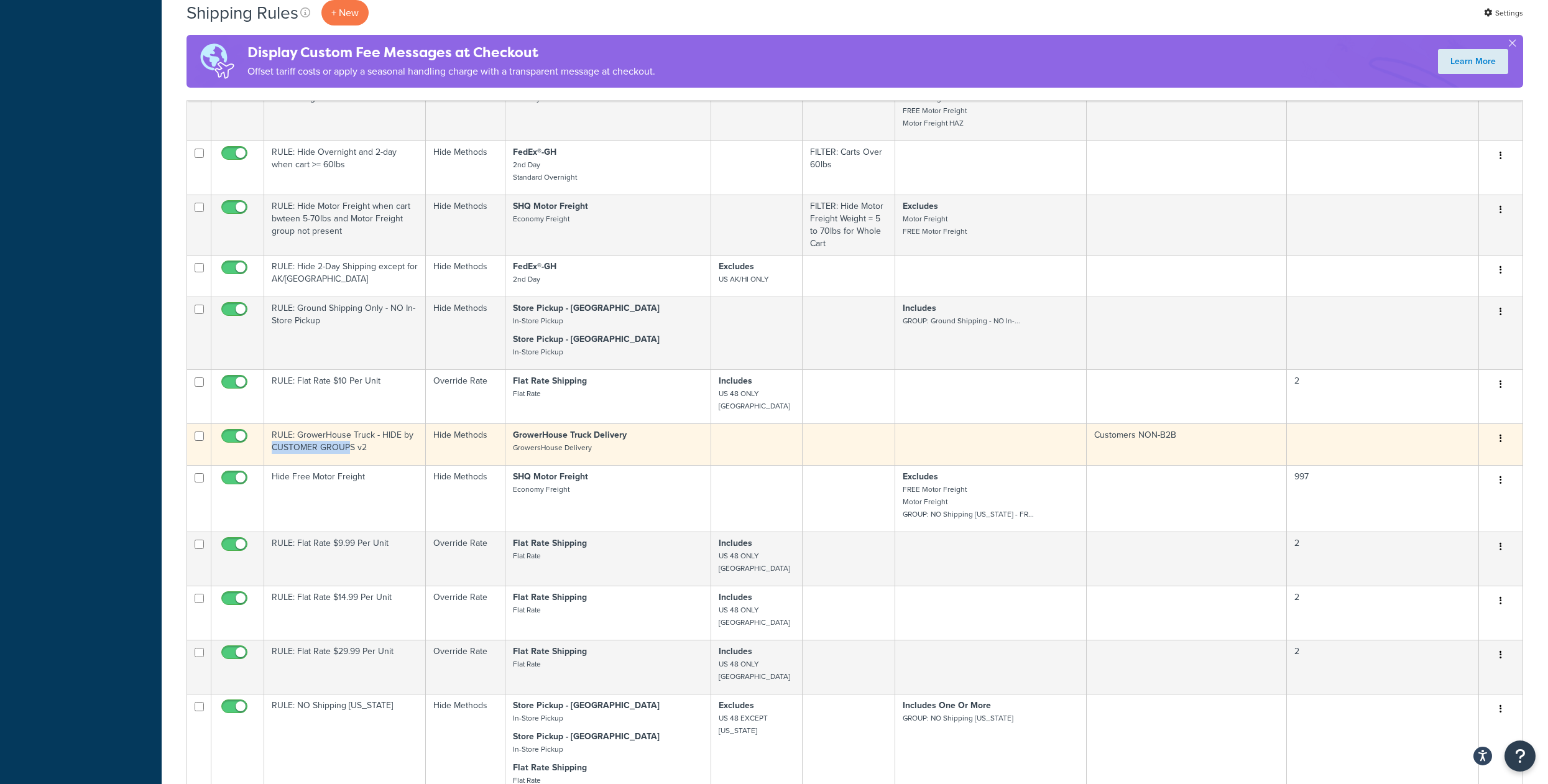
drag, startPoint x: 342, startPoint y: 699, endPoint x: 285, endPoint y: 702, distance: 57.1
click at [285, 465] on td "RULE: GrowerHouse Truck - HIDE by CUSTOMER GROUPS v2" at bounding box center [345, 444] width 162 height 42
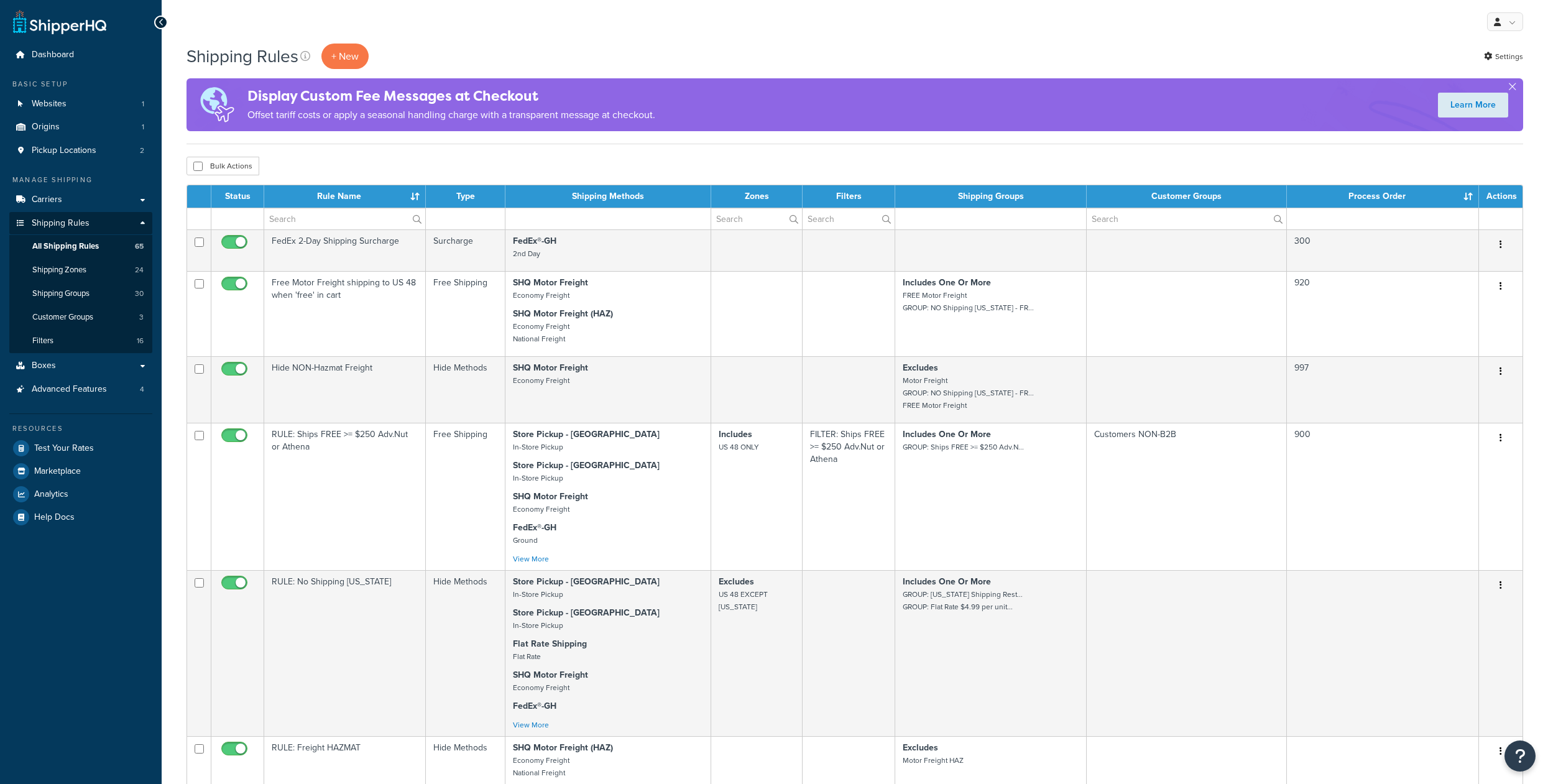
select select "1000"
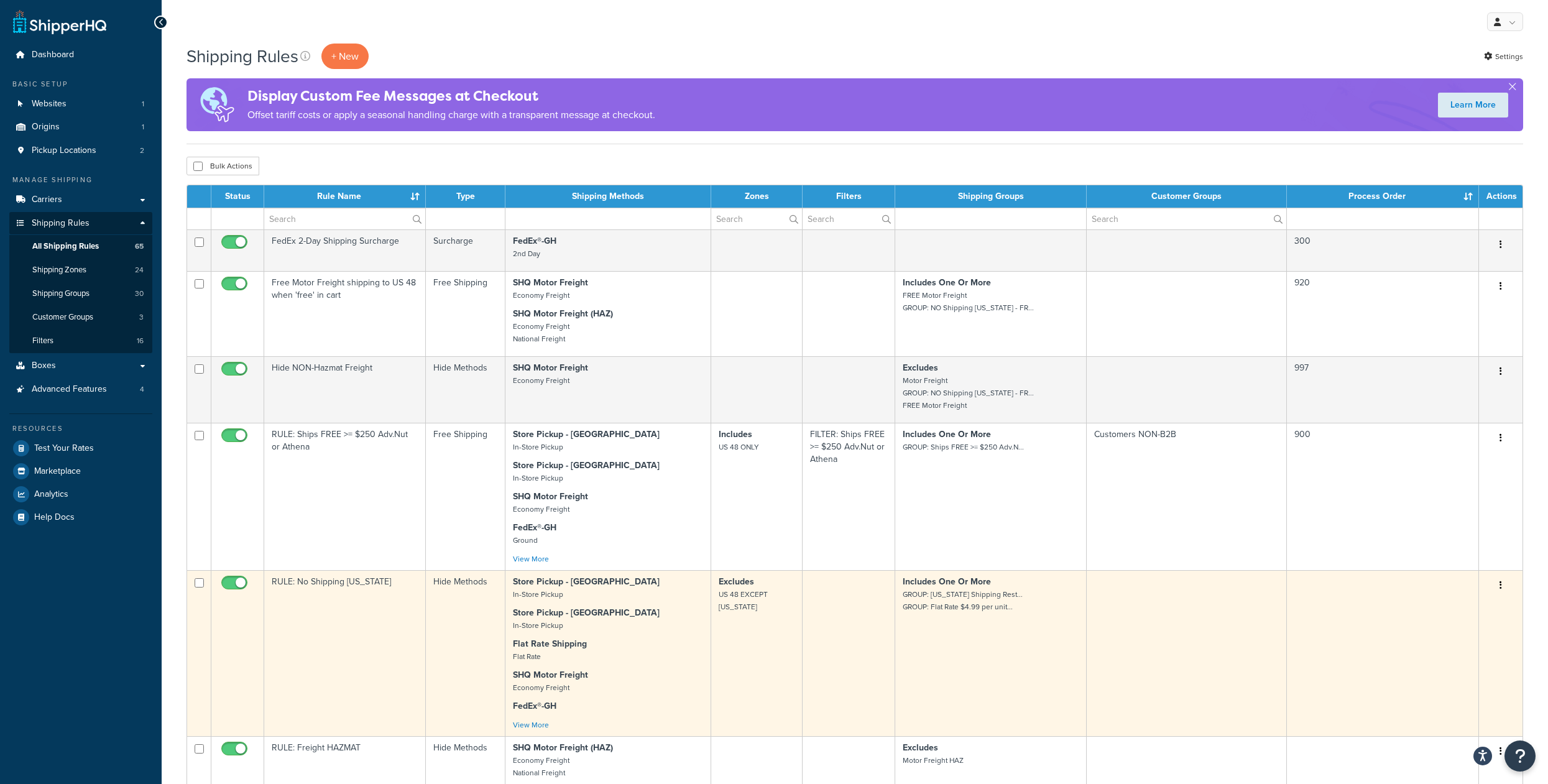
scroll to position [1832, 0]
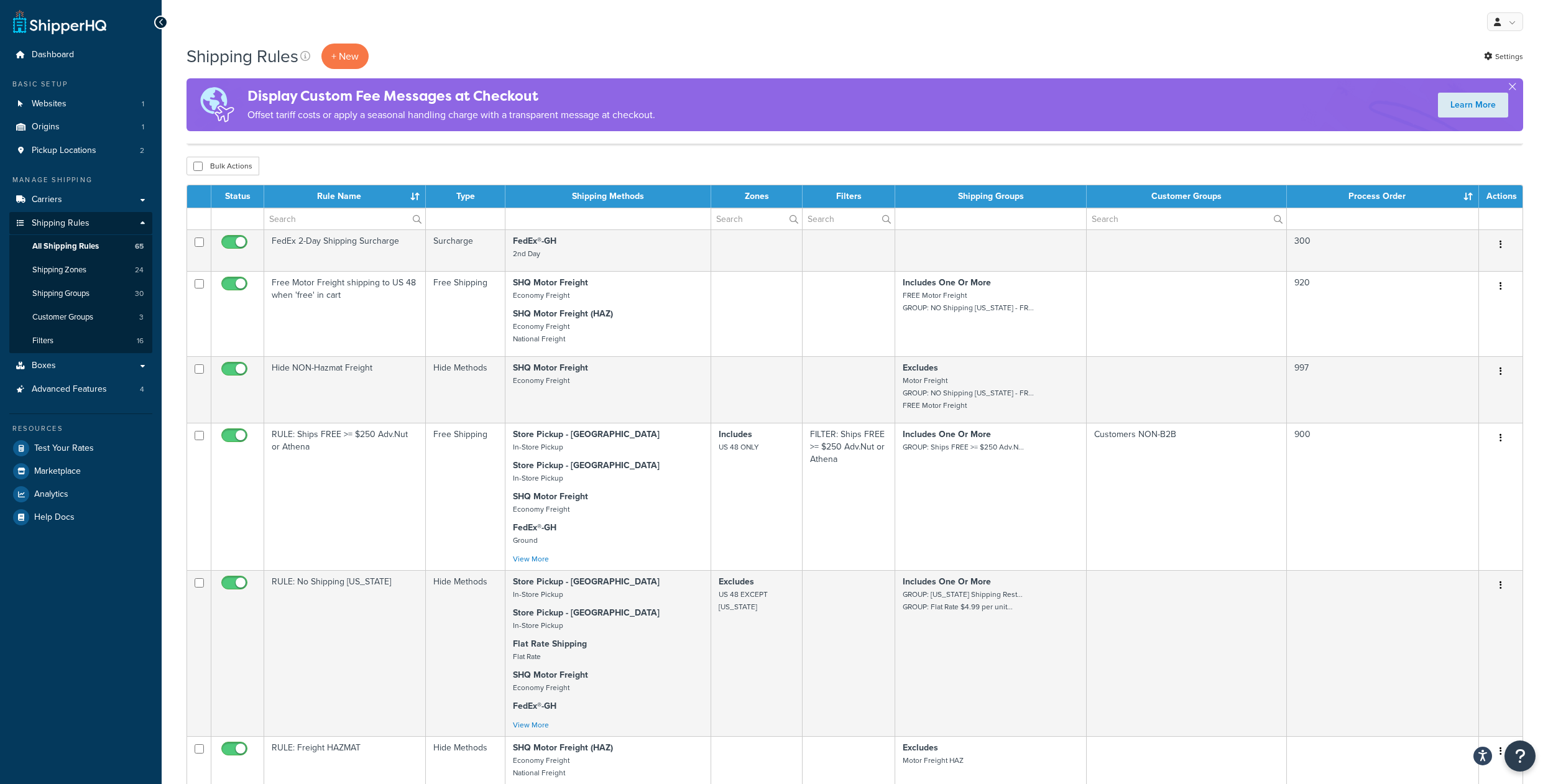
select select "1000"
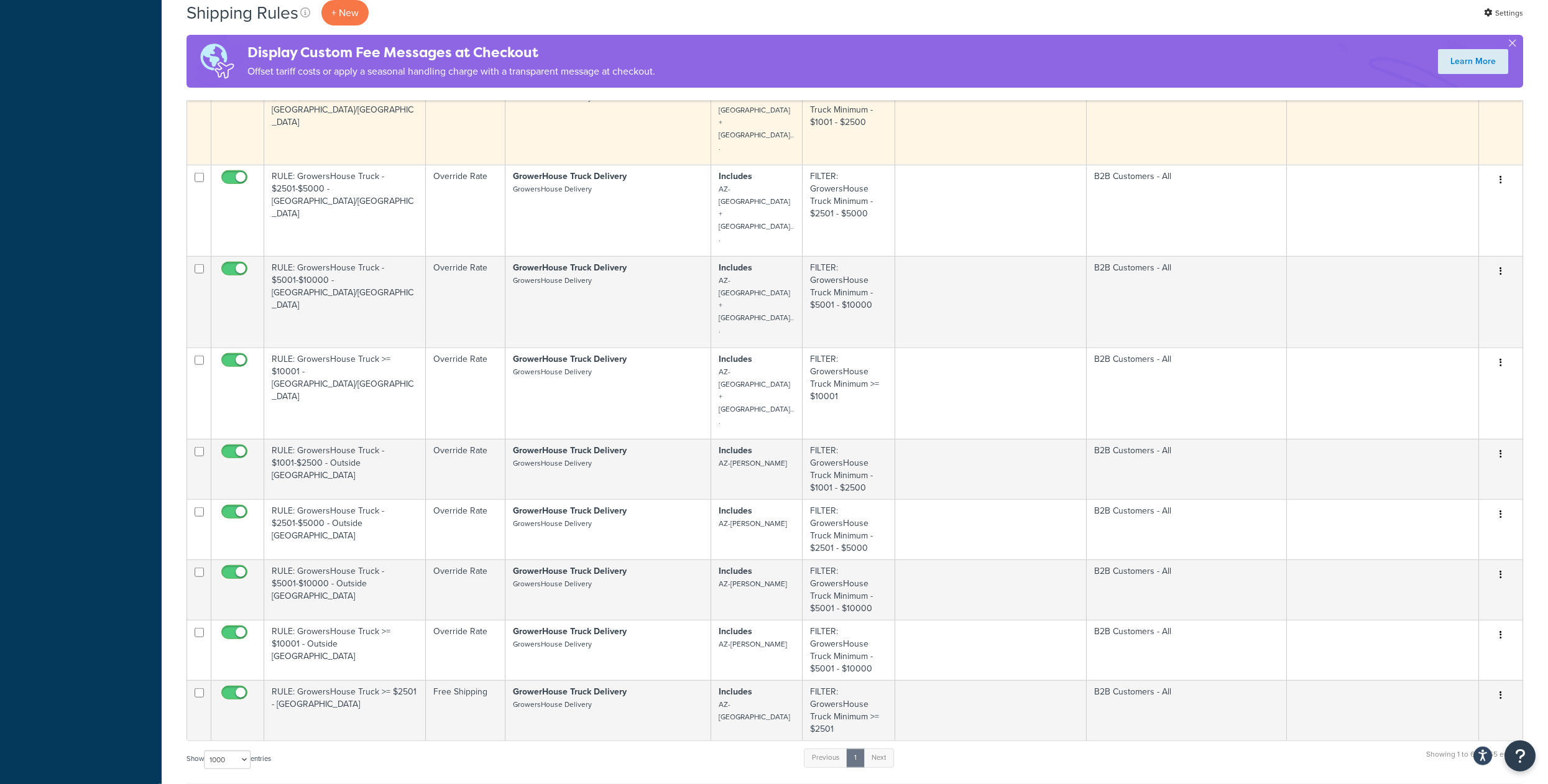
scroll to position [4442, 0]
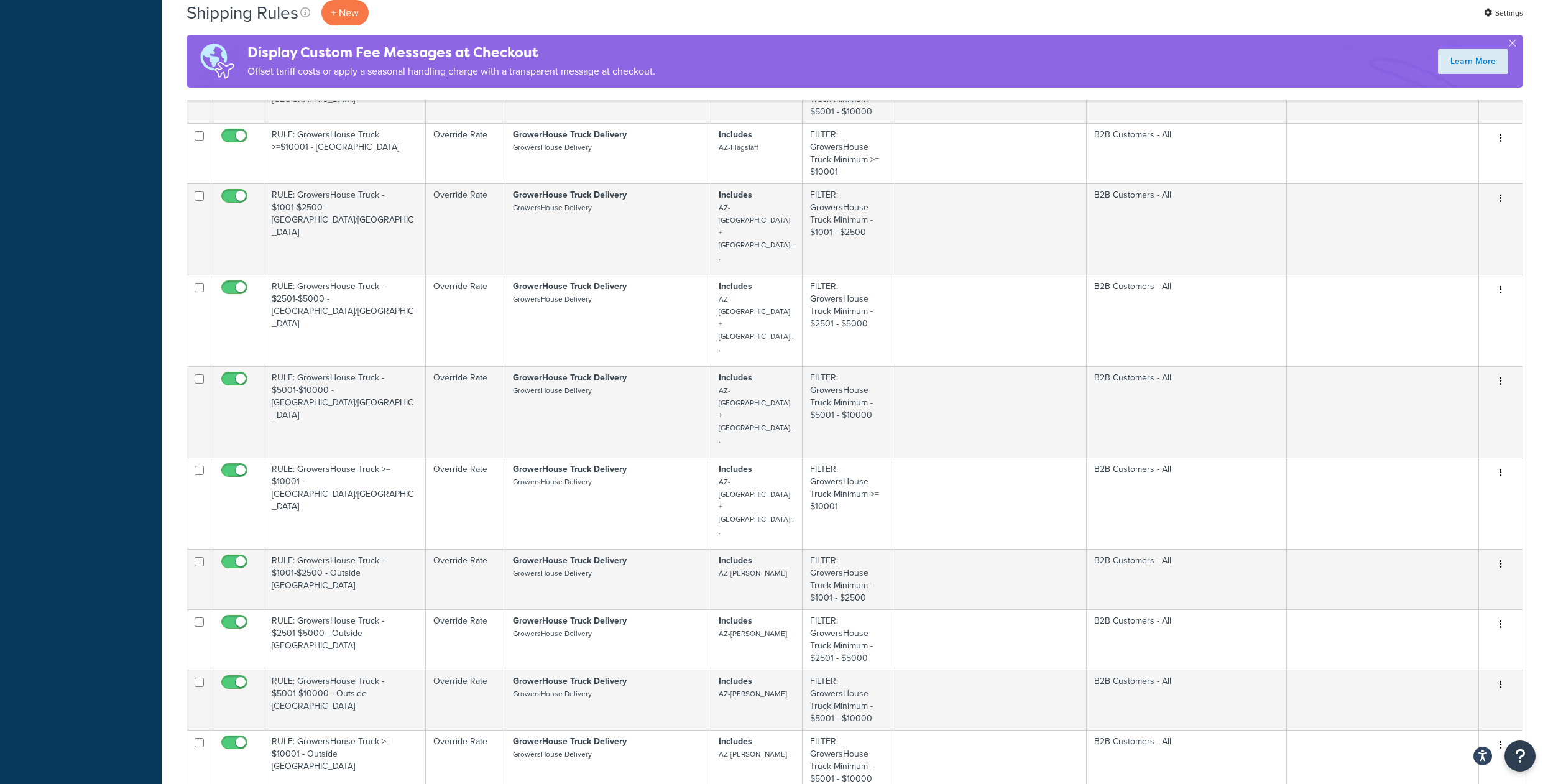
click at [1502, 22] on button "button" at bounding box center [1500, 11] width 17 height 20
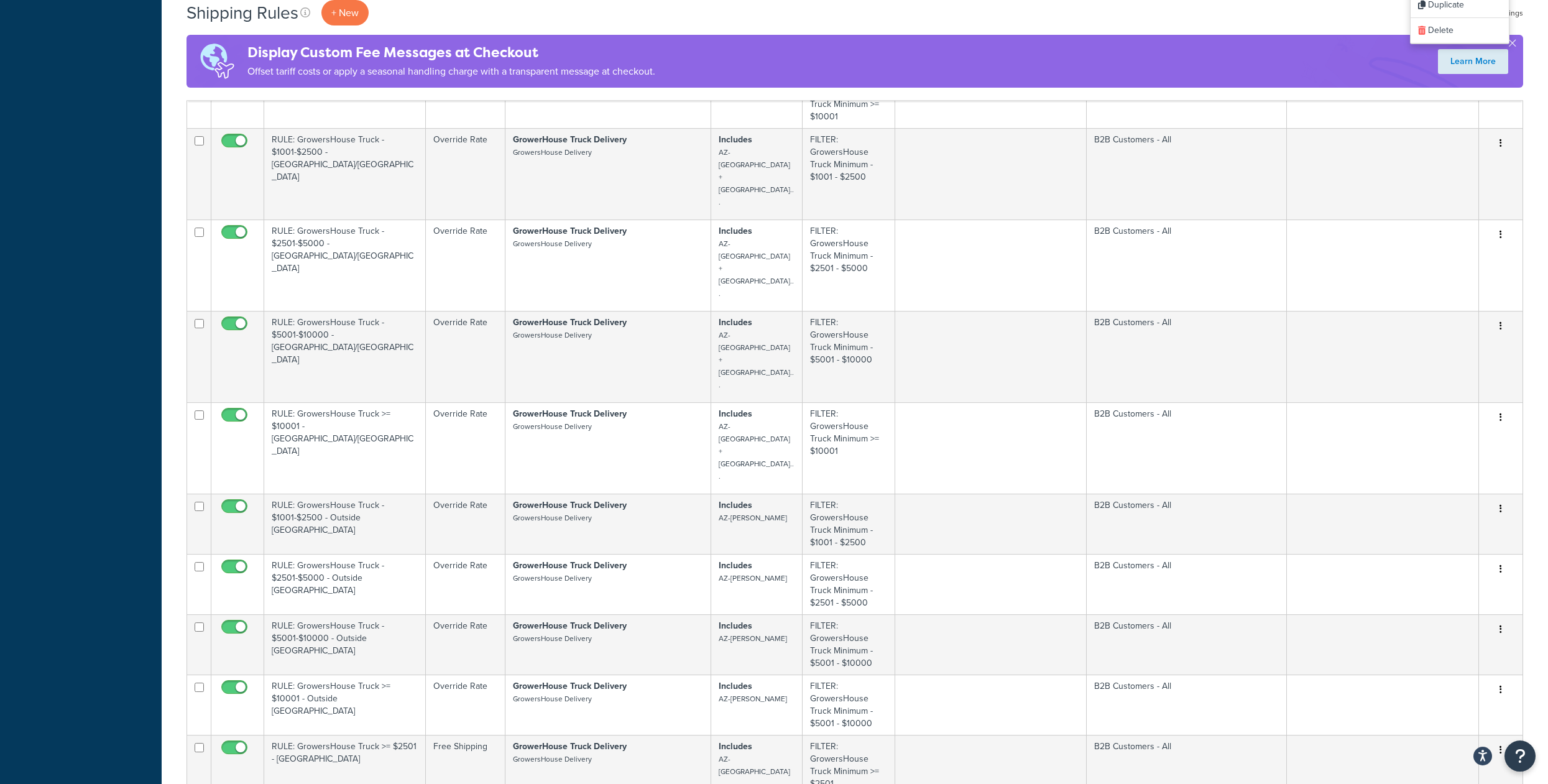
scroll to position [4241, 0]
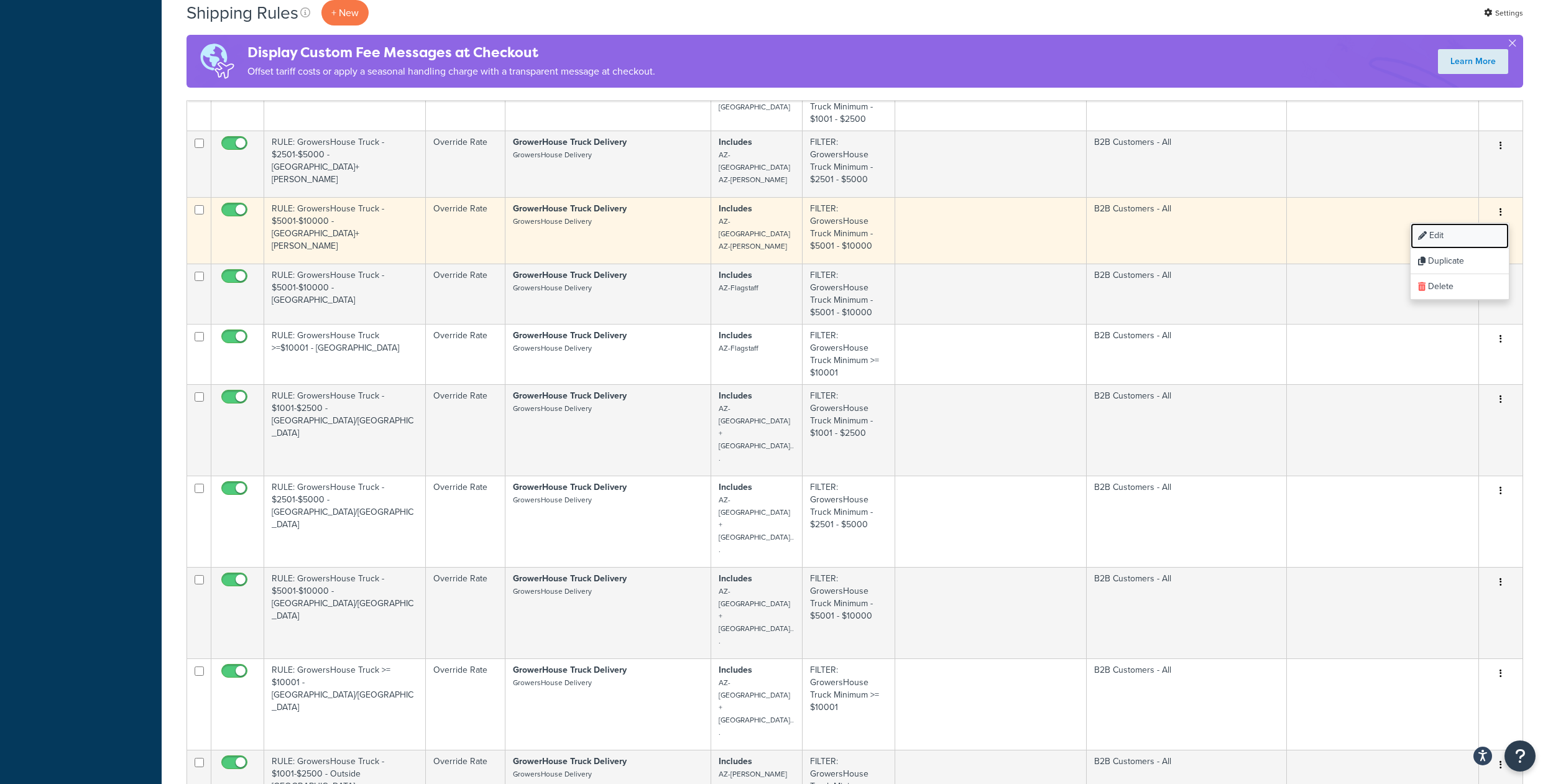
click at [1436, 249] on link "Edit" at bounding box center [1459, 236] width 98 height 25
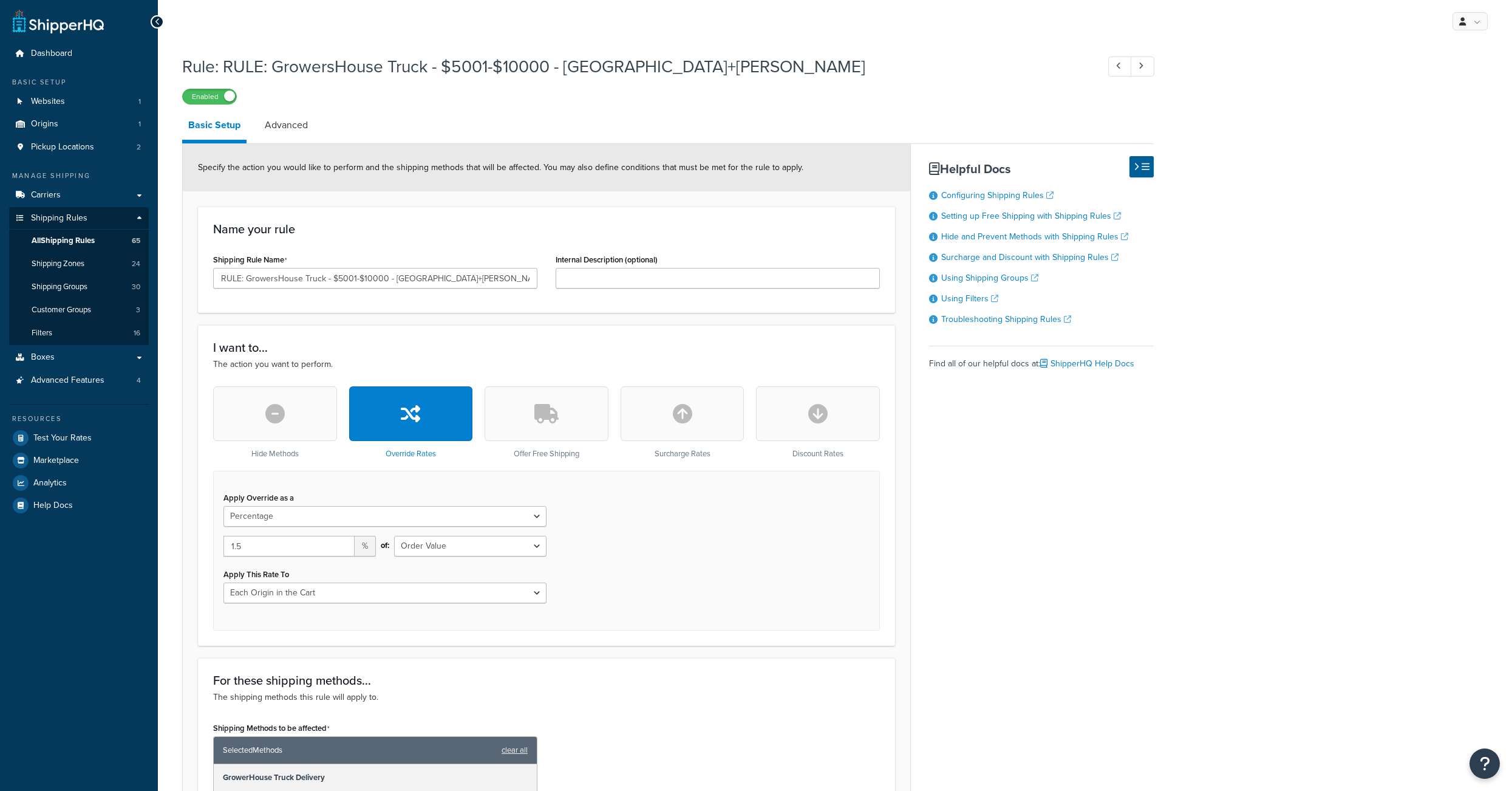
select select "PERCENTAGE"
select select "LOCATION"
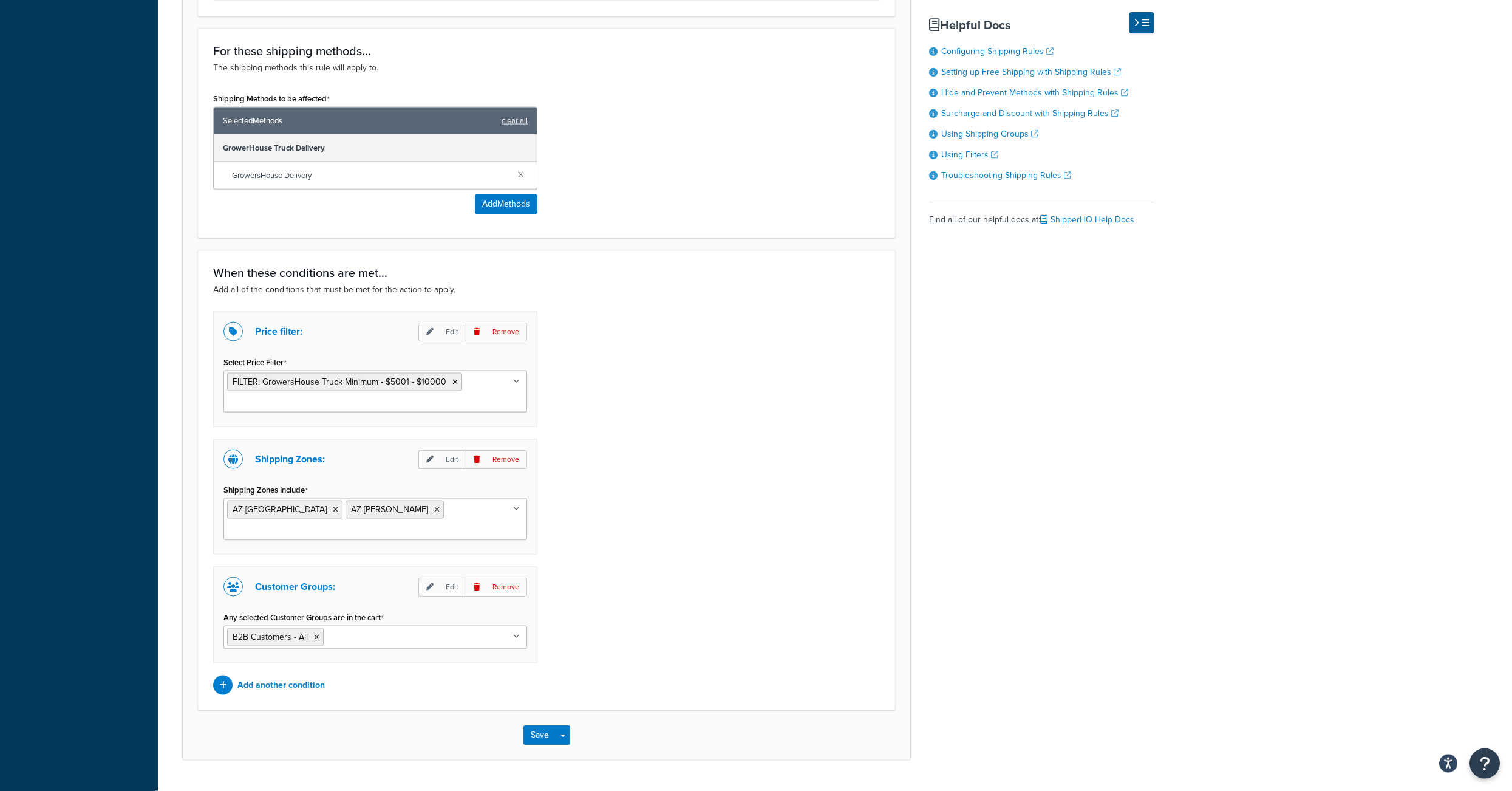
scroll to position [688, 0]
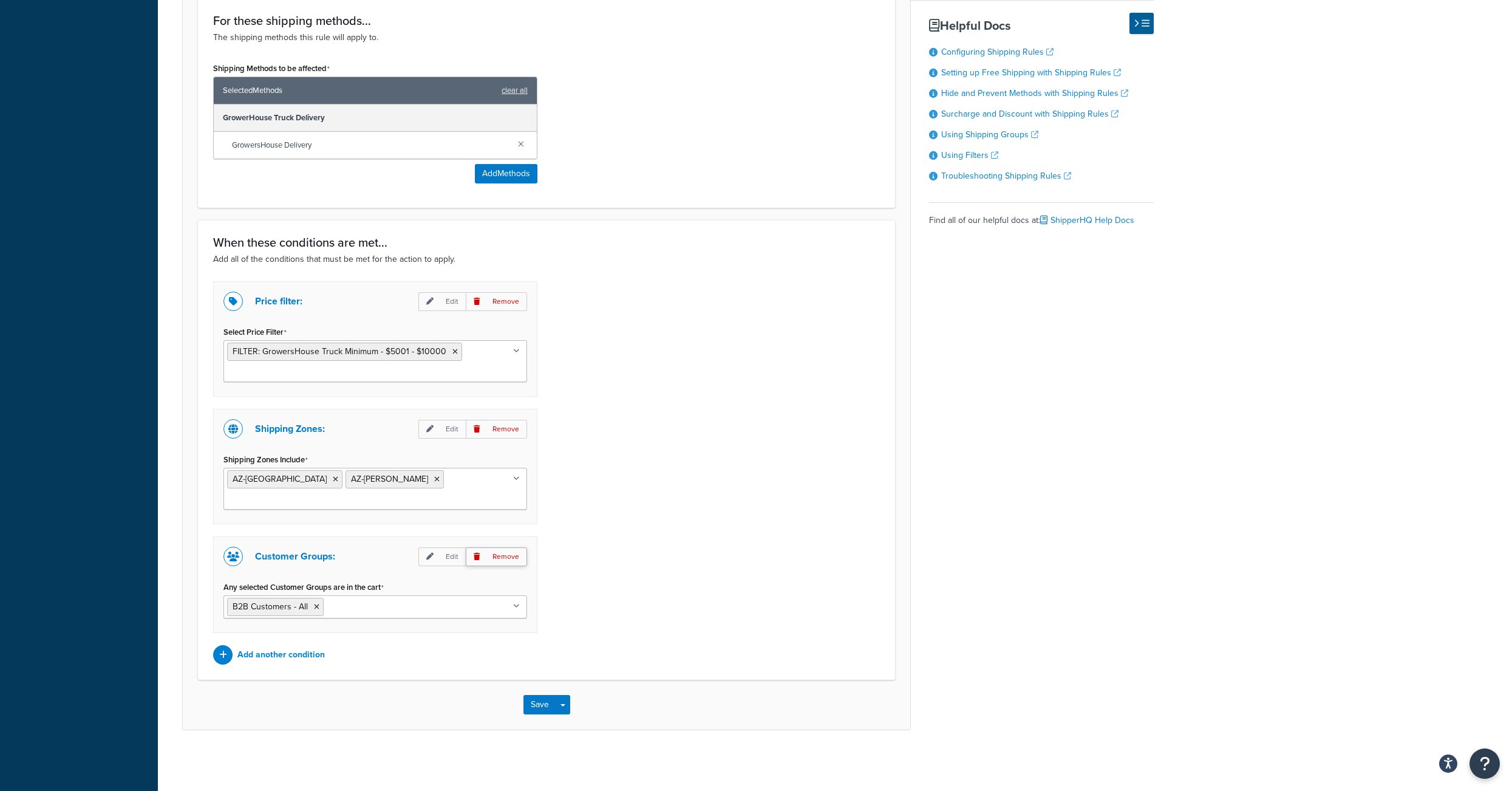
click at [510, 554] on p "Remove" at bounding box center [497, 557] width 61 height 19
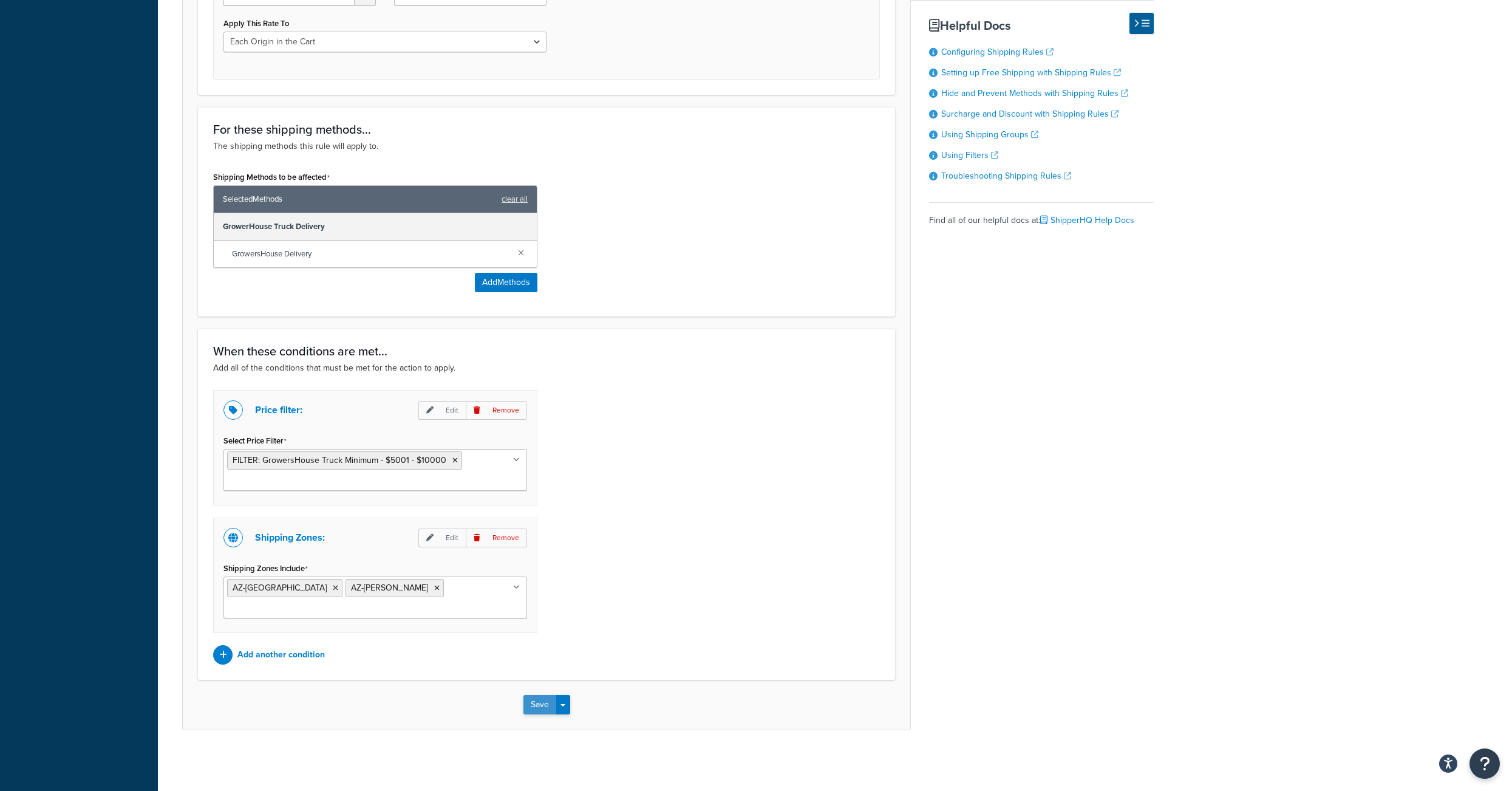
click at [533, 704] on button "Save" at bounding box center [540, 705] width 33 height 20
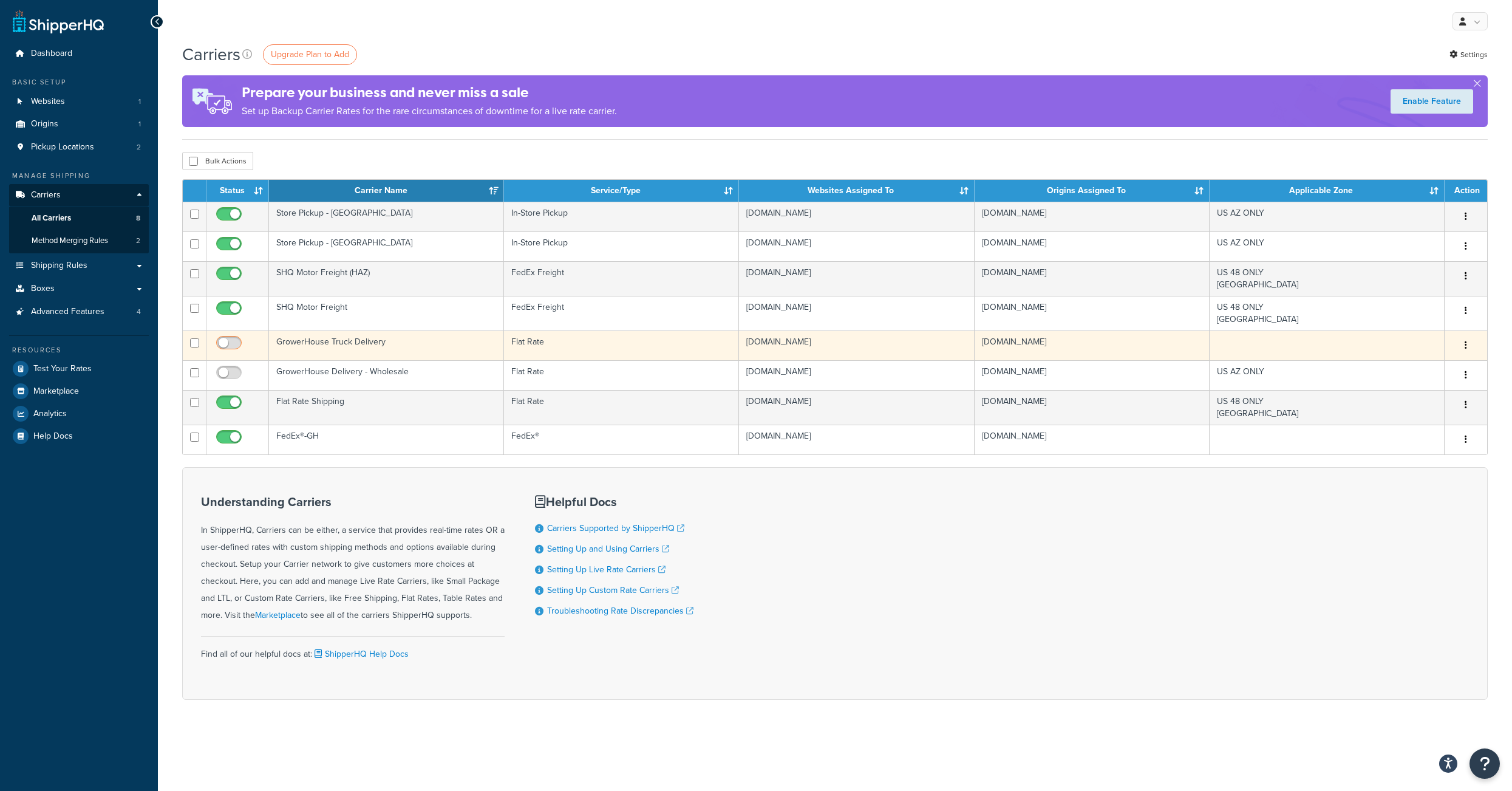
click at [238, 353] on input "checkbox" at bounding box center [230, 345] width 34 height 15
checkbox input "true"
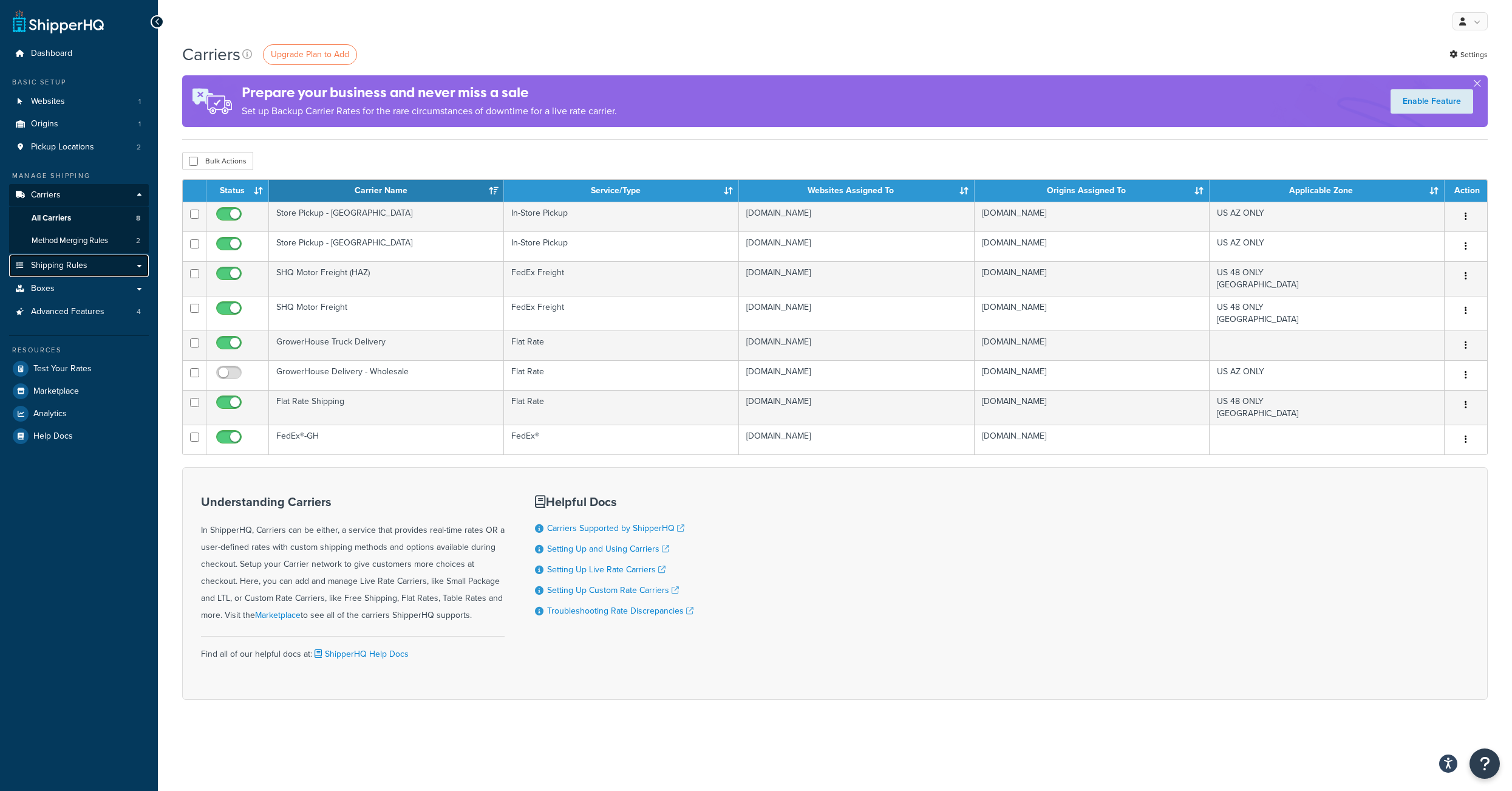
click at [69, 271] on span "Shipping Rules" at bounding box center [59, 266] width 56 height 10
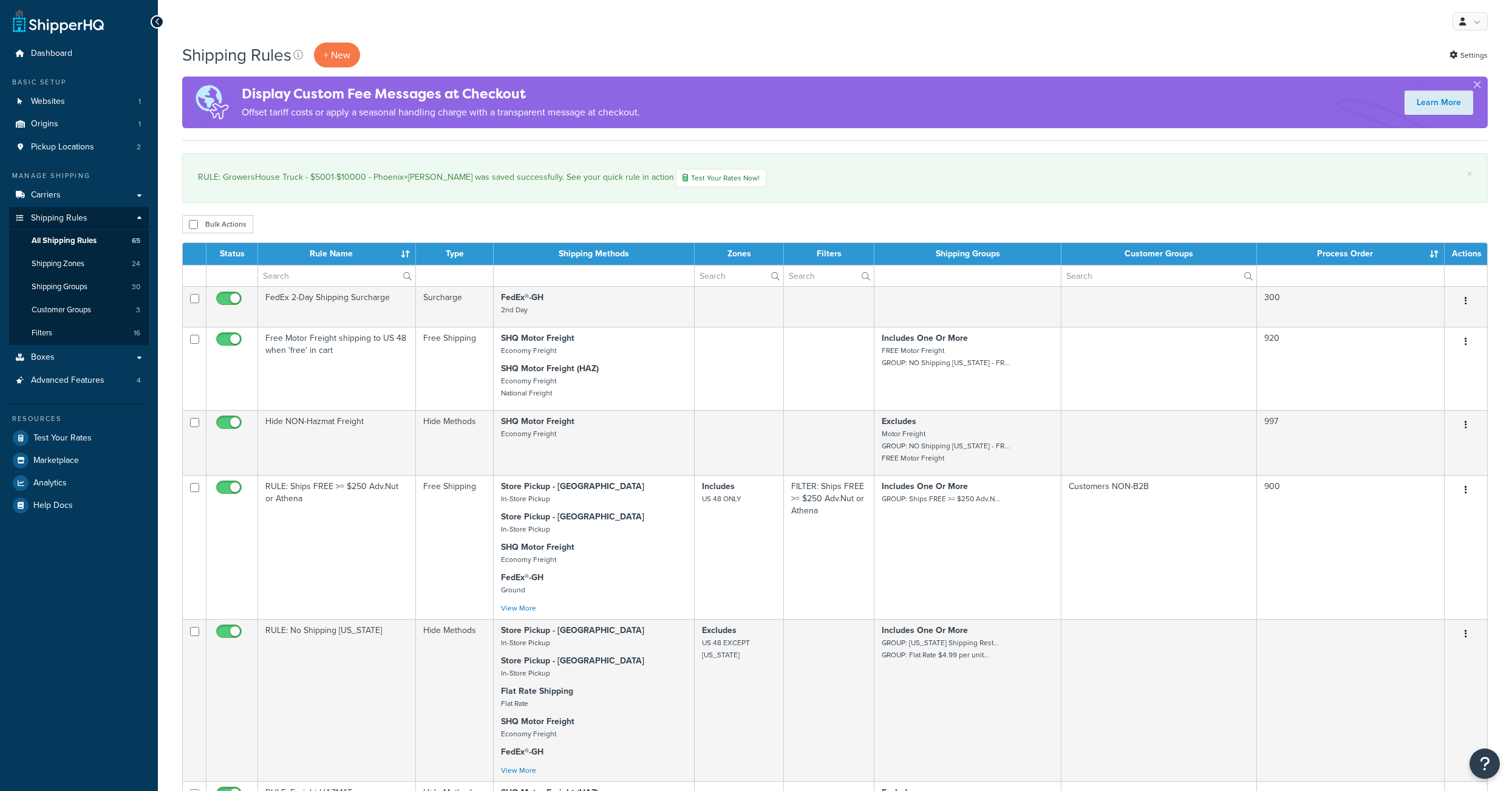
select select "1000"
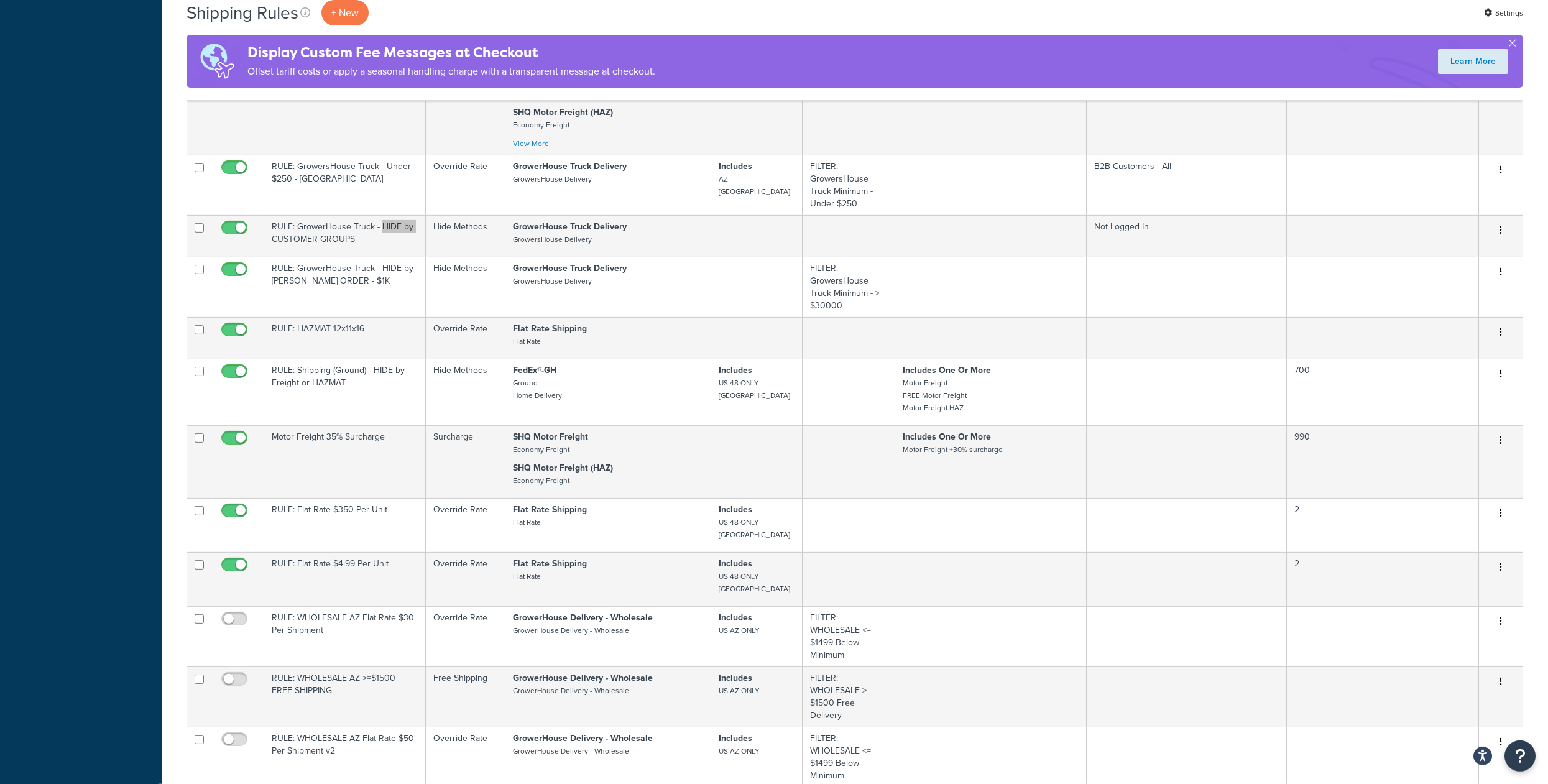
scroll to position [3941, 0]
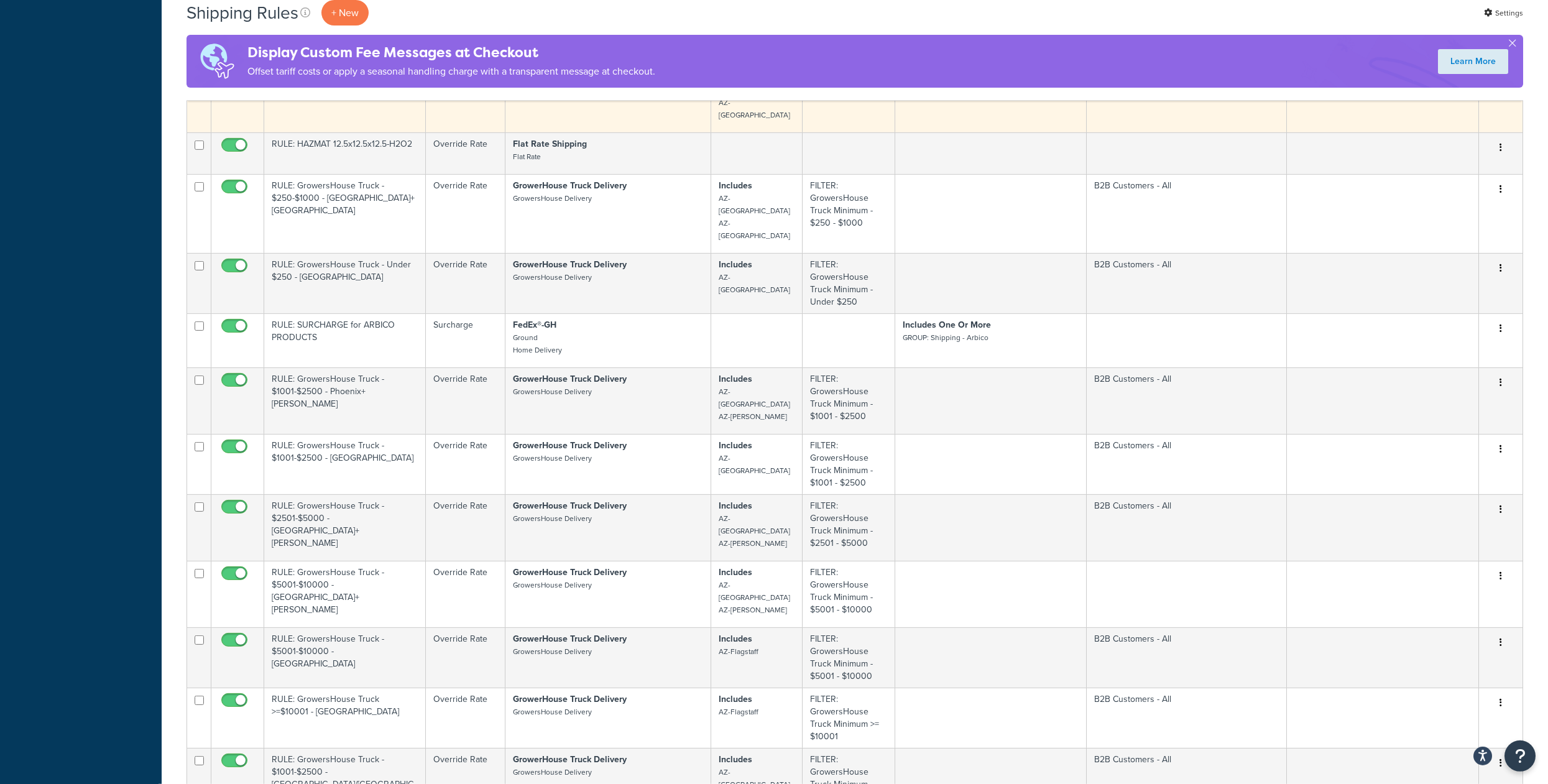
click at [1498, 79] on button "button" at bounding box center [1500, 69] width 17 height 20
click at [1426, 105] on link "Edit" at bounding box center [1459, 92] width 98 height 25
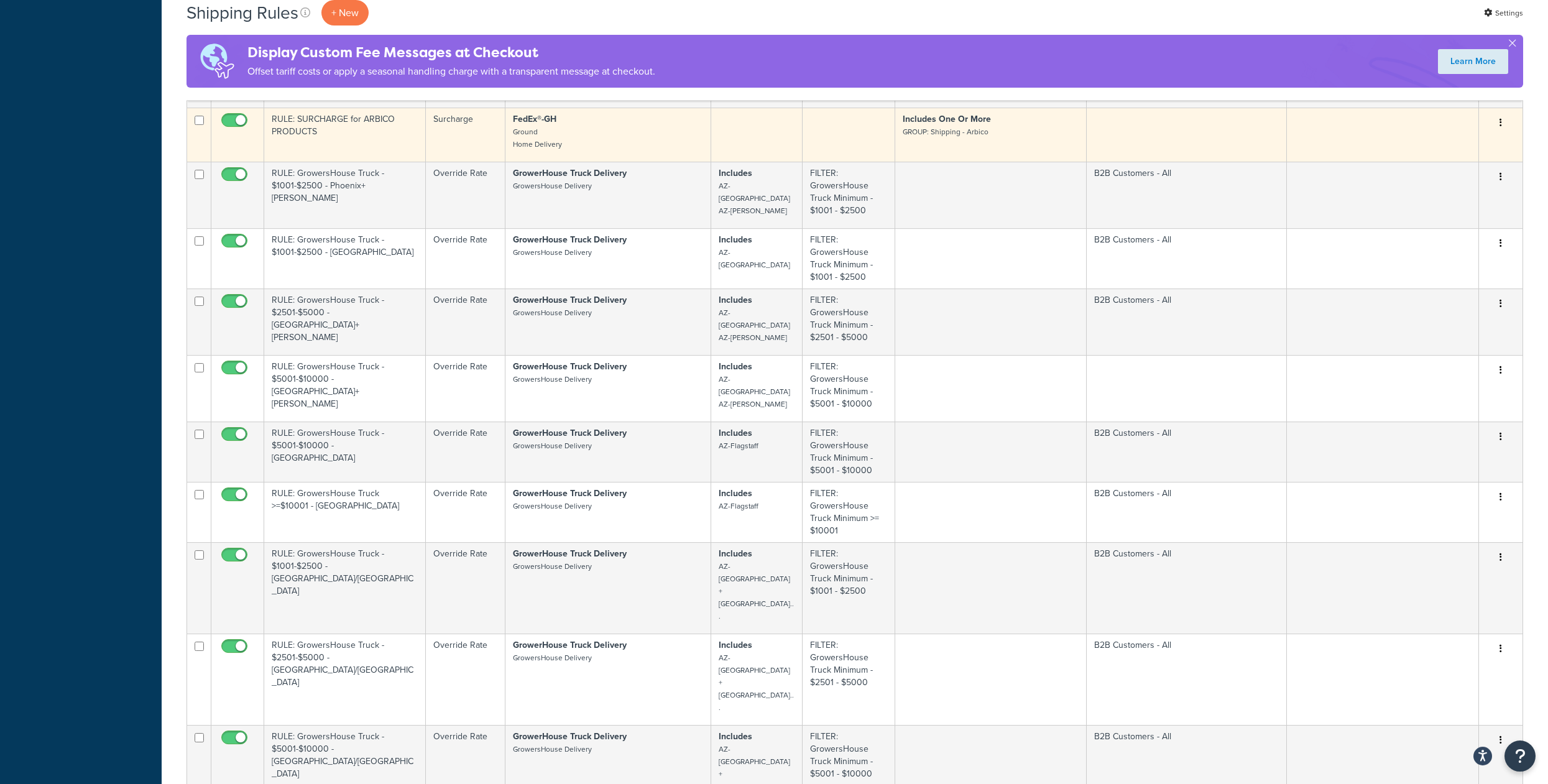
scroll to position [4201, 0]
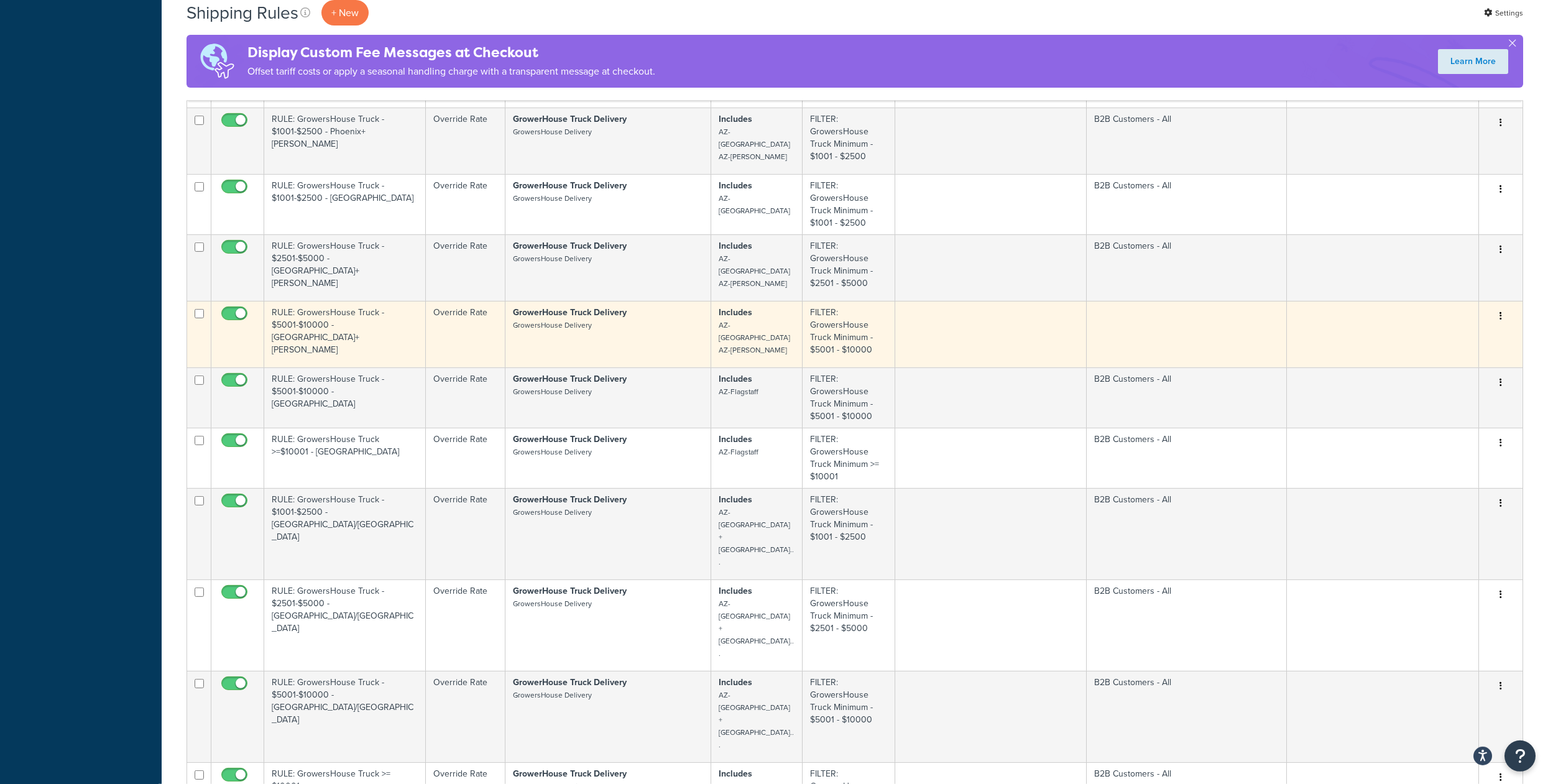
click at [1496, 326] on button "button" at bounding box center [1500, 316] width 17 height 20
click at [1440, 353] on link "Edit" at bounding box center [1459, 340] width 98 height 25
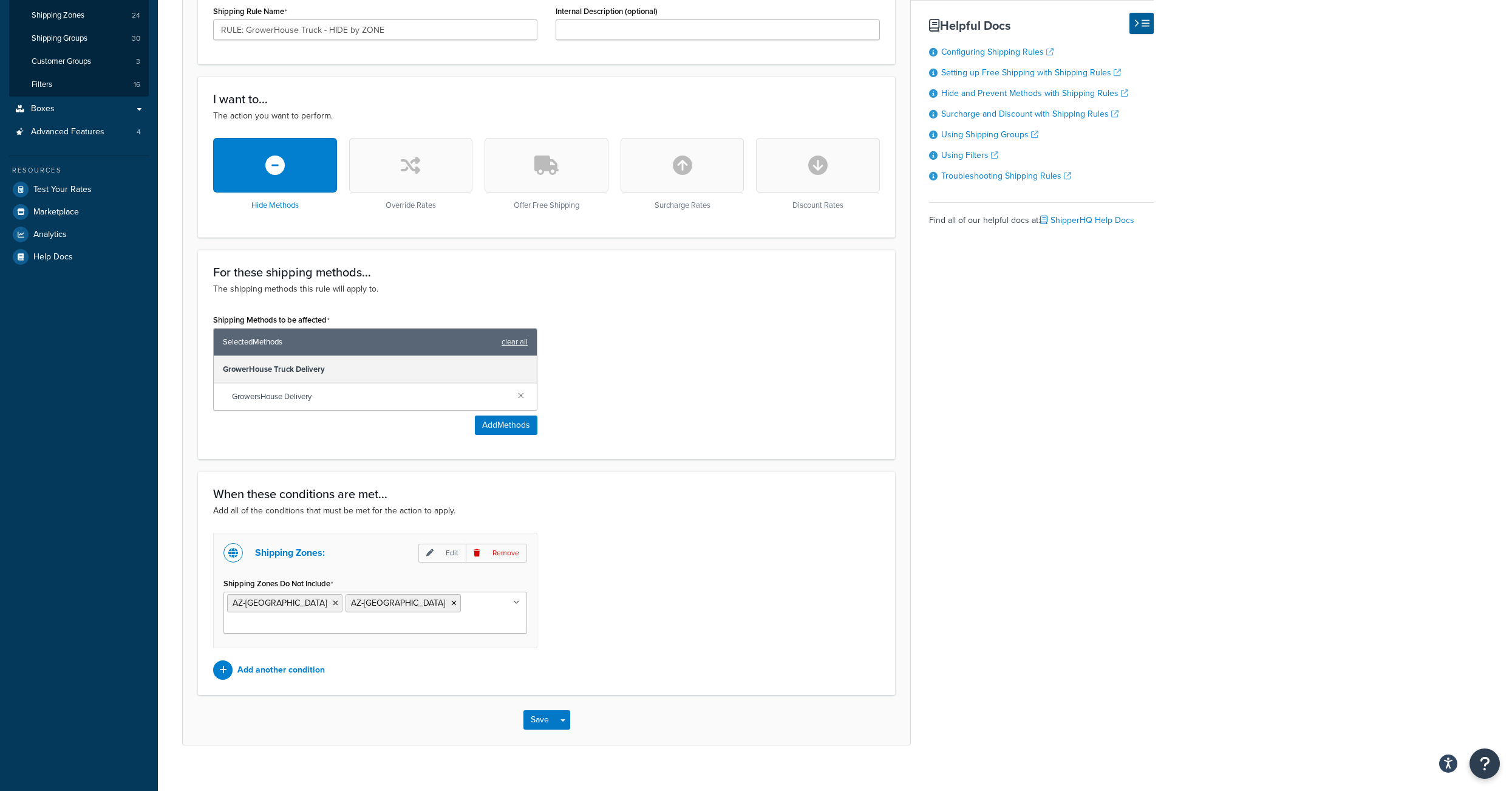
scroll to position [278, 0]
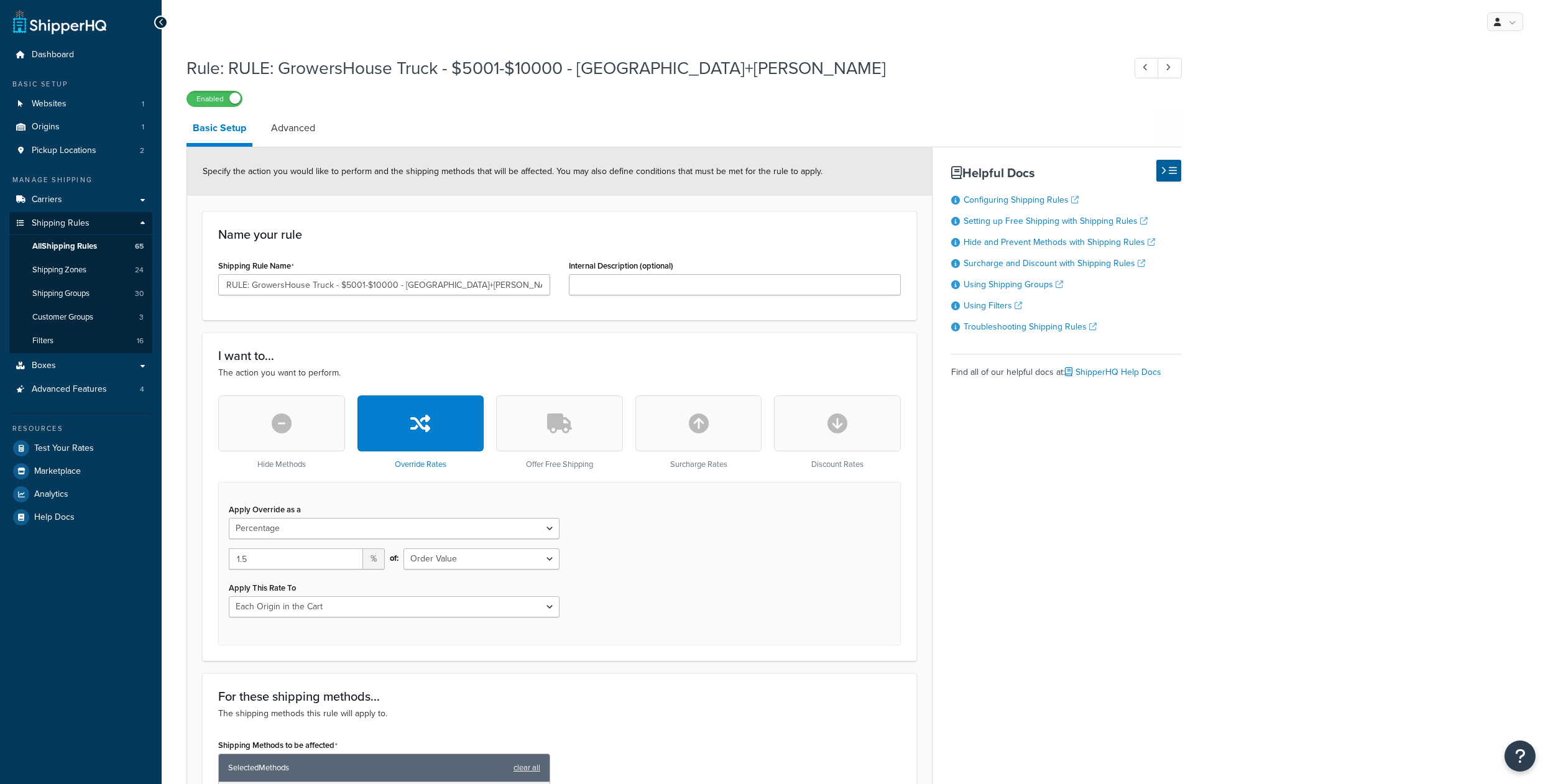
select select "PERCENTAGE"
select select "LOCATION"
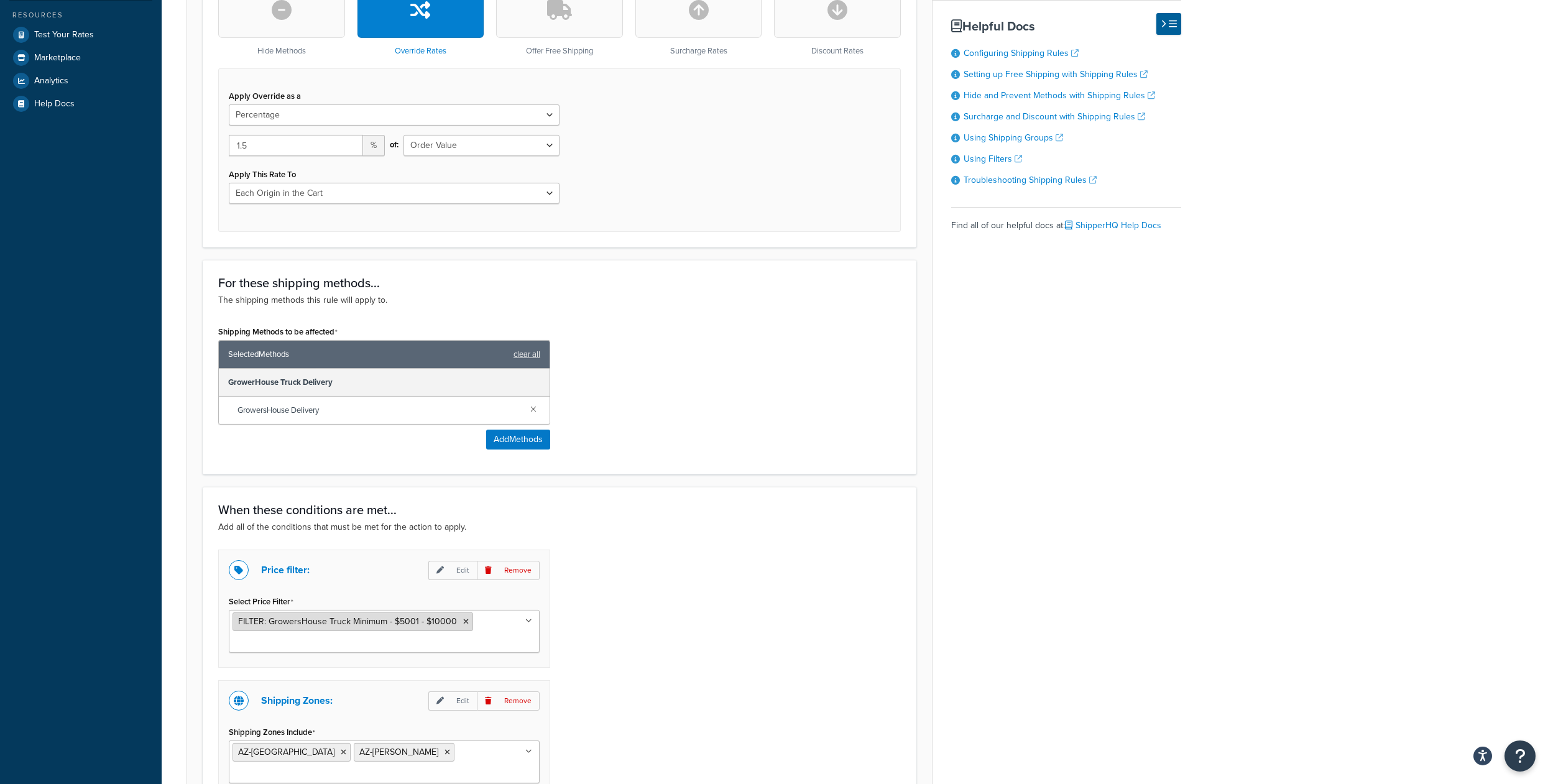
scroll to position [615, 0]
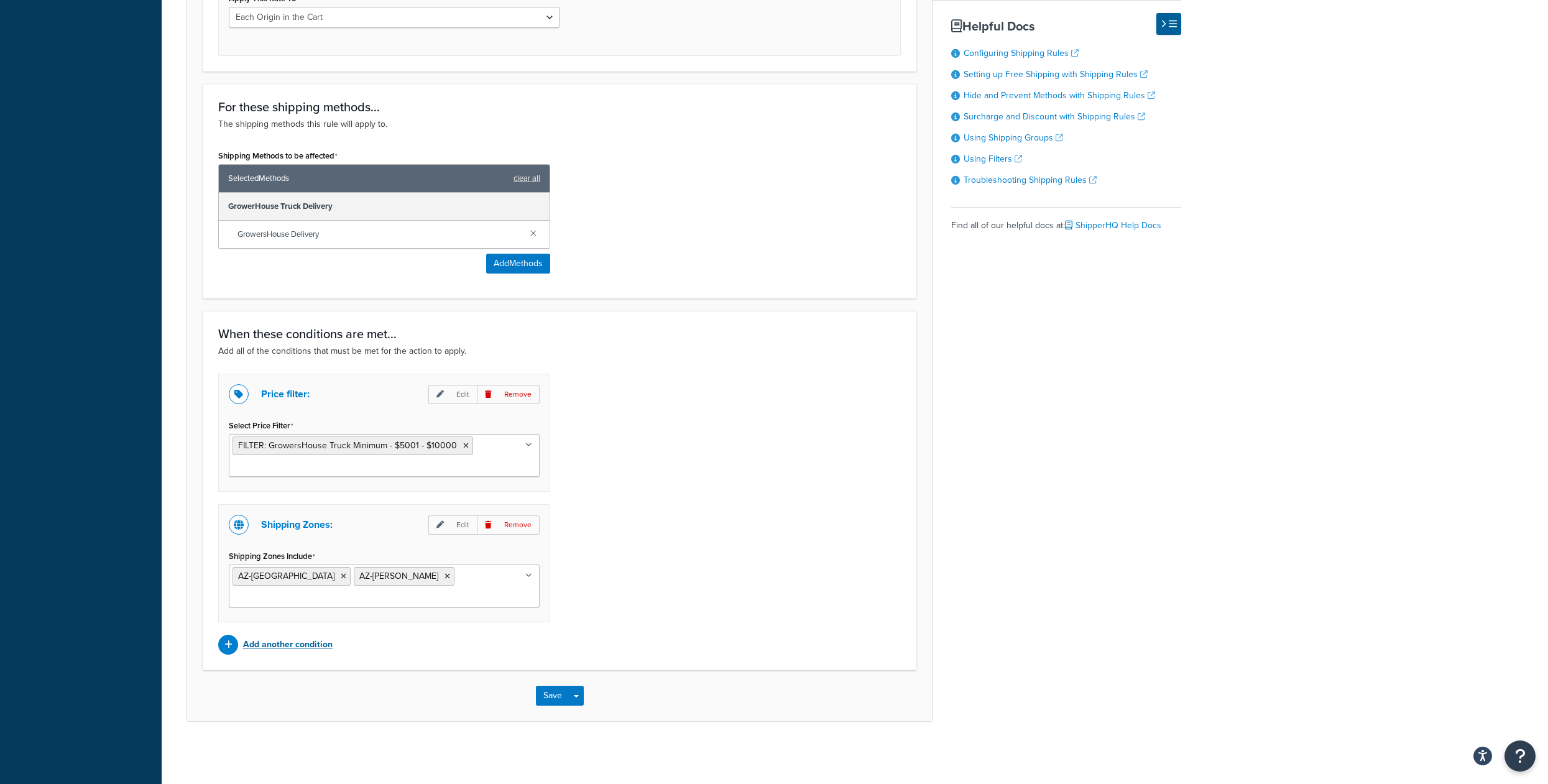
click at [294, 643] on p "Add another condition" at bounding box center [288, 644] width 90 height 17
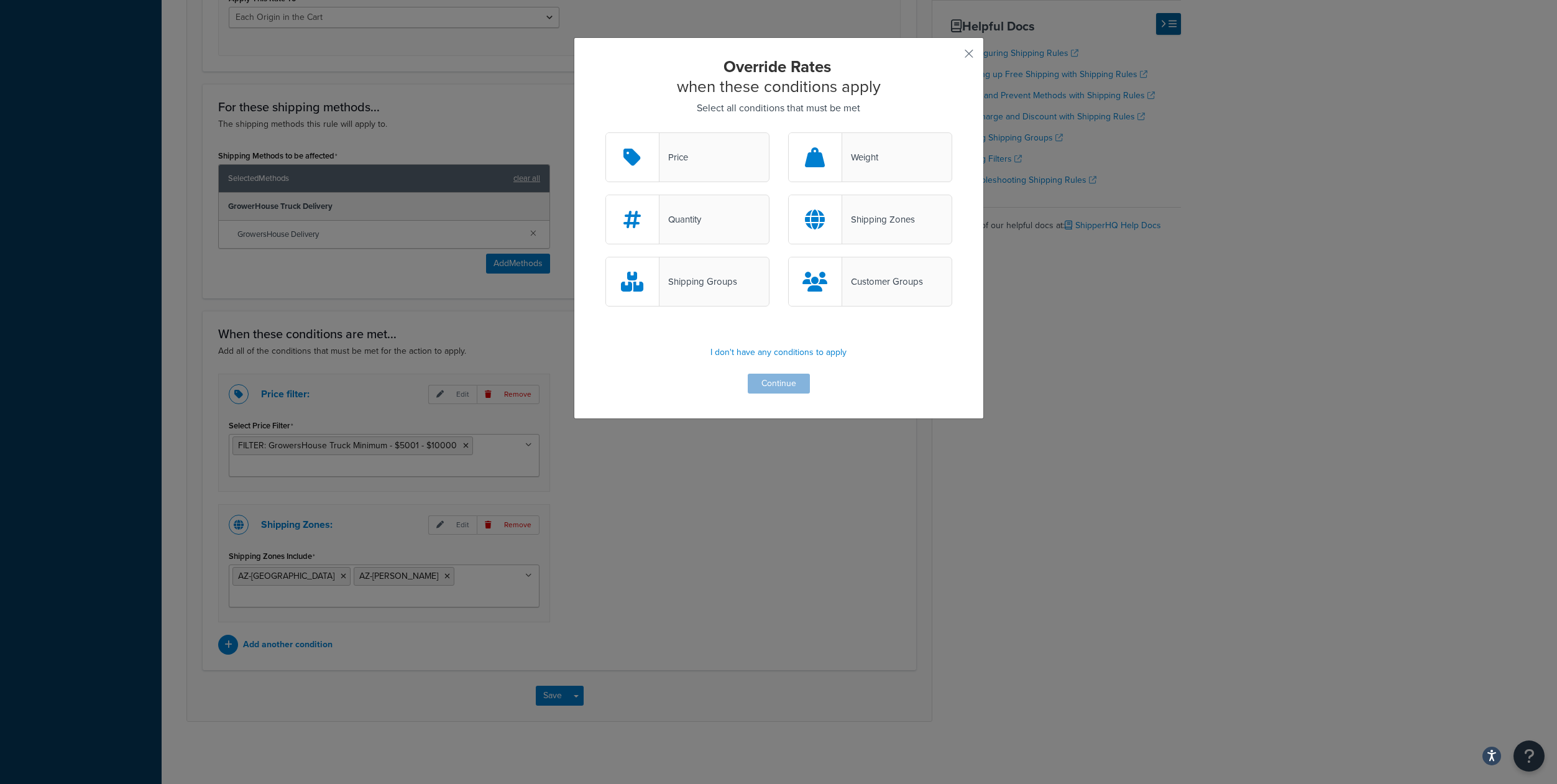
click at [865, 288] on div "Customer Groups" at bounding box center [883, 281] width 81 height 17
click at [0, 0] on input "Customer Groups" at bounding box center [0, 0] width 0 height 0
click at [772, 393] on button "Continue" at bounding box center [779, 383] width 62 height 20
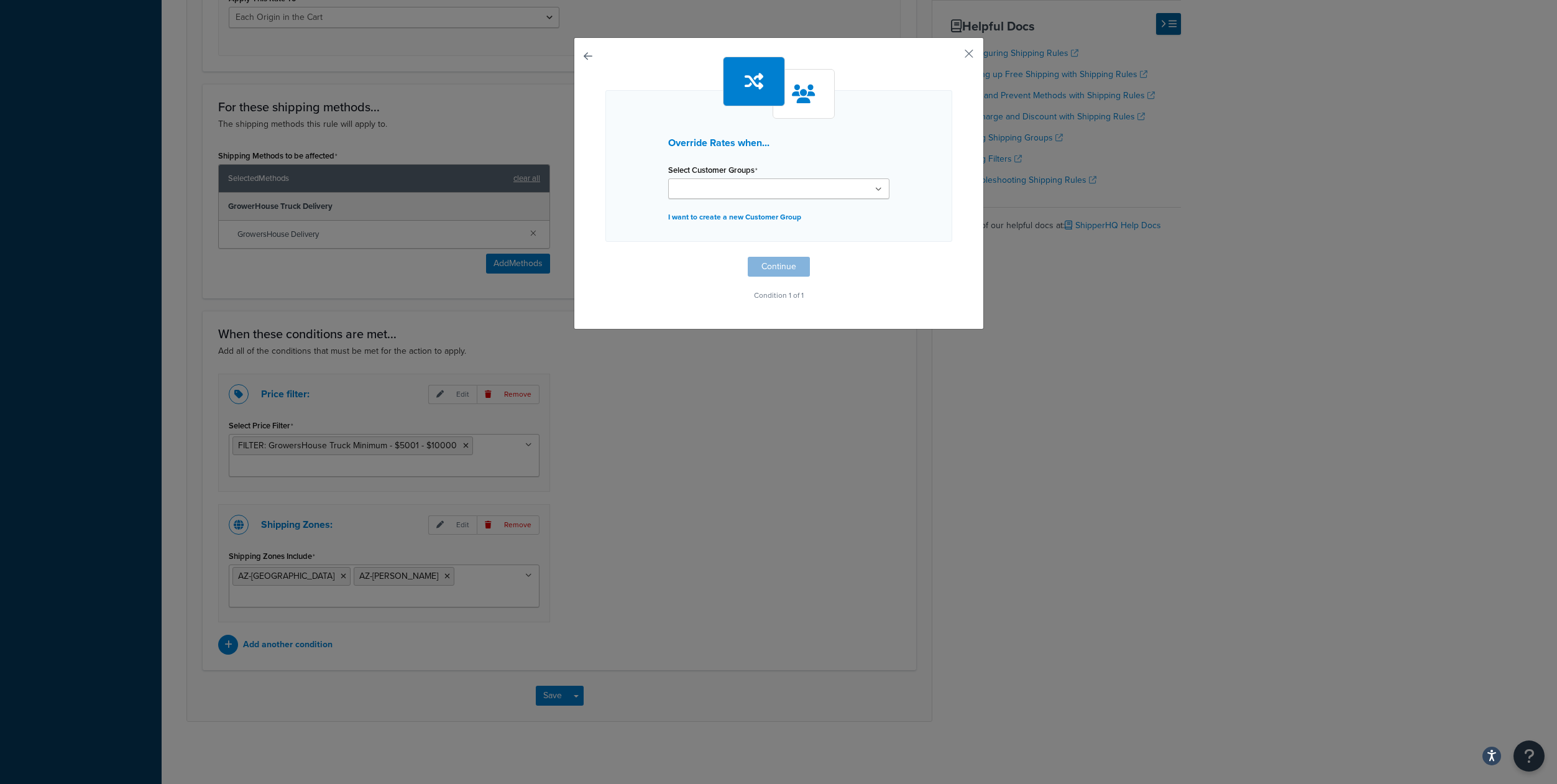
click at [722, 180] on div "Select Customer Groups B2B Customers - All Customers NON-B2B Not Logged In" at bounding box center [779, 180] width 222 height 38
click at [719, 189] on input "Select Customer Groups" at bounding box center [726, 189] width 110 height 13
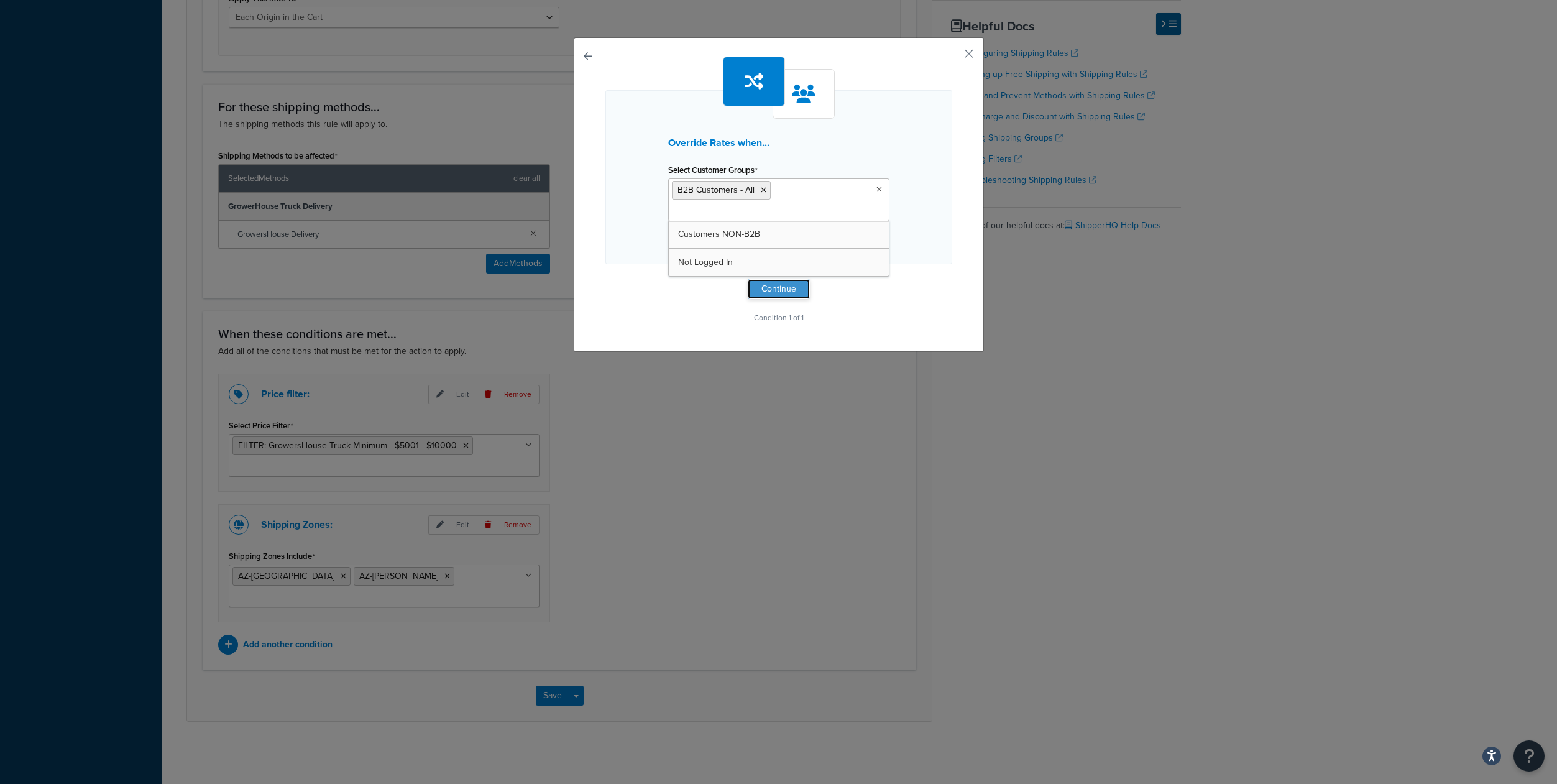
click at [779, 299] on button "Continue" at bounding box center [779, 289] width 62 height 20
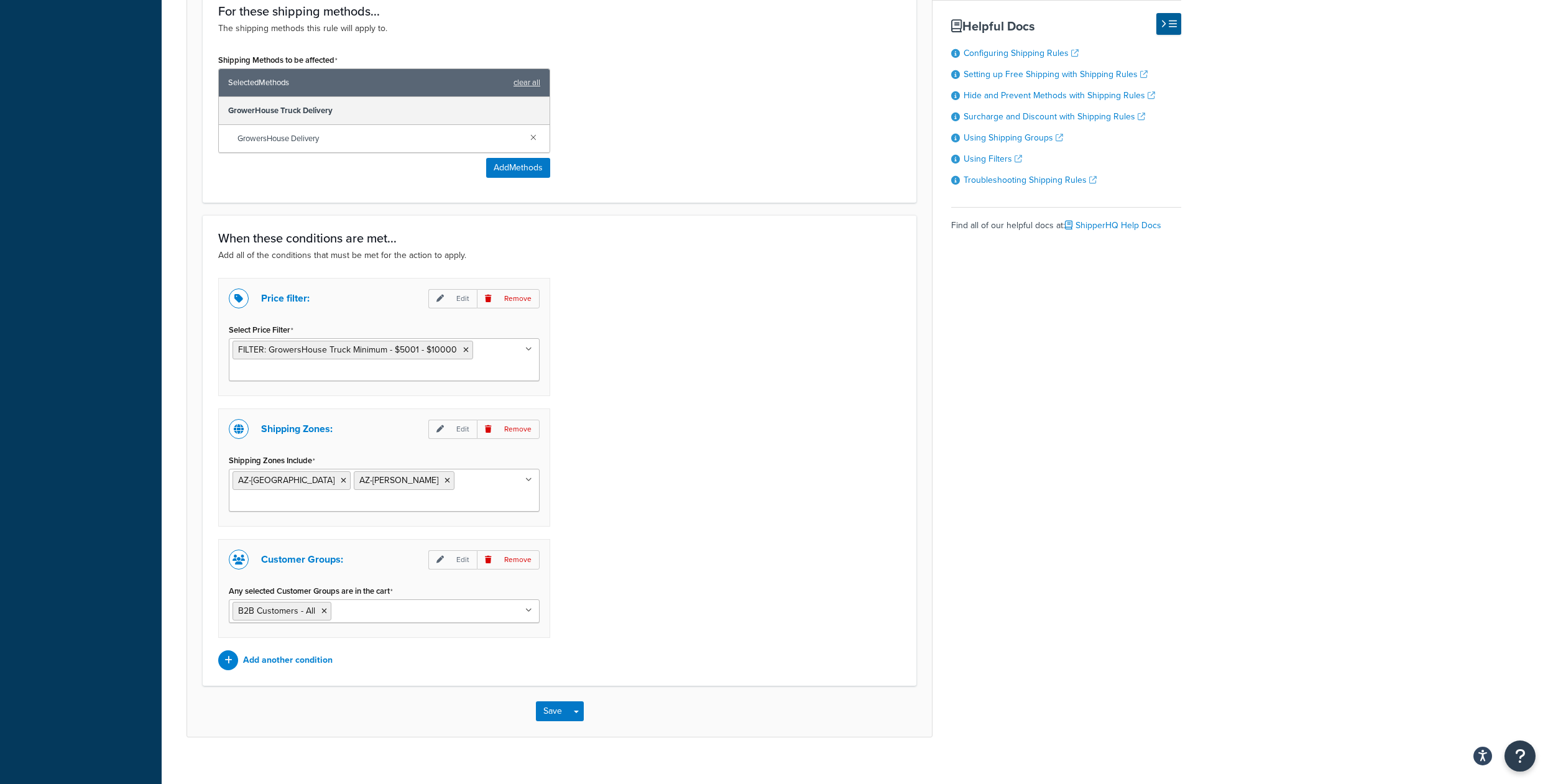
scroll to position [729, 0]
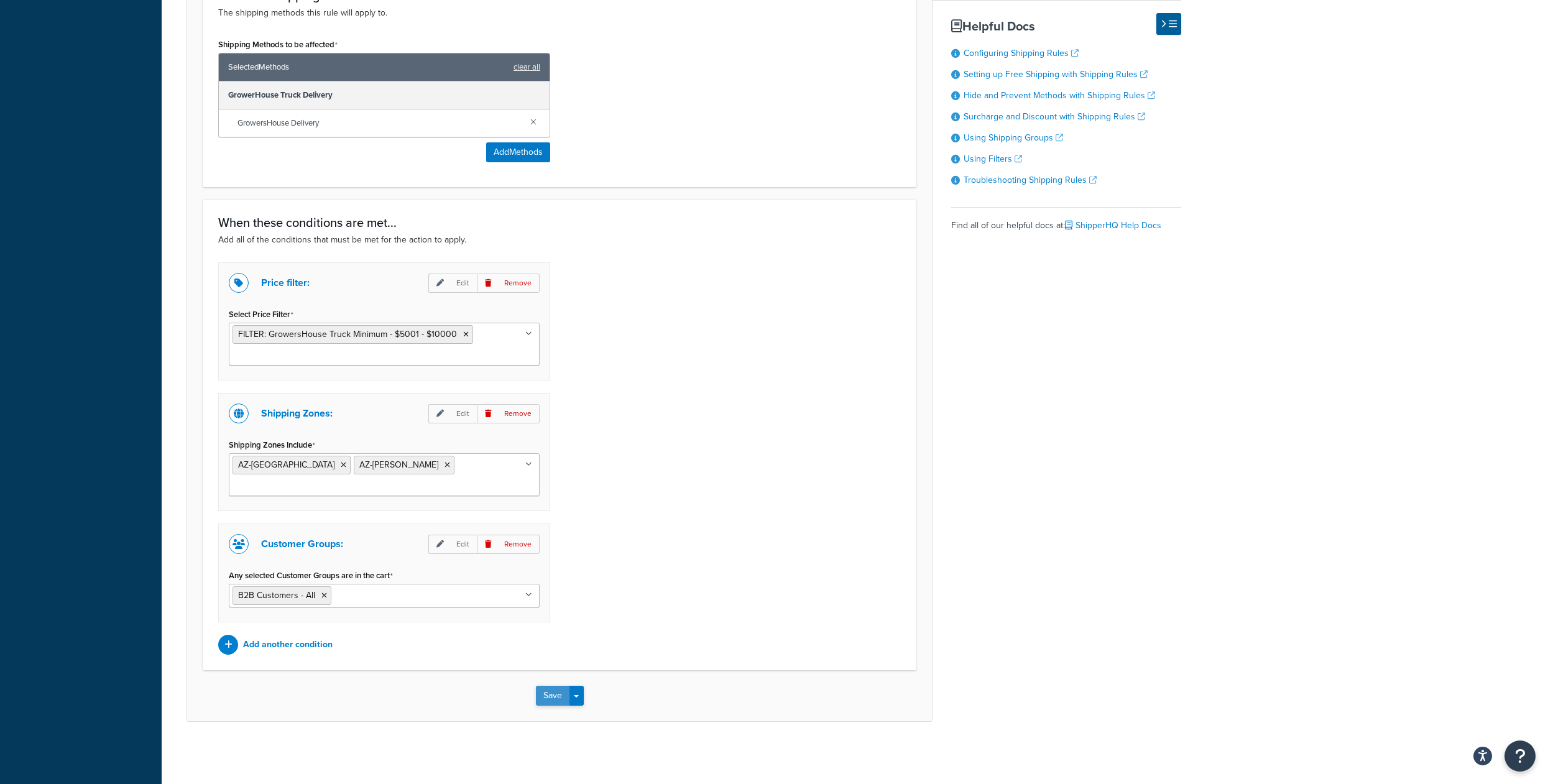
click at [555, 693] on button "Save" at bounding box center [553, 696] width 34 height 20
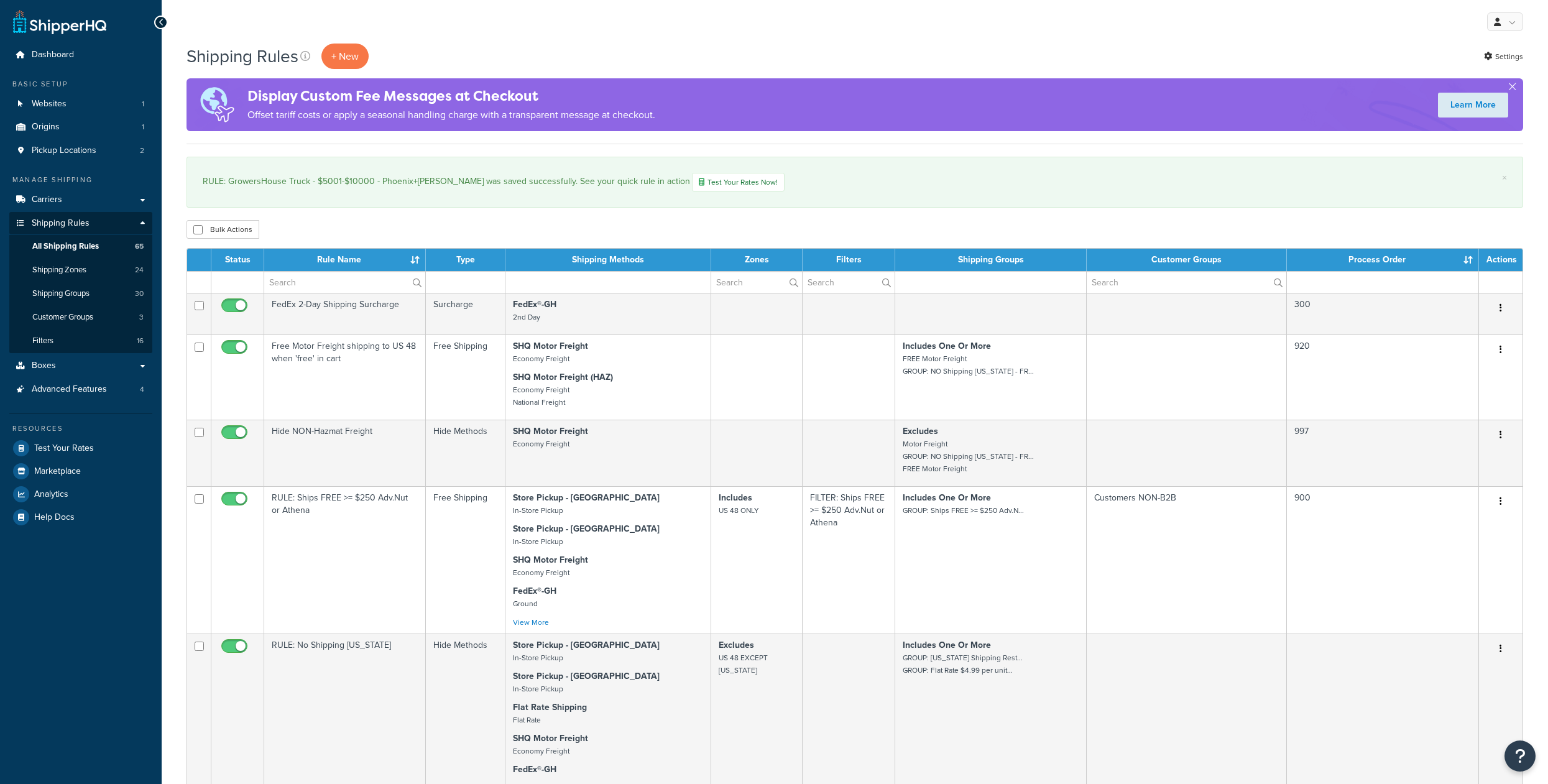
select select "1000"
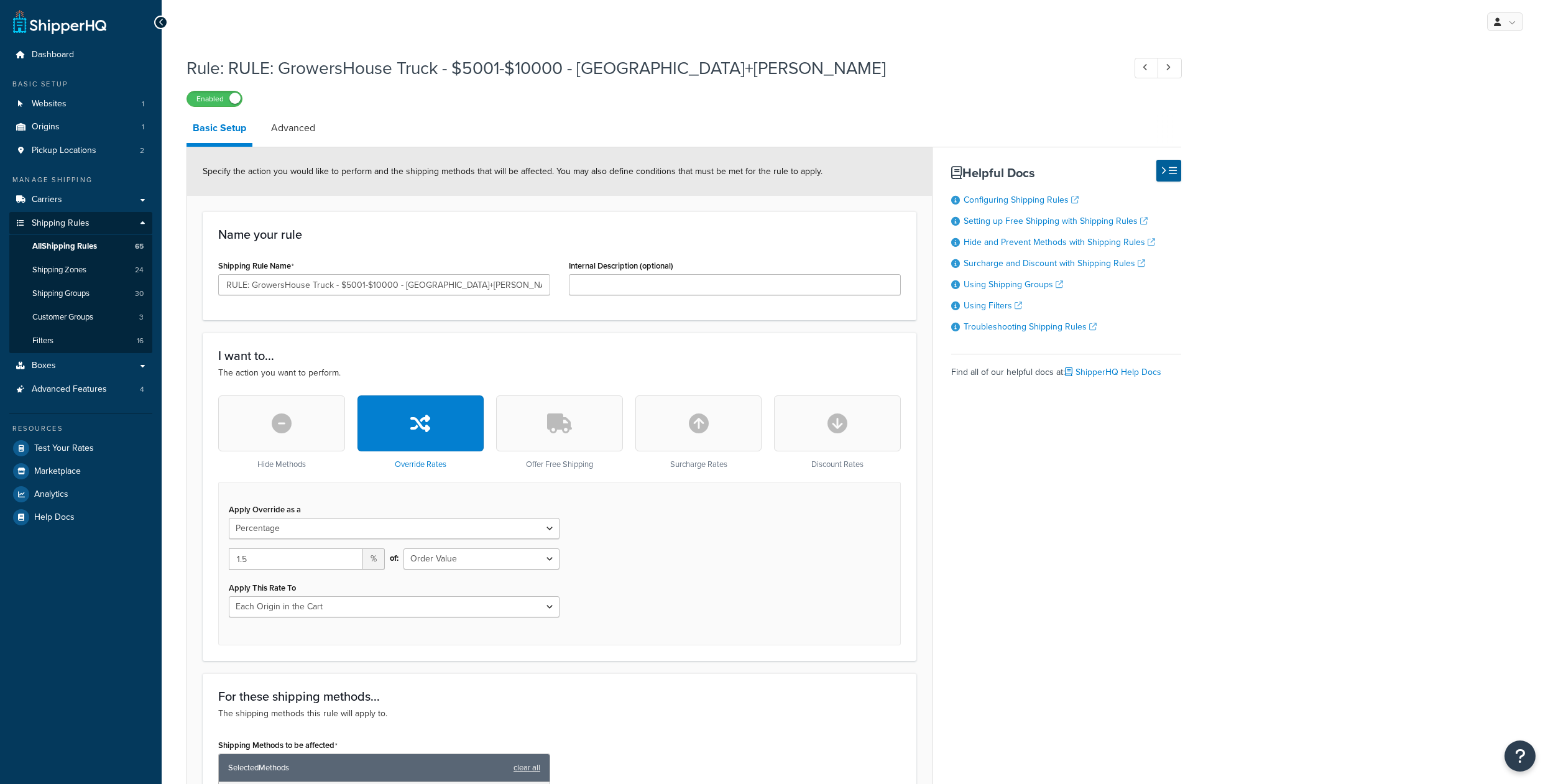
select select "PERCENTAGE"
select select "LOCATION"
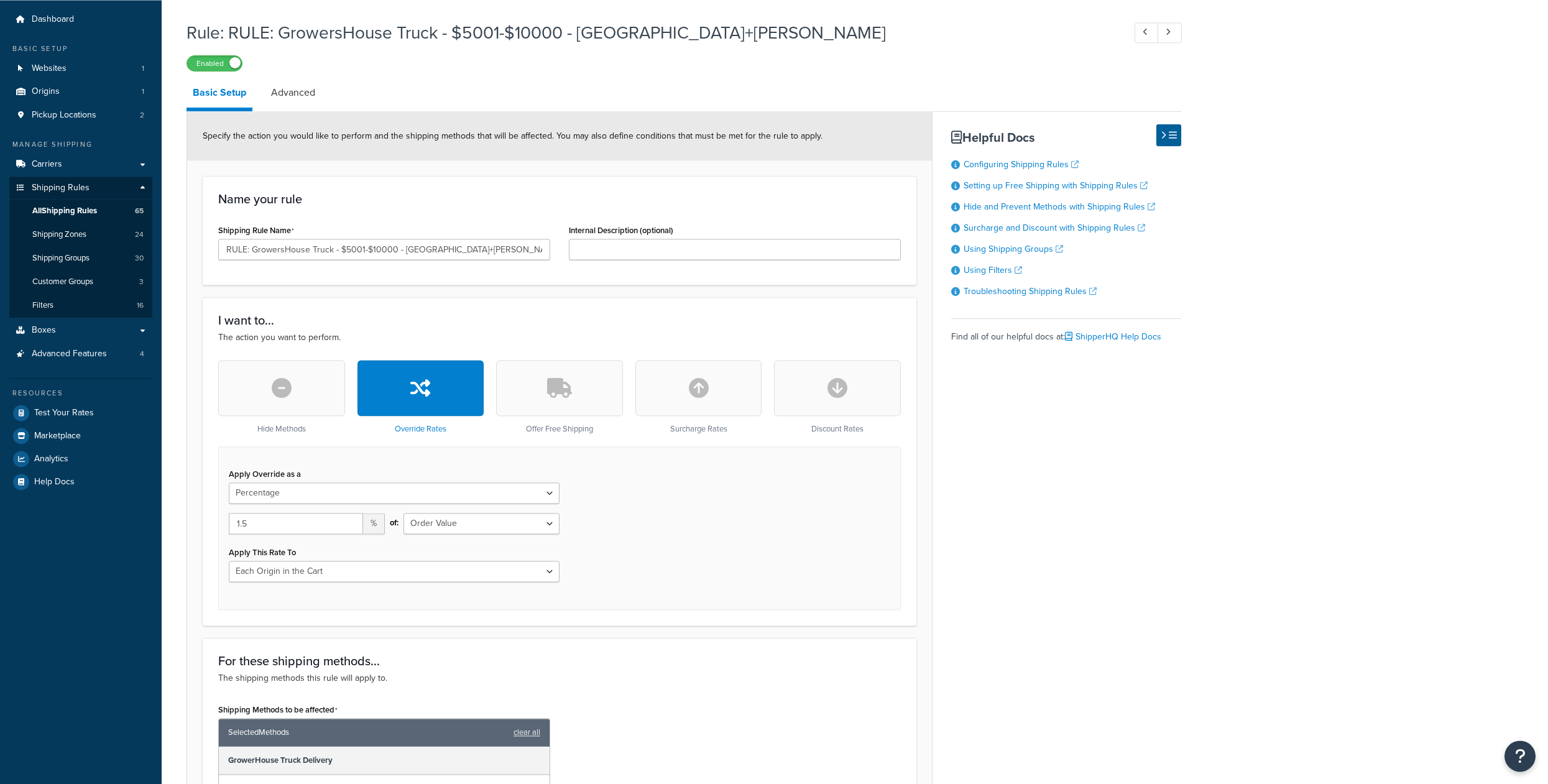
scroll to position [213, 0]
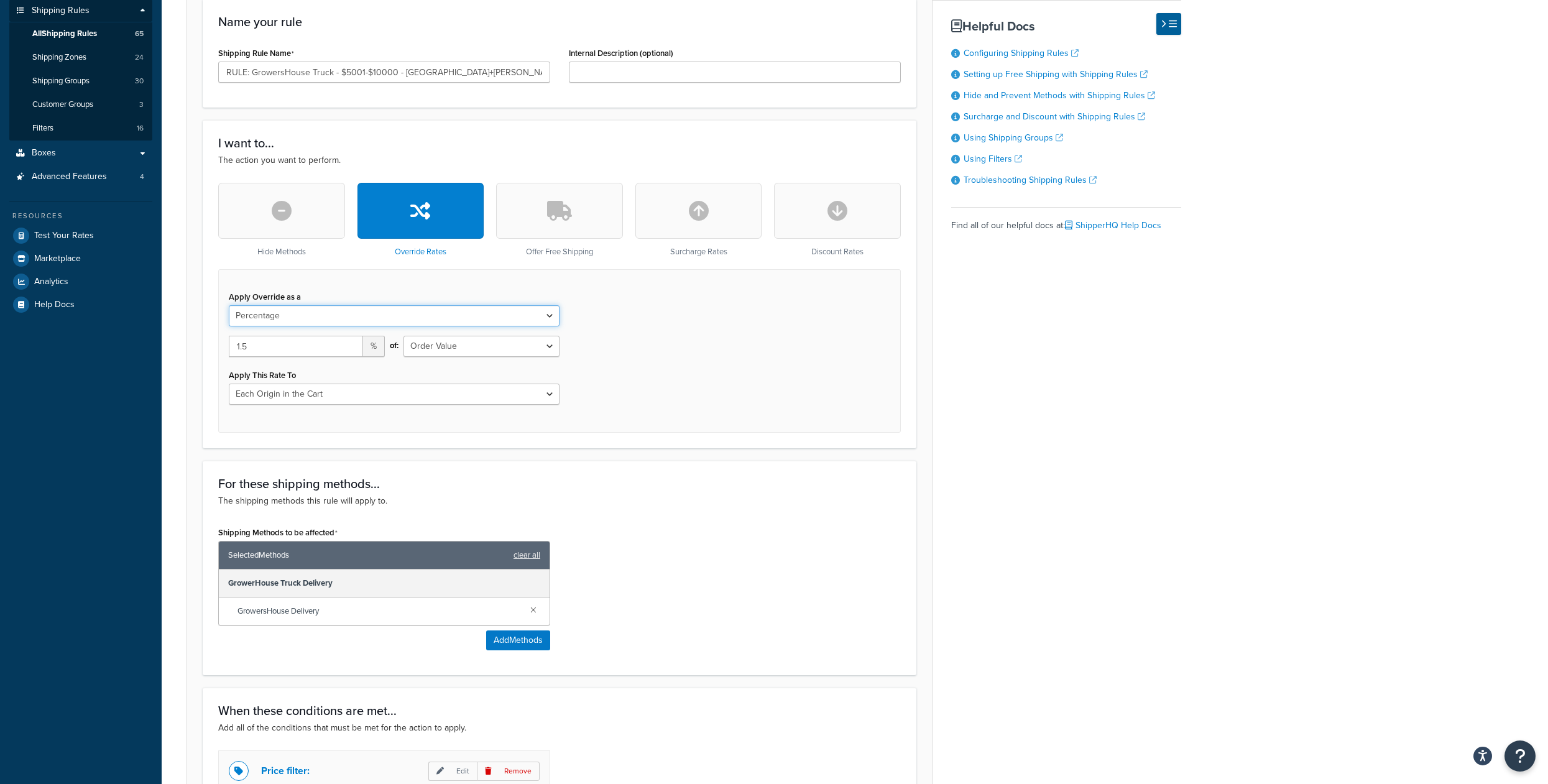
select select "FLAT_RATE_AND_PERCENTAGE"
click option "Flat Rate & Percentage" at bounding box center [0, 0] width 0 height 0
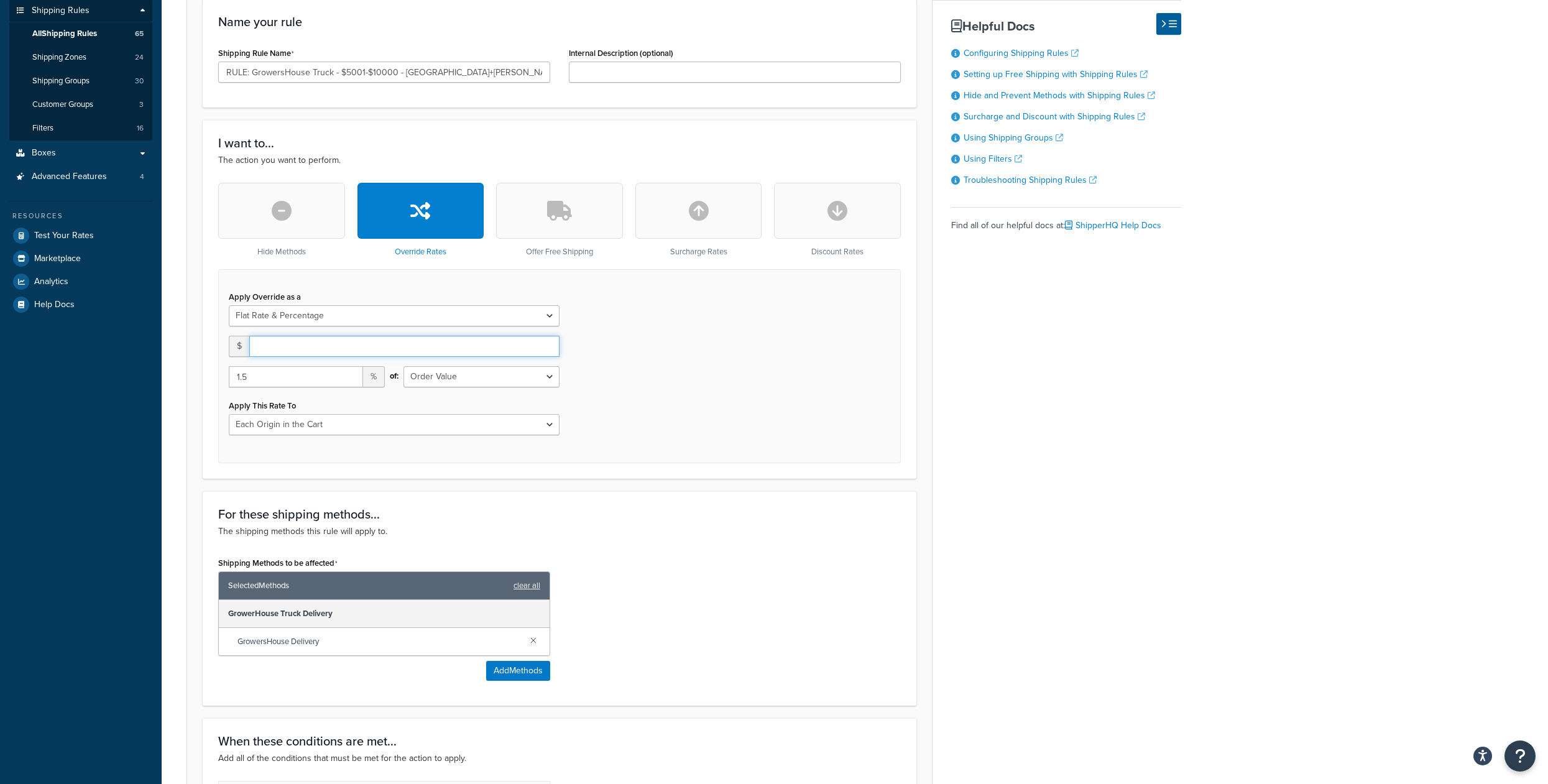
click at [284, 356] on input "number" at bounding box center [404, 346] width 310 height 21
type input "1"
click at [690, 375] on div "Apply Override as a Flat Rate Percentage Flat Rate & Percentage $ 1 1.5 % of: O…" at bounding box center [559, 365] width 682 height 194
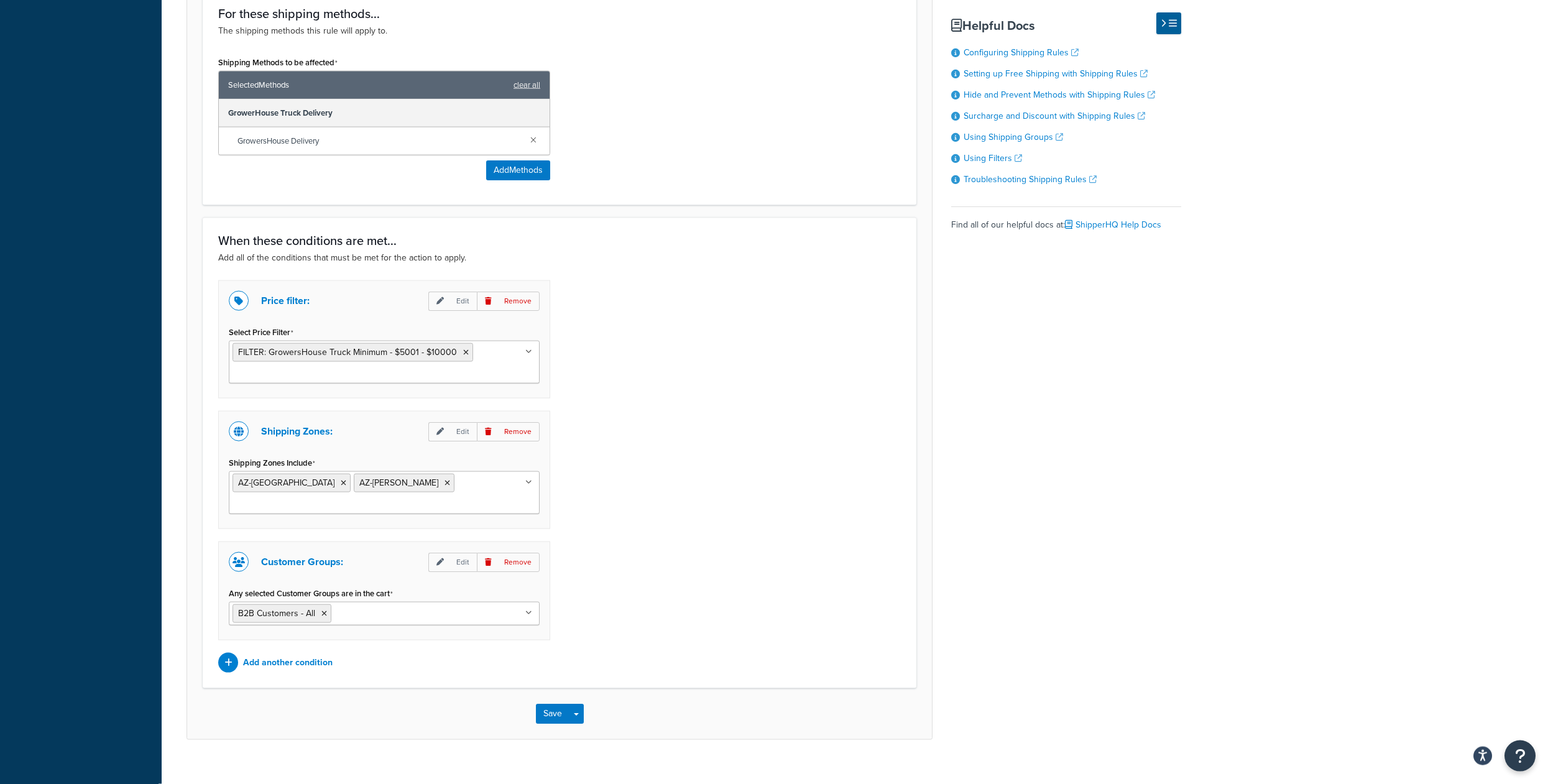
scroll to position [760, 0]
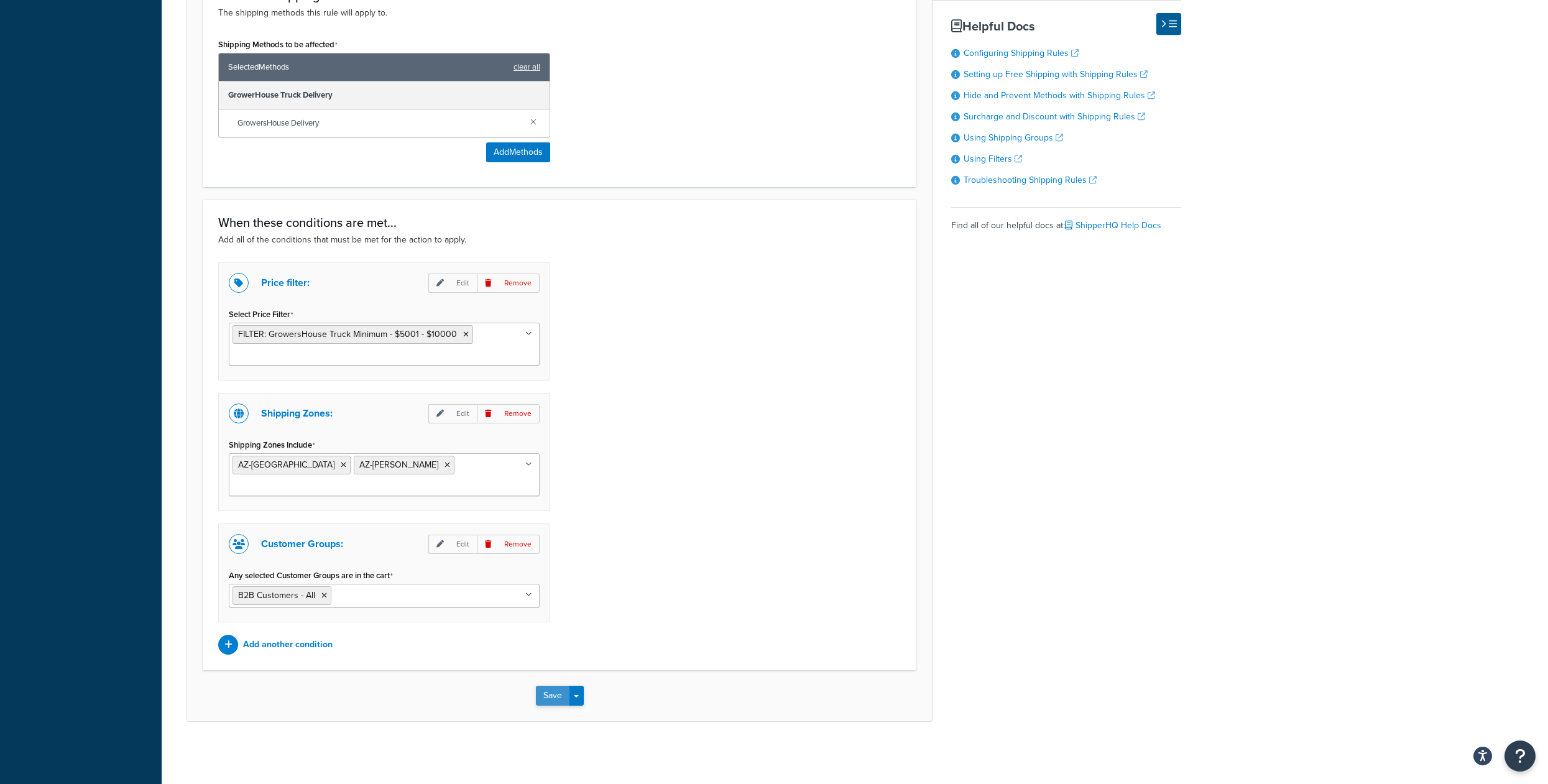
click at [547, 693] on button "Save" at bounding box center [553, 696] width 34 height 20
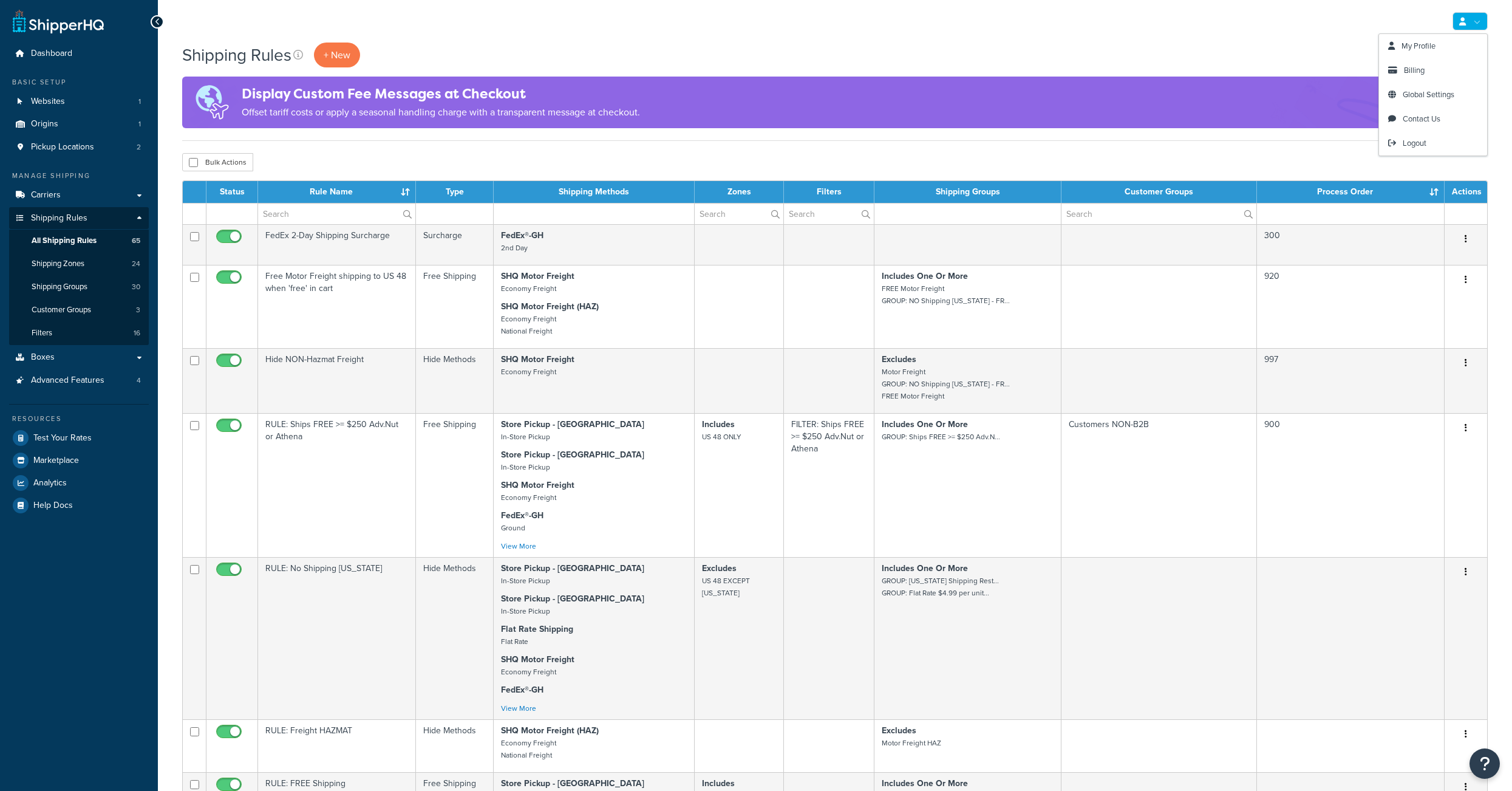
select select "1000"
click at [1285, 31] on div "My Profile Billing Global Settings Contact Us Logout" at bounding box center [835, 21] width 1354 height 42
click at [1466, 53] on link "Settings" at bounding box center [1468, 55] width 38 height 17
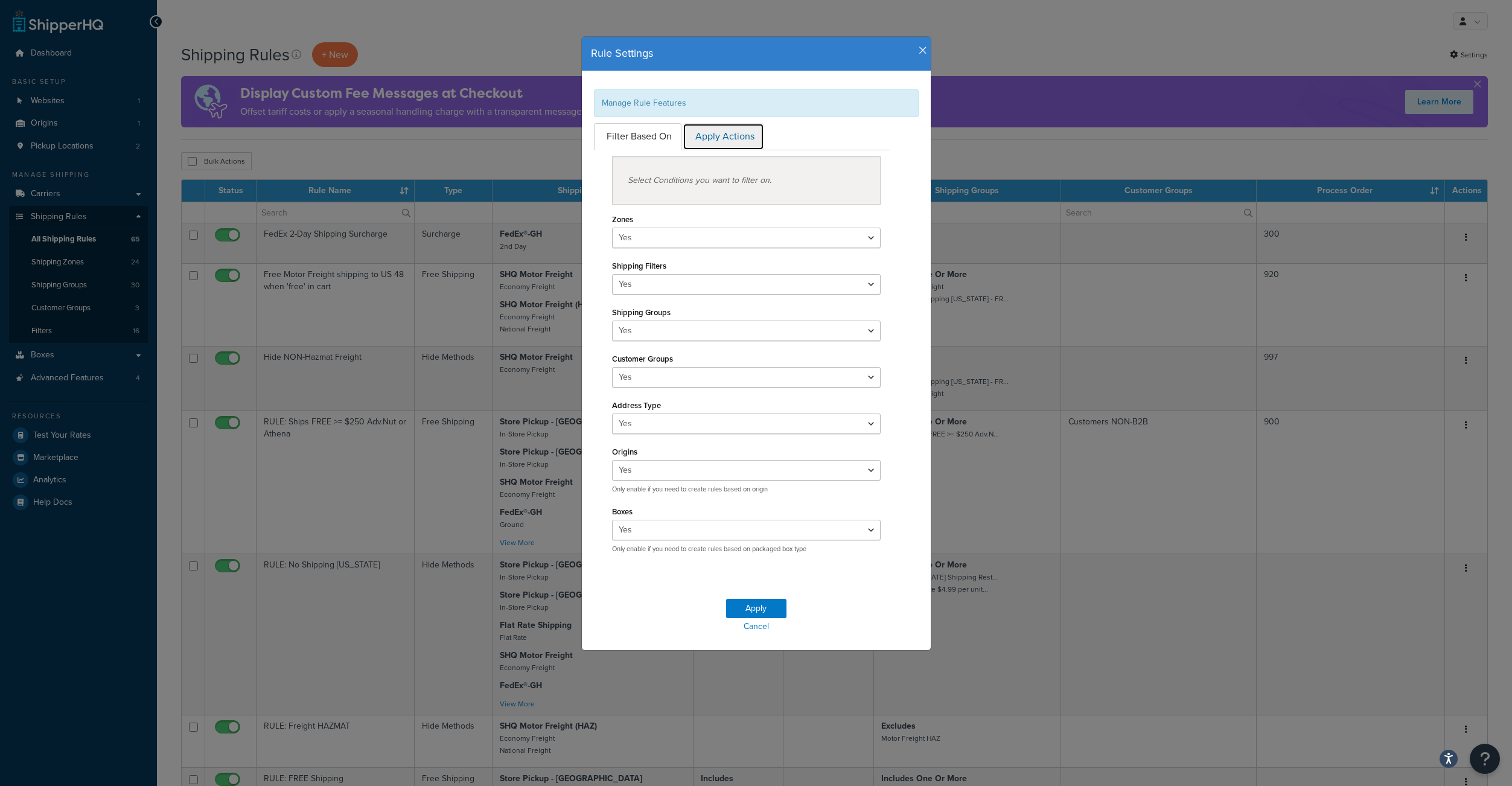
click at [740, 137] on link "Apply Actions" at bounding box center [724, 136] width 81 height 27
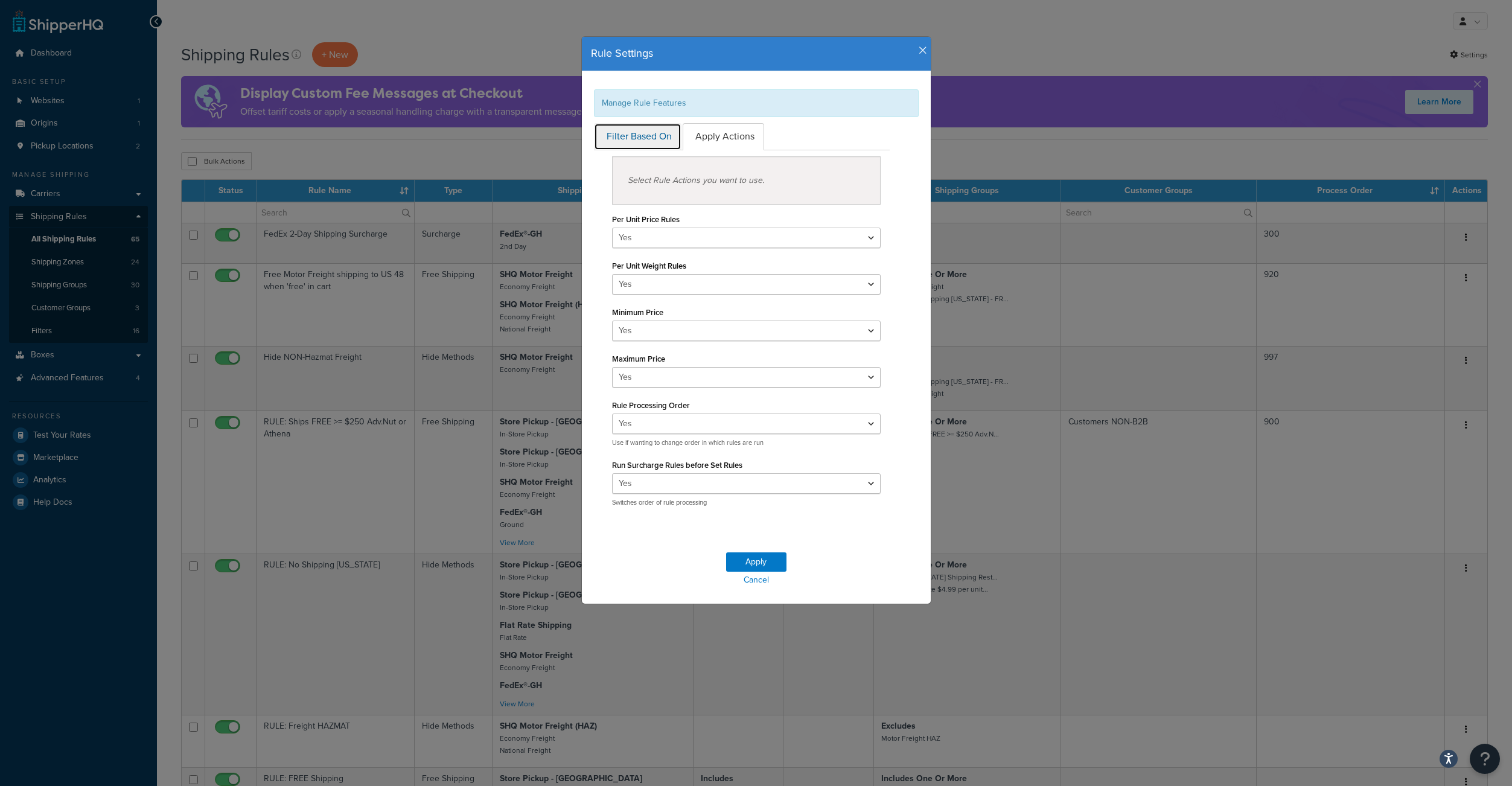
click at [641, 135] on link "Filter Based On" at bounding box center [638, 136] width 87 height 27
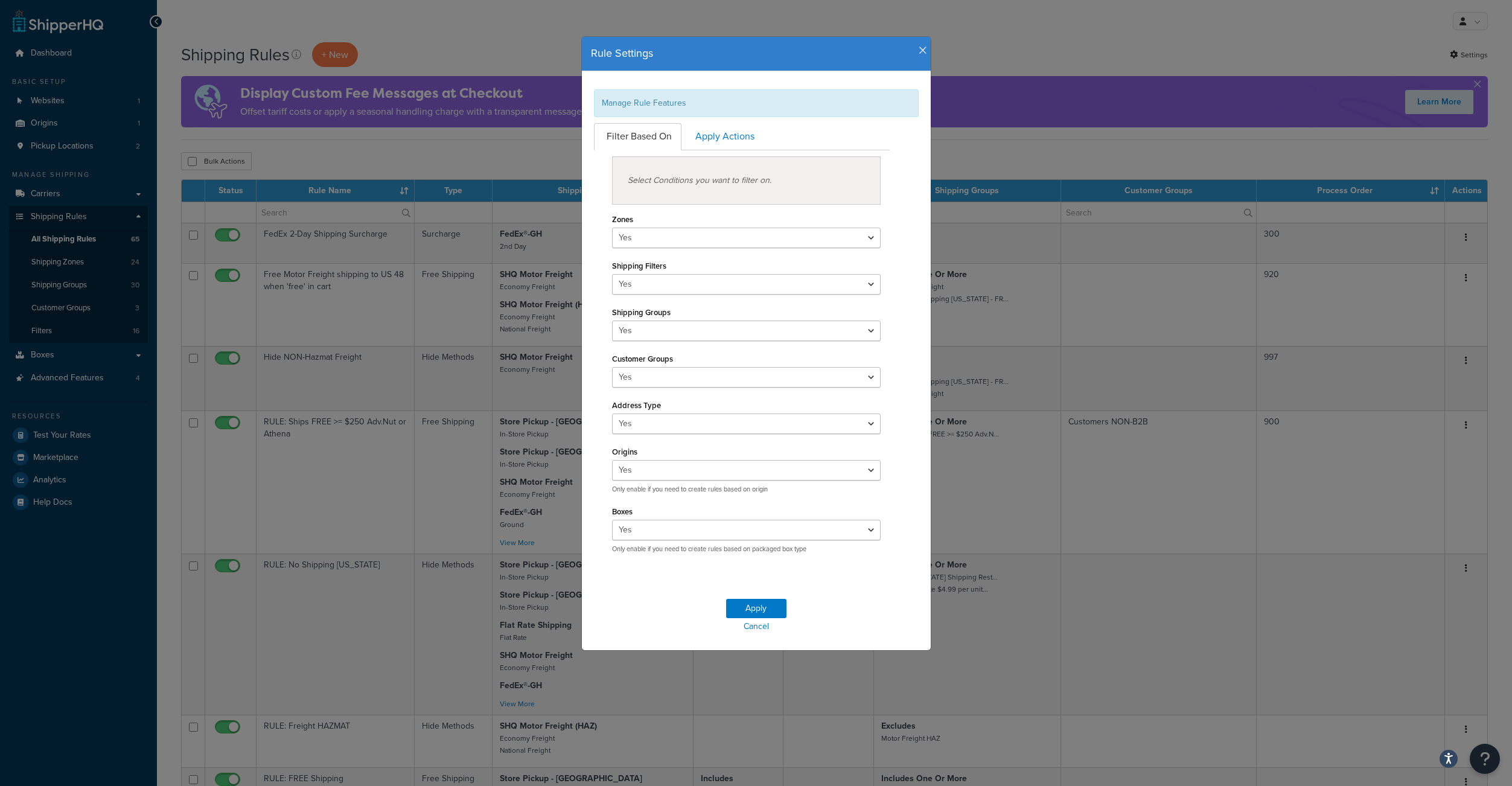
click at [753, 650] on div "Apply Cancel" at bounding box center [756, 617] width 349 height 66
click at [750, 635] on link "Cancel" at bounding box center [756, 626] width 349 height 17
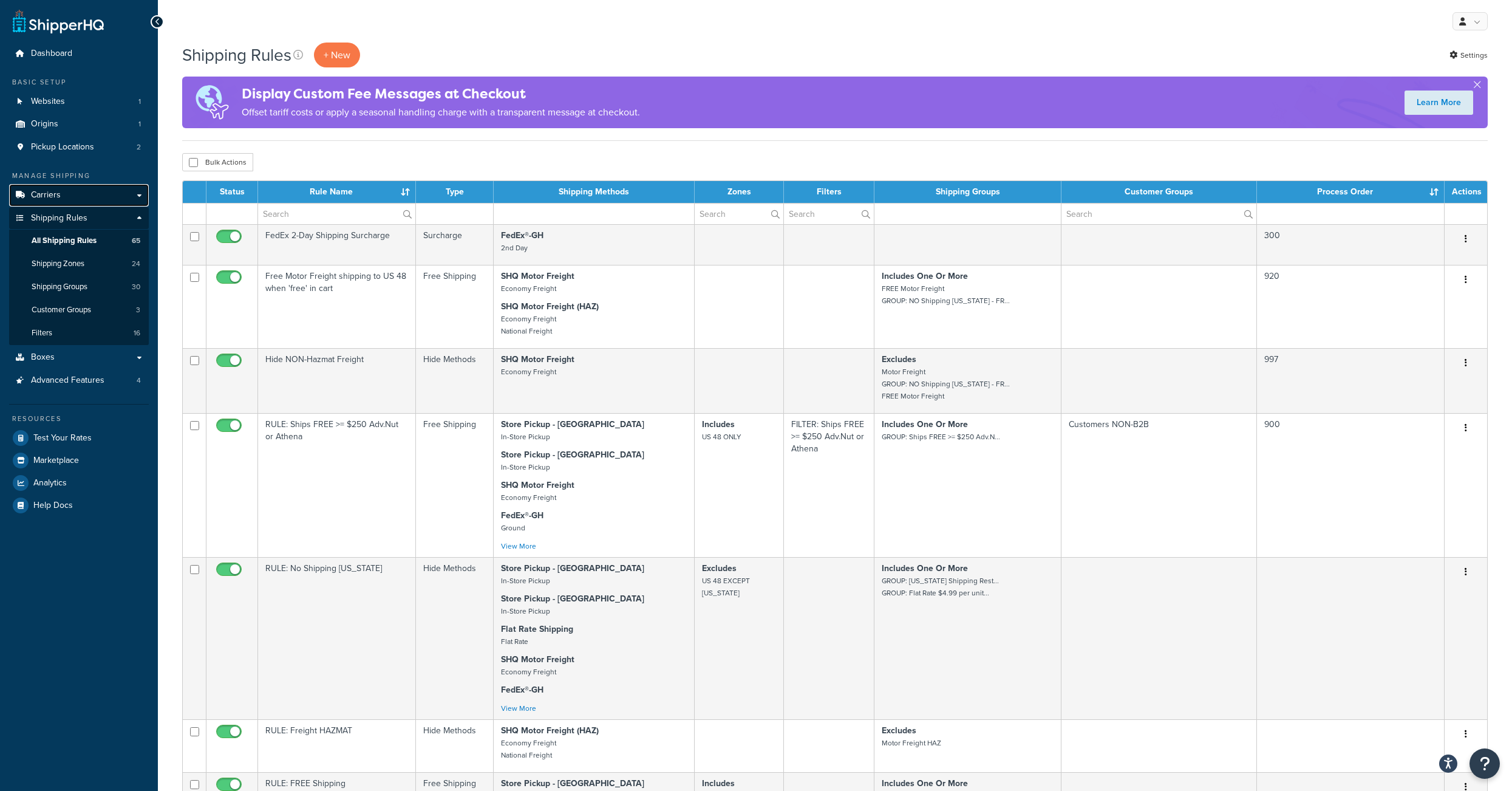
click at [55, 200] on span "Carriers" at bounding box center [45, 195] width 30 height 10
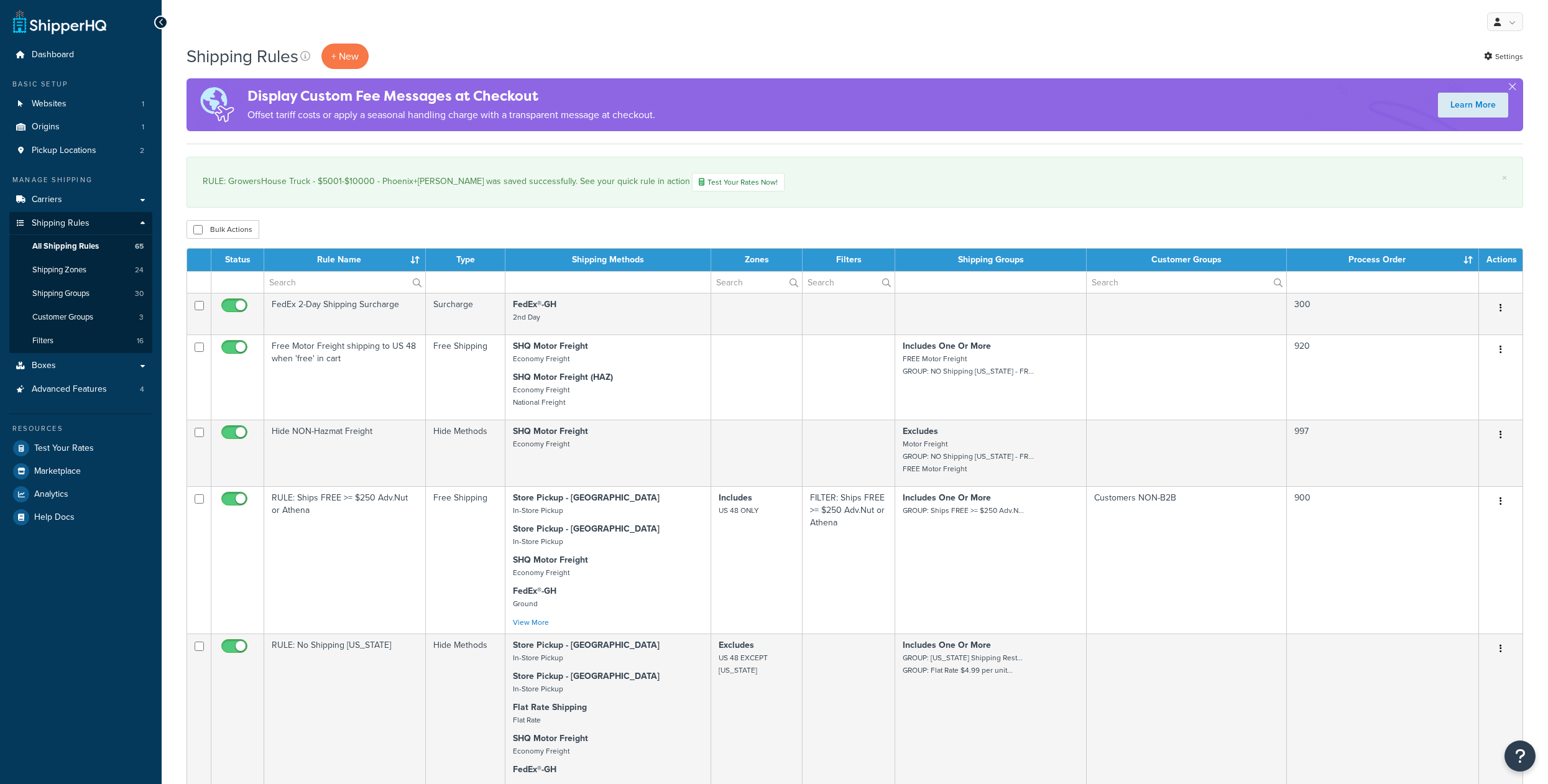
select select "1000"
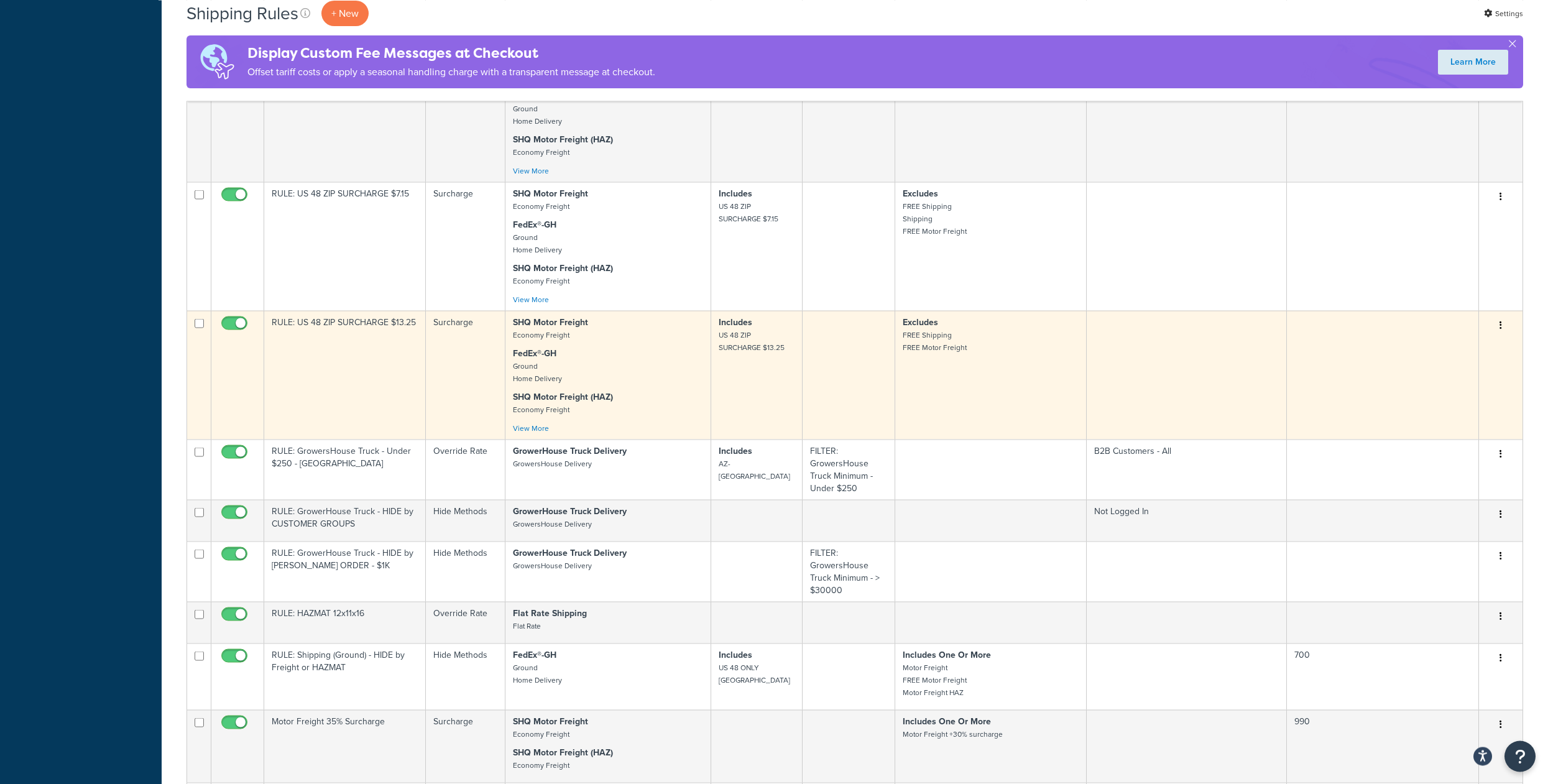
scroll to position [1629, 0]
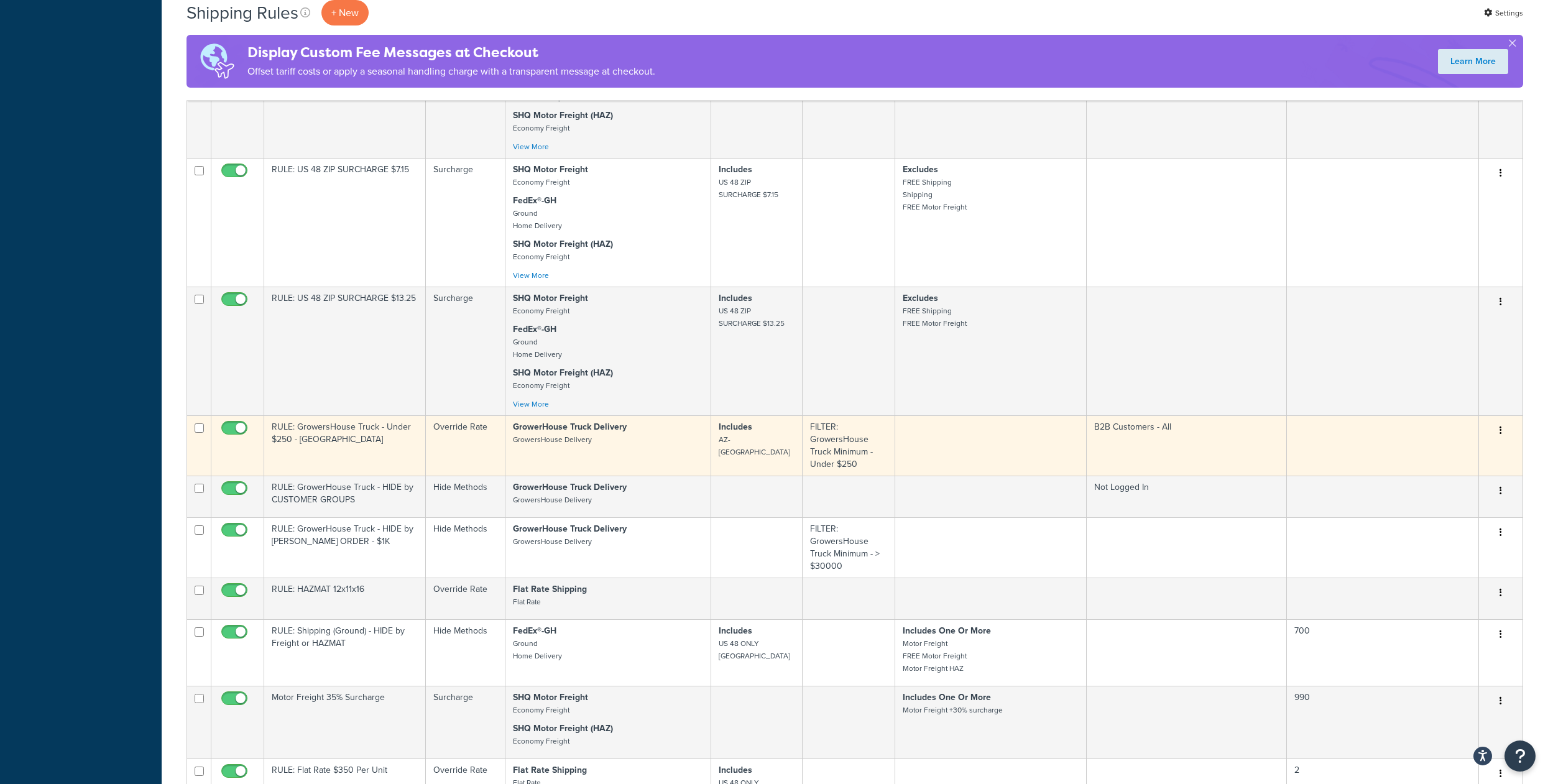
click at [510, 475] on td "GrowerHouse Truck Delivery GrowersHouse Delivery" at bounding box center [608, 445] width 205 height 61
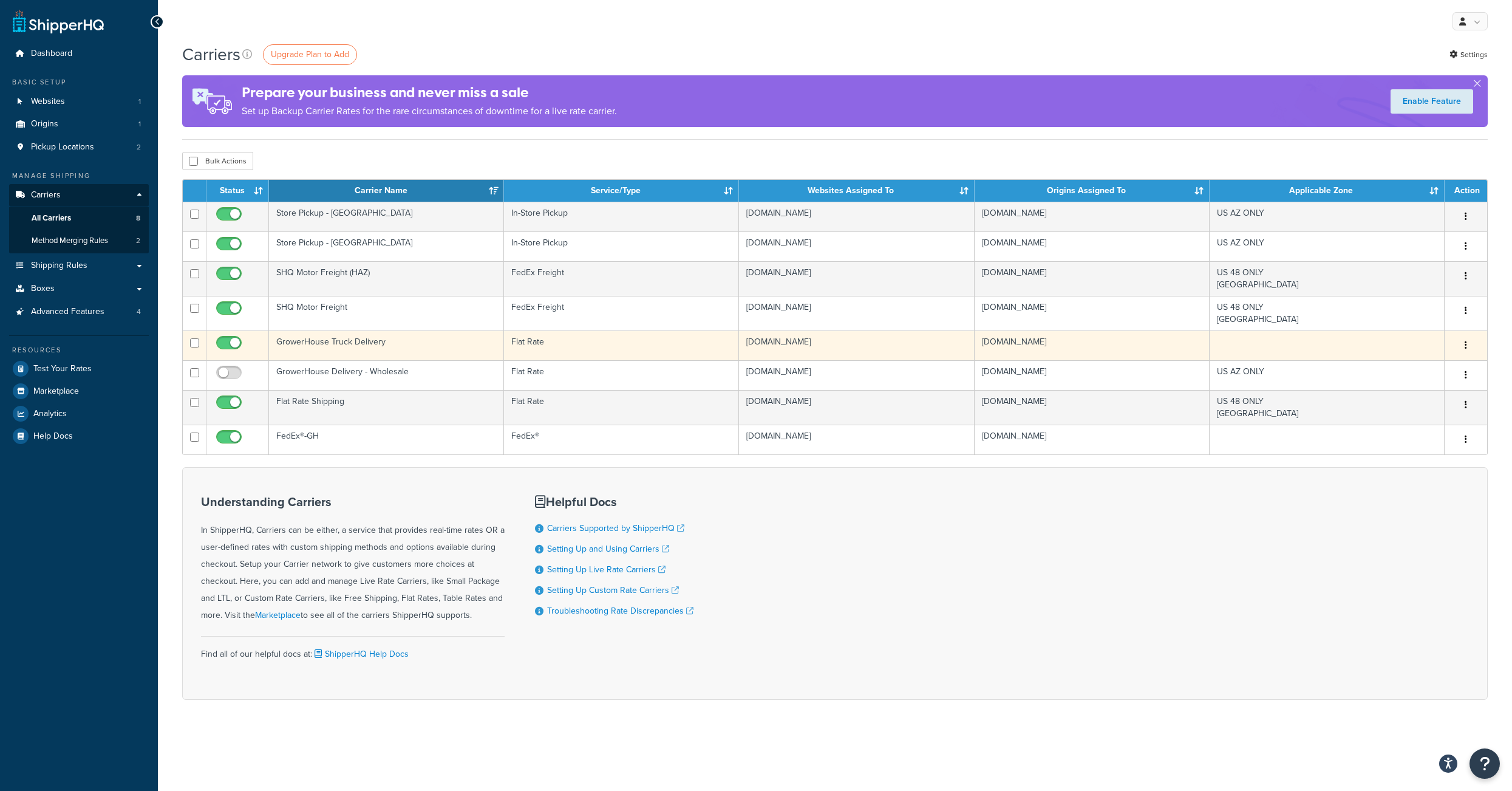
click at [217, 353] on input "checkbox" at bounding box center [230, 345] width 34 height 15
checkbox input "false"
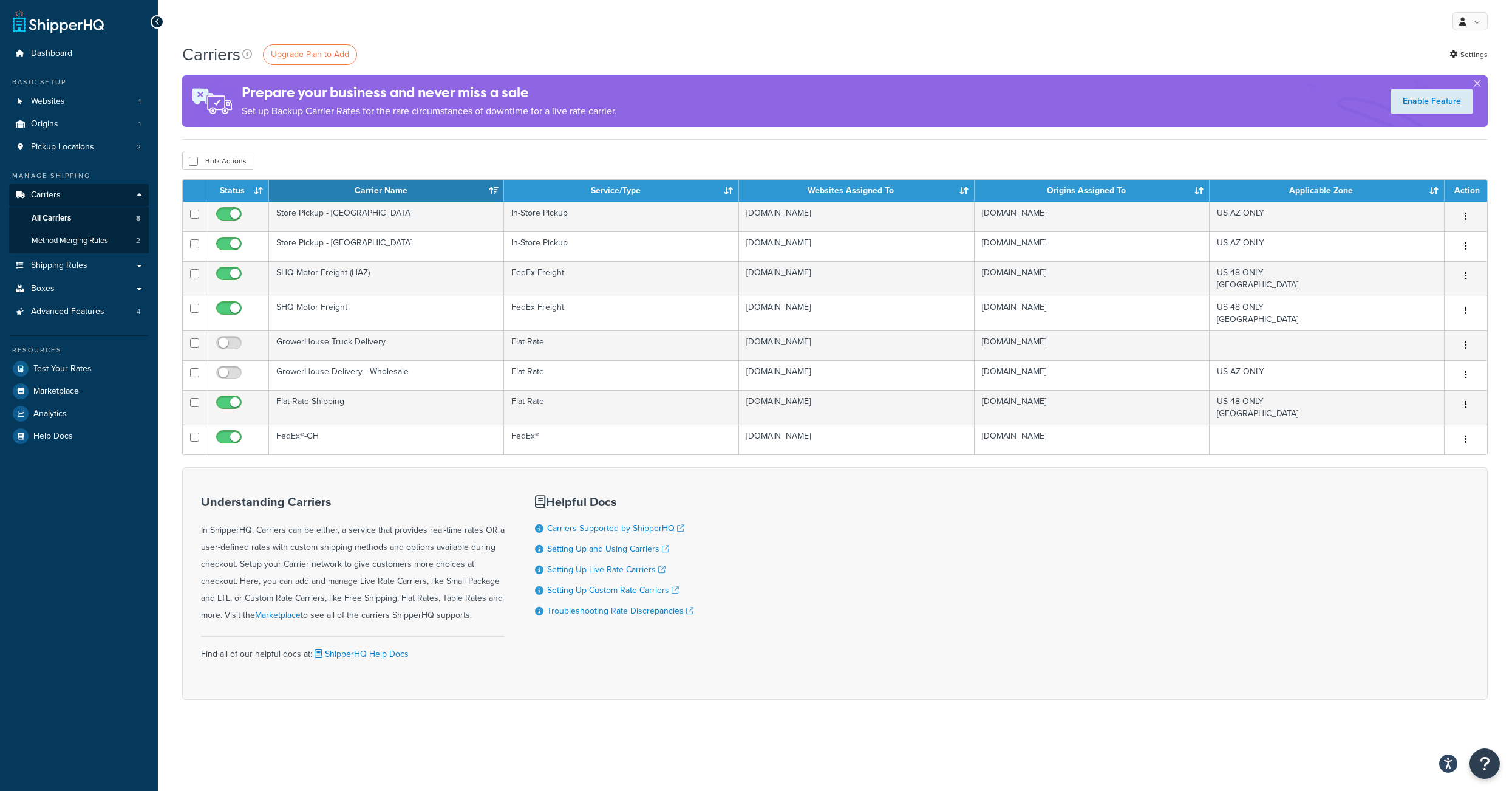
click at [781, 592] on div "Understanding Carriers In ShipperHQ, Carriers can be either, a service that pro…" at bounding box center [835, 583] width 1306 height 233
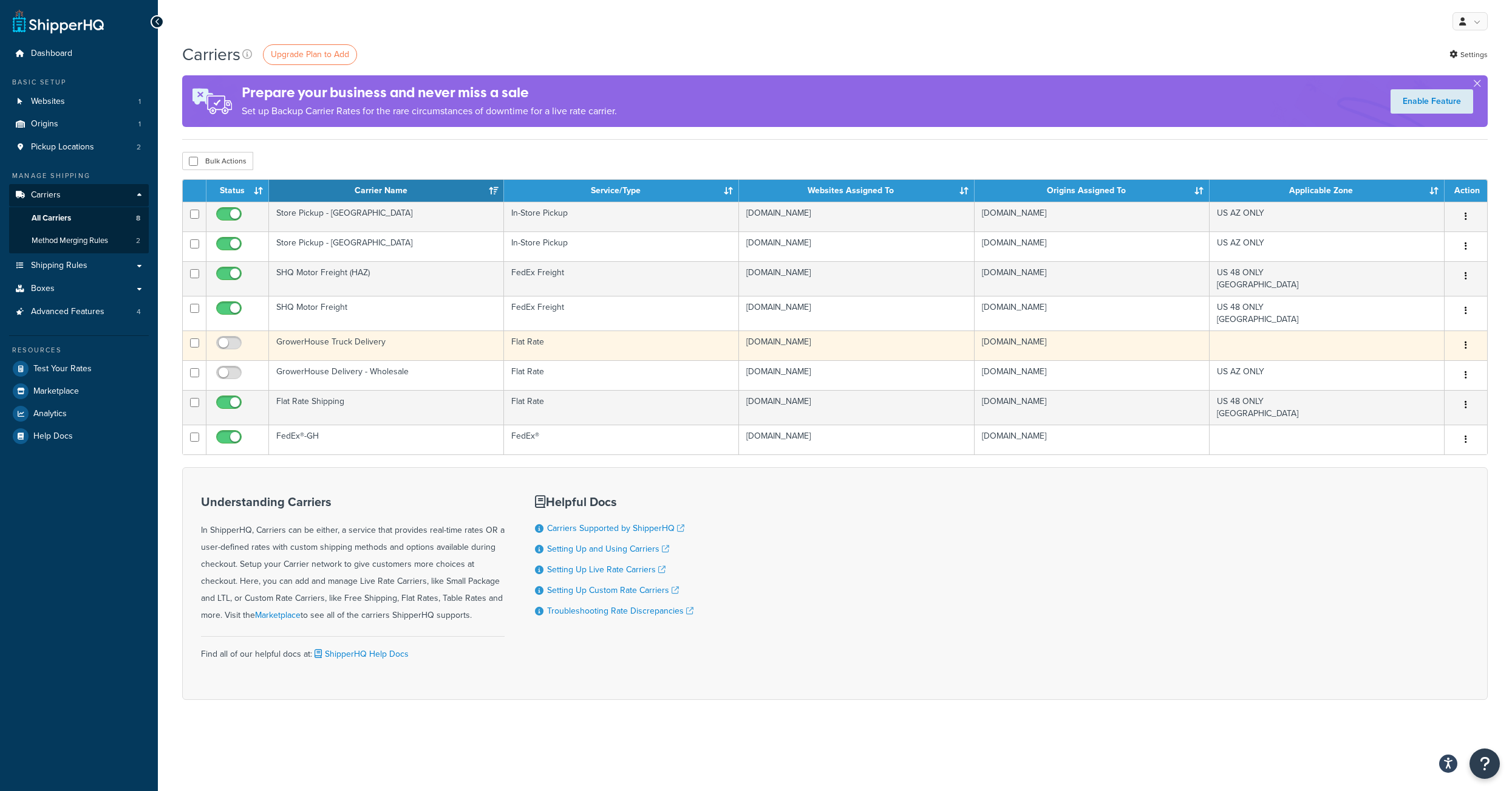
click at [345, 356] on td "GrowerHouse Truck Delivery" at bounding box center [386, 345] width 235 height 30
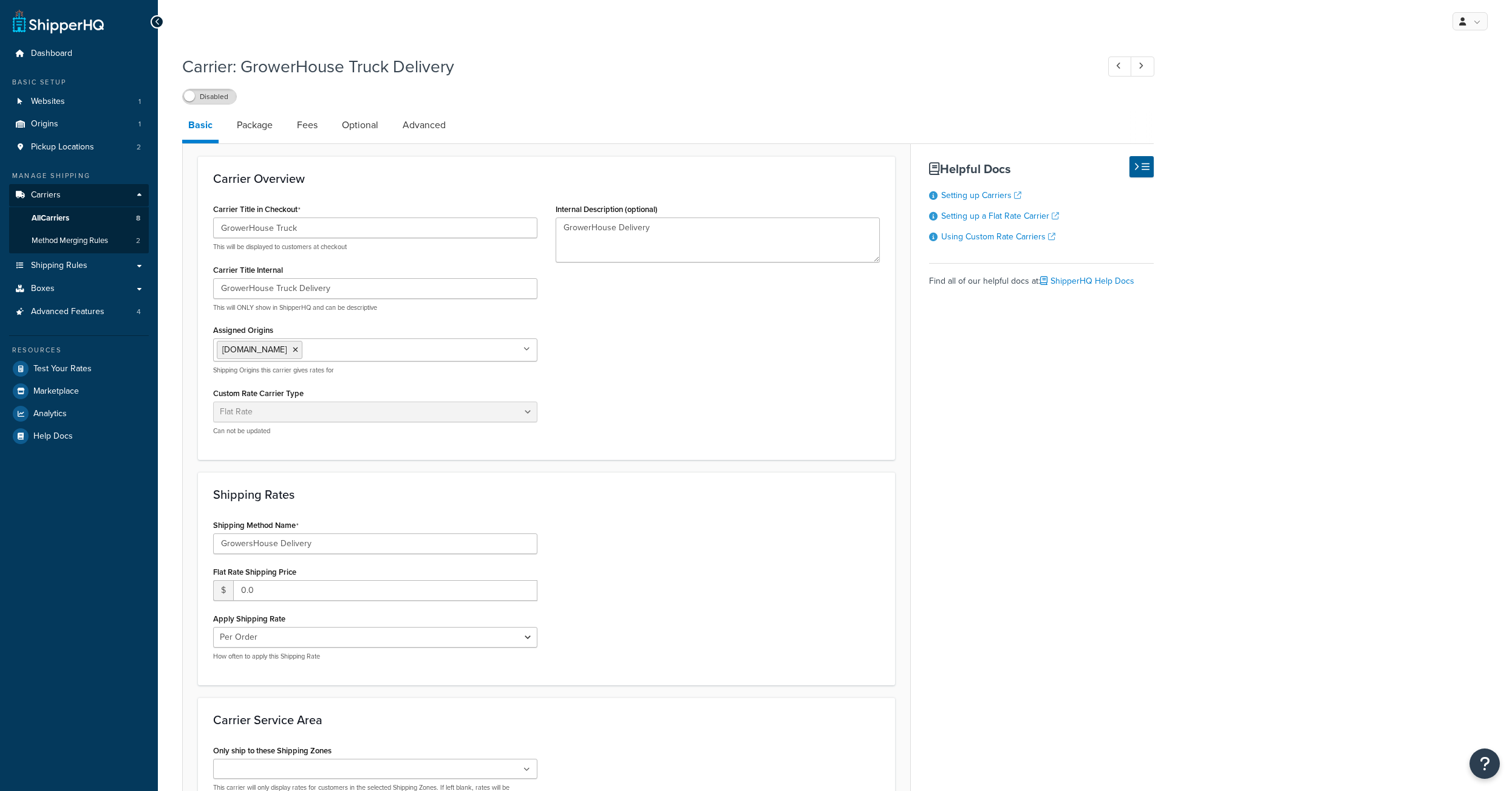
select select "flat"
click at [413, 129] on link "Advanced" at bounding box center [424, 125] width 56 height 29
select select "false"
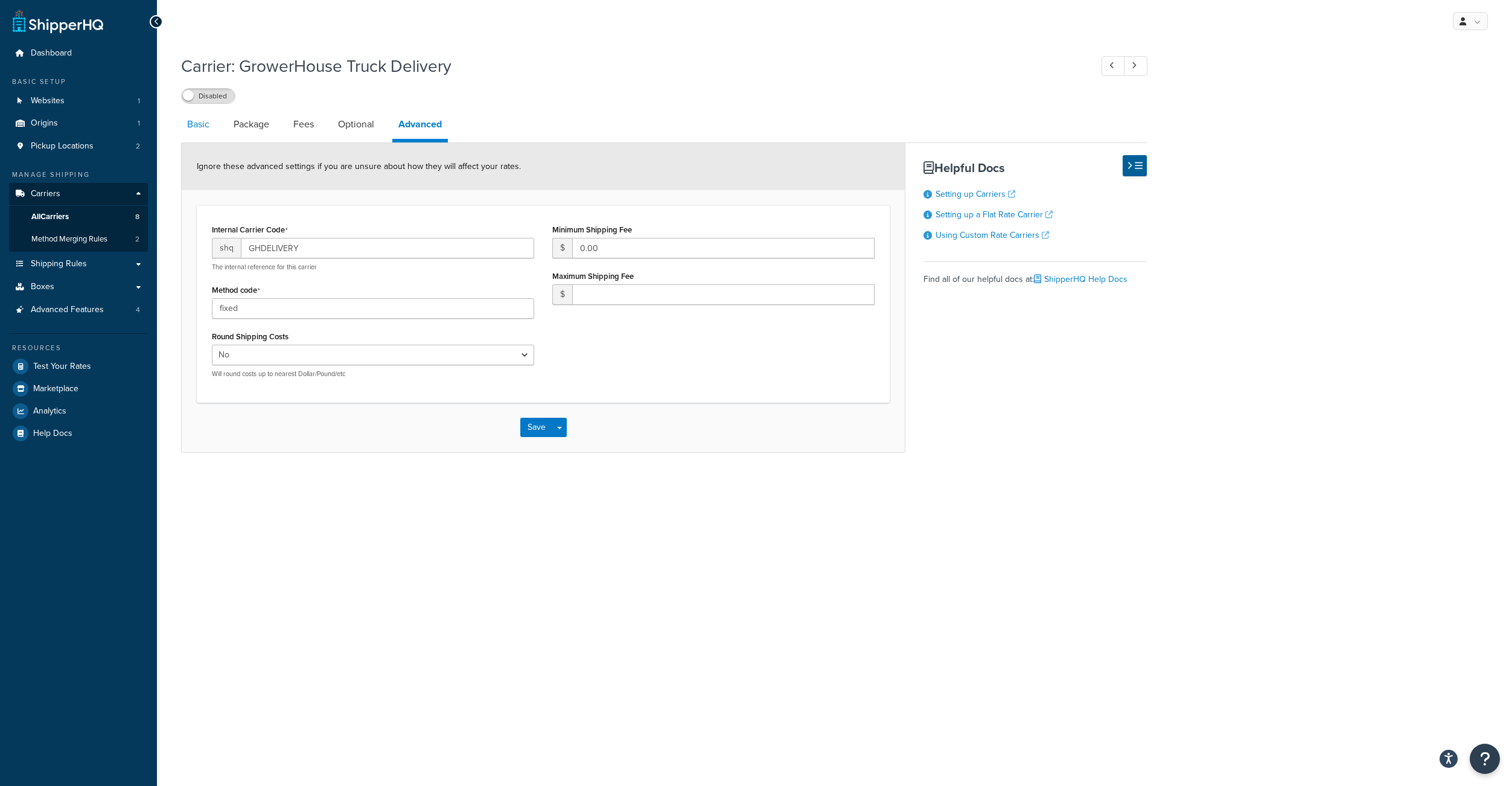
click at [190, 135] on link "Basic" at bounding box center [198, 124] width 34 height 29
select select "flat"
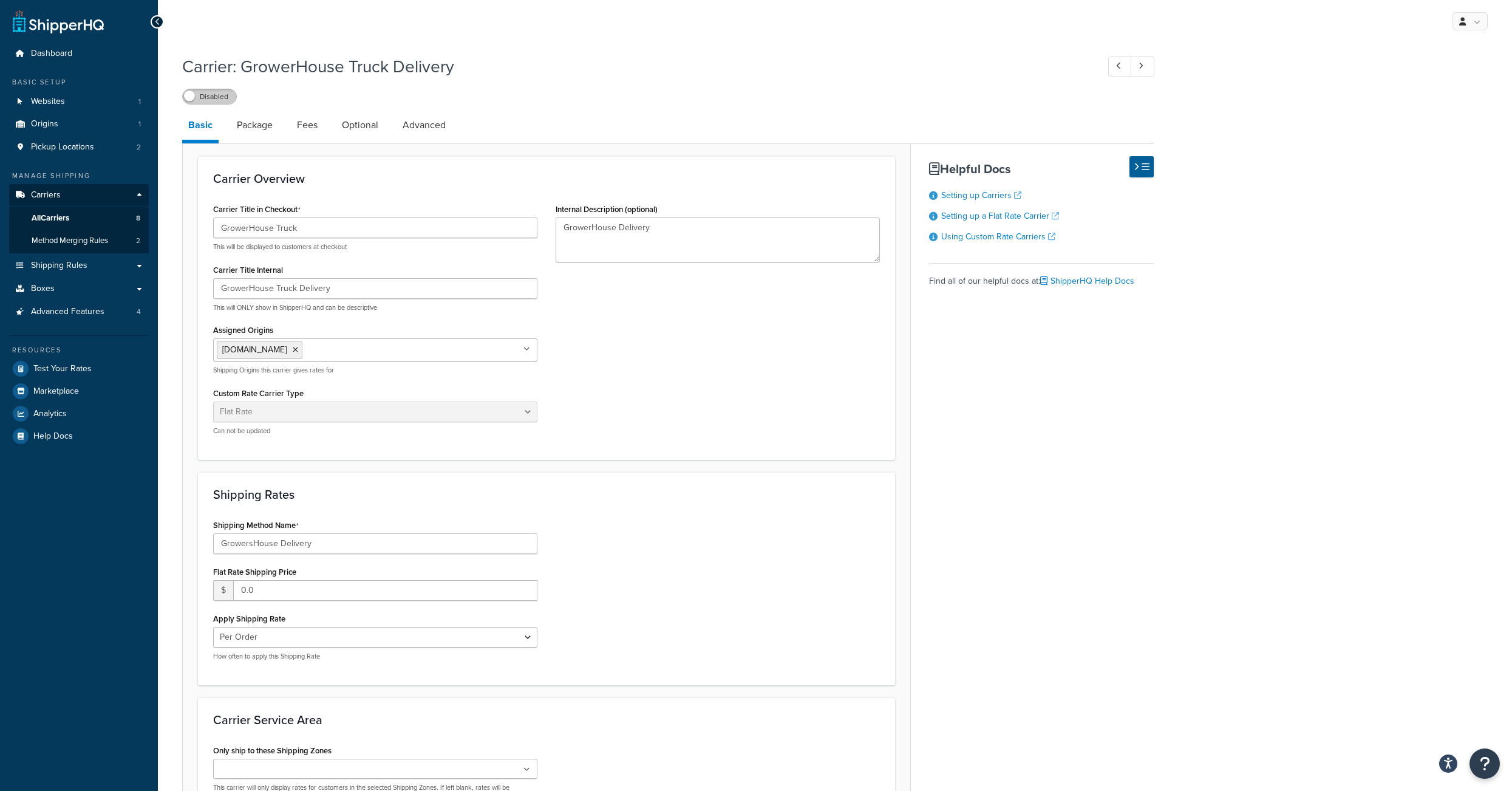
click at [207, 104] on label "Disabled" at bounding box center [209, 97] width 53 height 15
click at [1087, 382] on div "Basic Package Fees Optional Advanced Carrier Overview Carrier Title in Checkout…" at bounding box center [668, 493] width 971 height 766
click at [69, 206] on link "Carriers" at bounding box center [78, 195] width 140 height 23
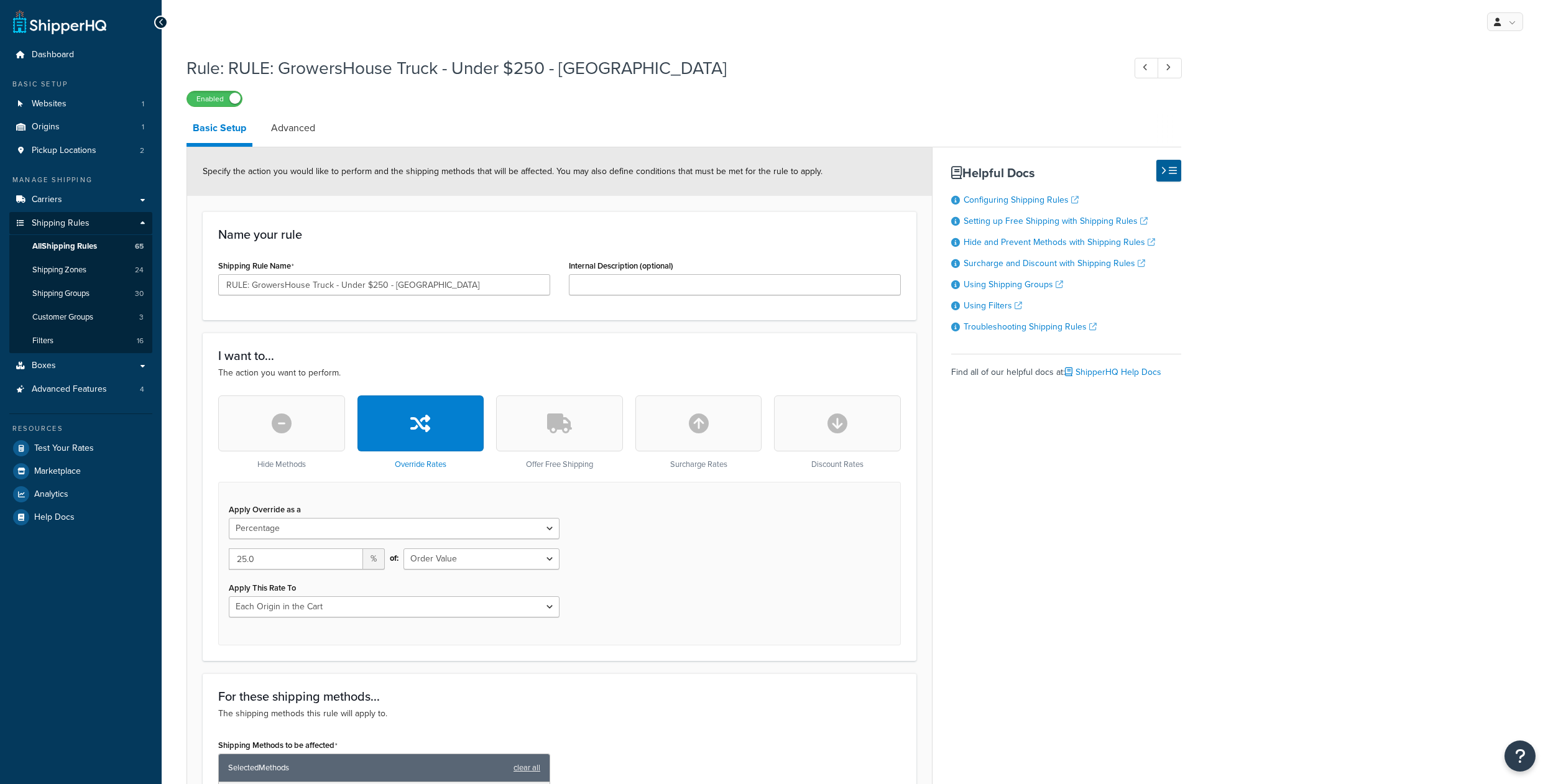
select select "PERCENTAGE"
select select "LOCATION"
click at [302, 131] on link "Advanced" at bounding box center [294, 128] width 57 height 30
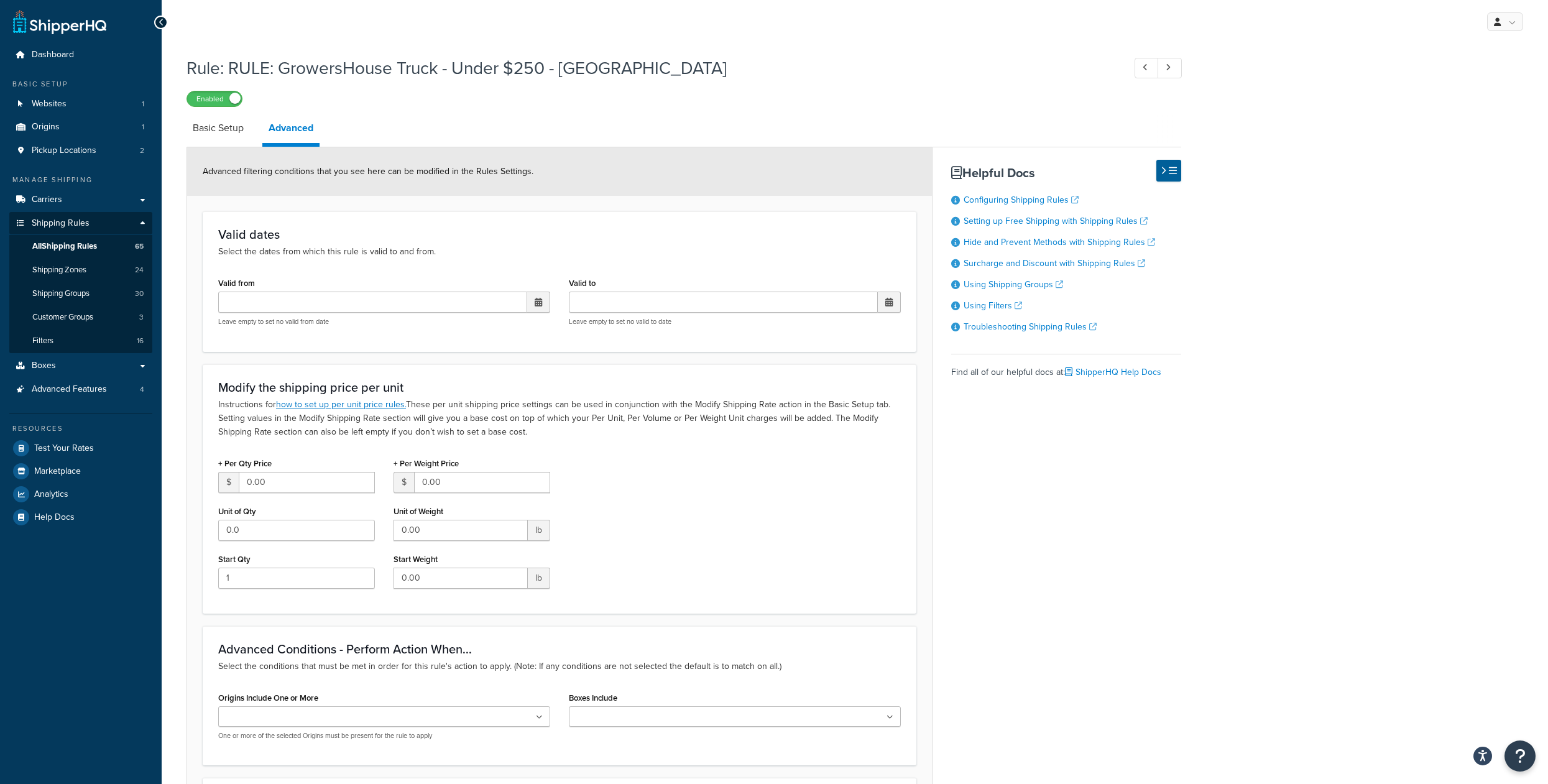
click at [360, 589] on input "1" at bounding box center [296, 578] width 157 height 21
type input "0"
click at [360, 589] on input "0" at bounding box center [296, 578] width 157 height 21
click at [702, 531] on div "+ Per Qty Price $ 0.00 Unit of Qty 0.0 Start Qty 0 + Per Weight Price $ 0.00 Un…" at bounding box center [559, 526] width 701 height 144
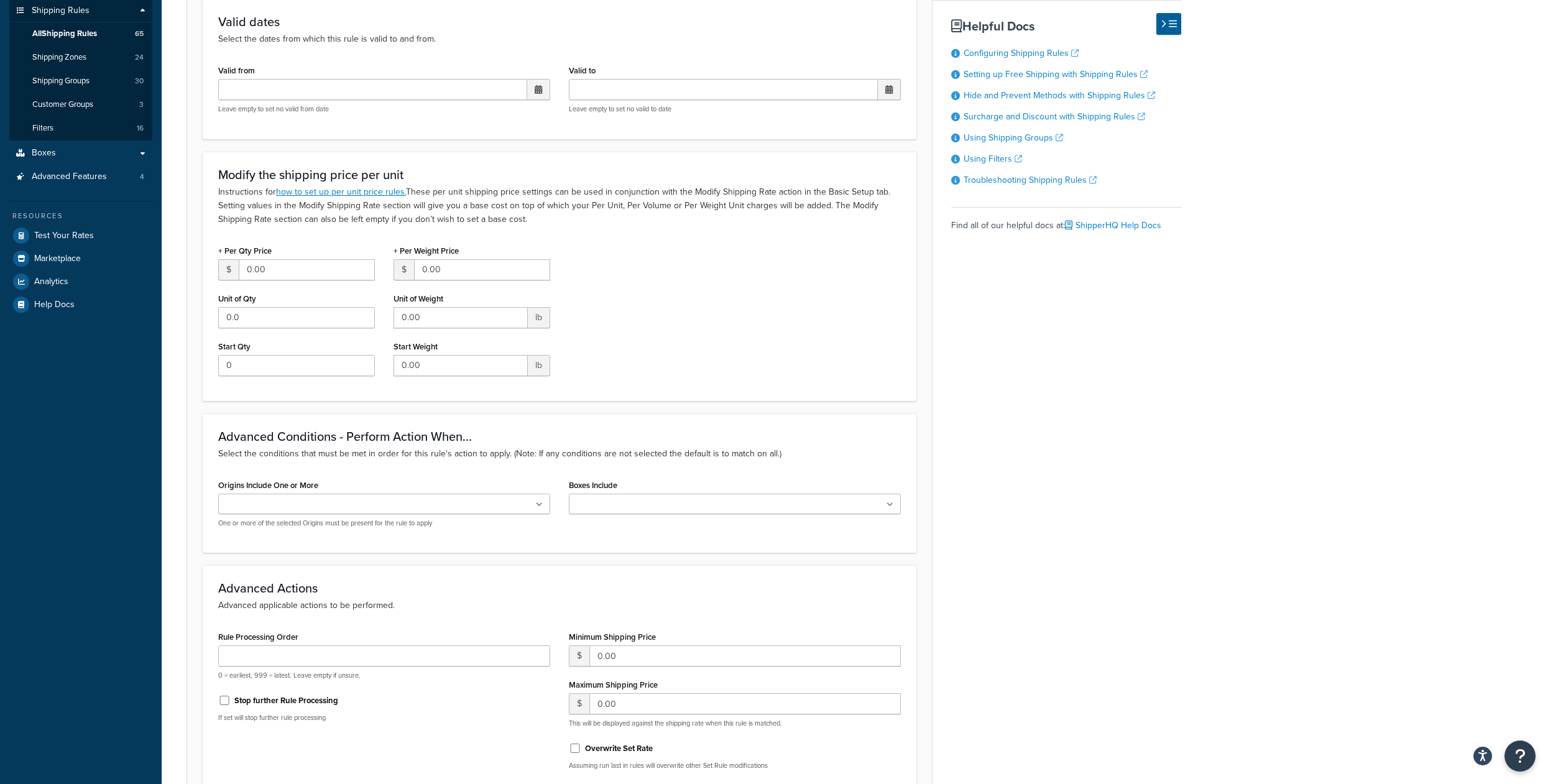
scroll to position [382, 0]
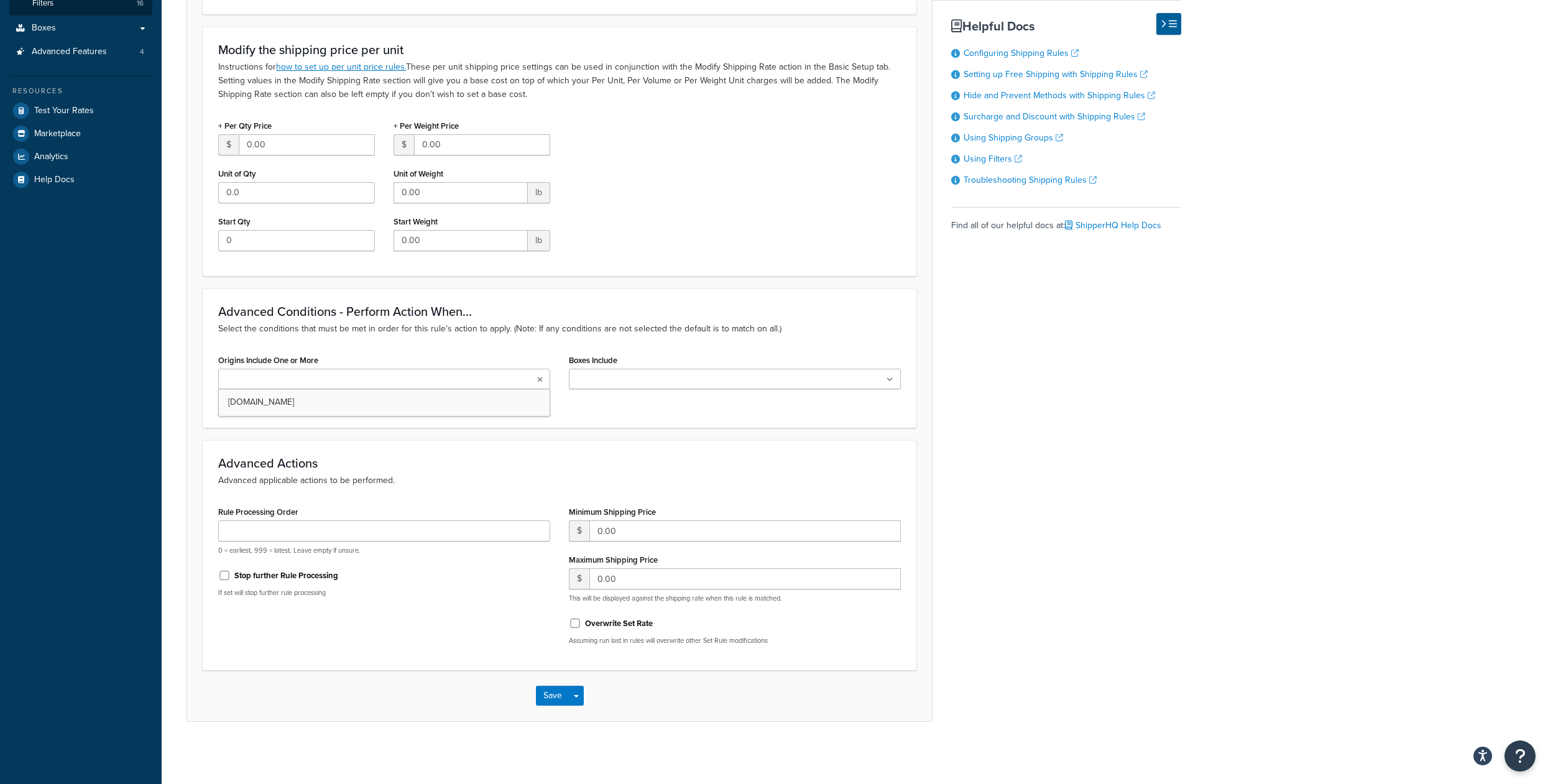
click at [538, 376] on icon at bounding box center [539, 380] width 5 height 7
click at [583, 322] on p "Select the conditions that must be met in order for this rule's action to apply…" at bounding box center [559, 329] width 682 height 13
click at [545, 695] on button "Save" at bounding box center [553, 696] width 34 height 20
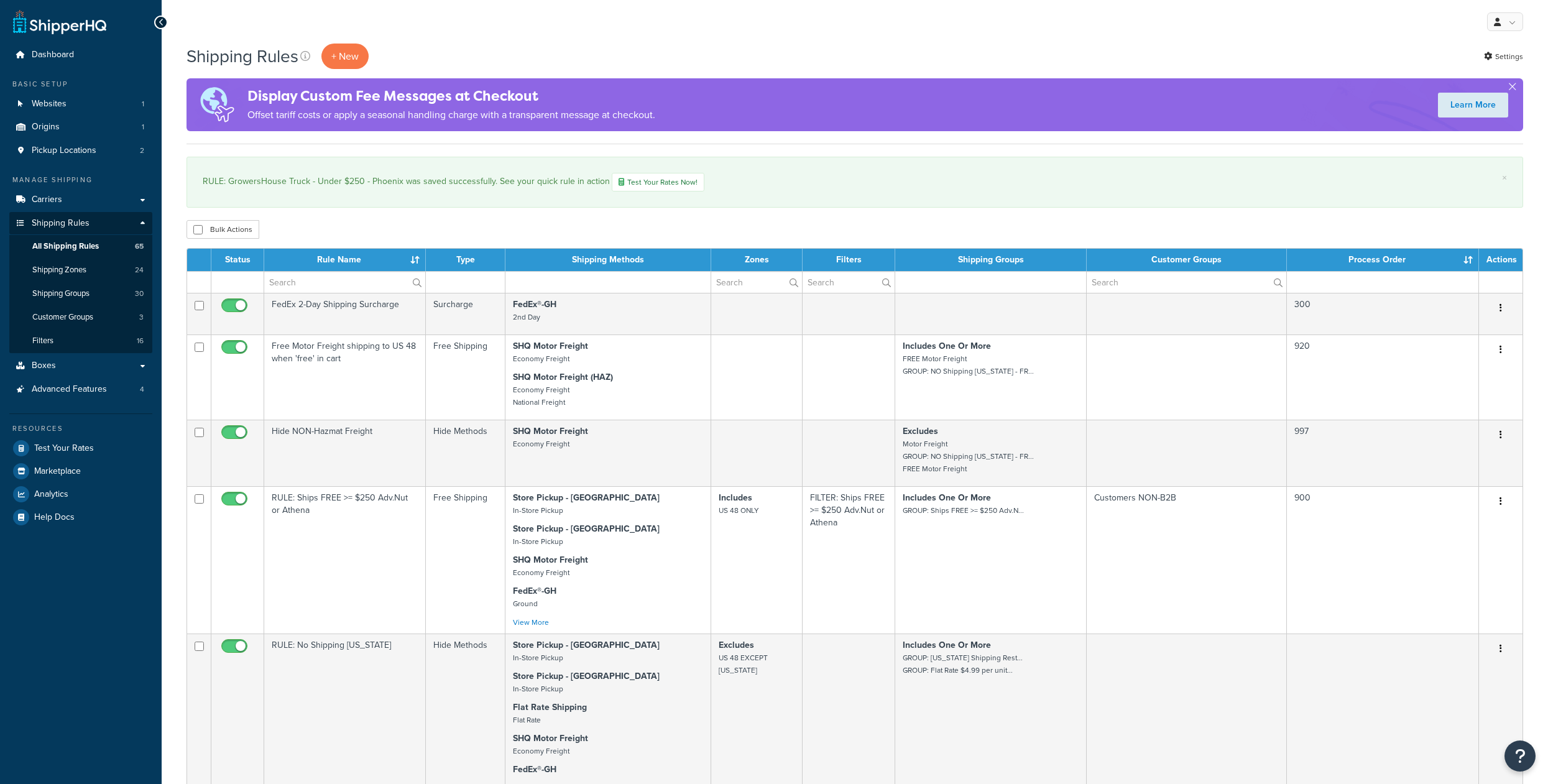
select select "1000"
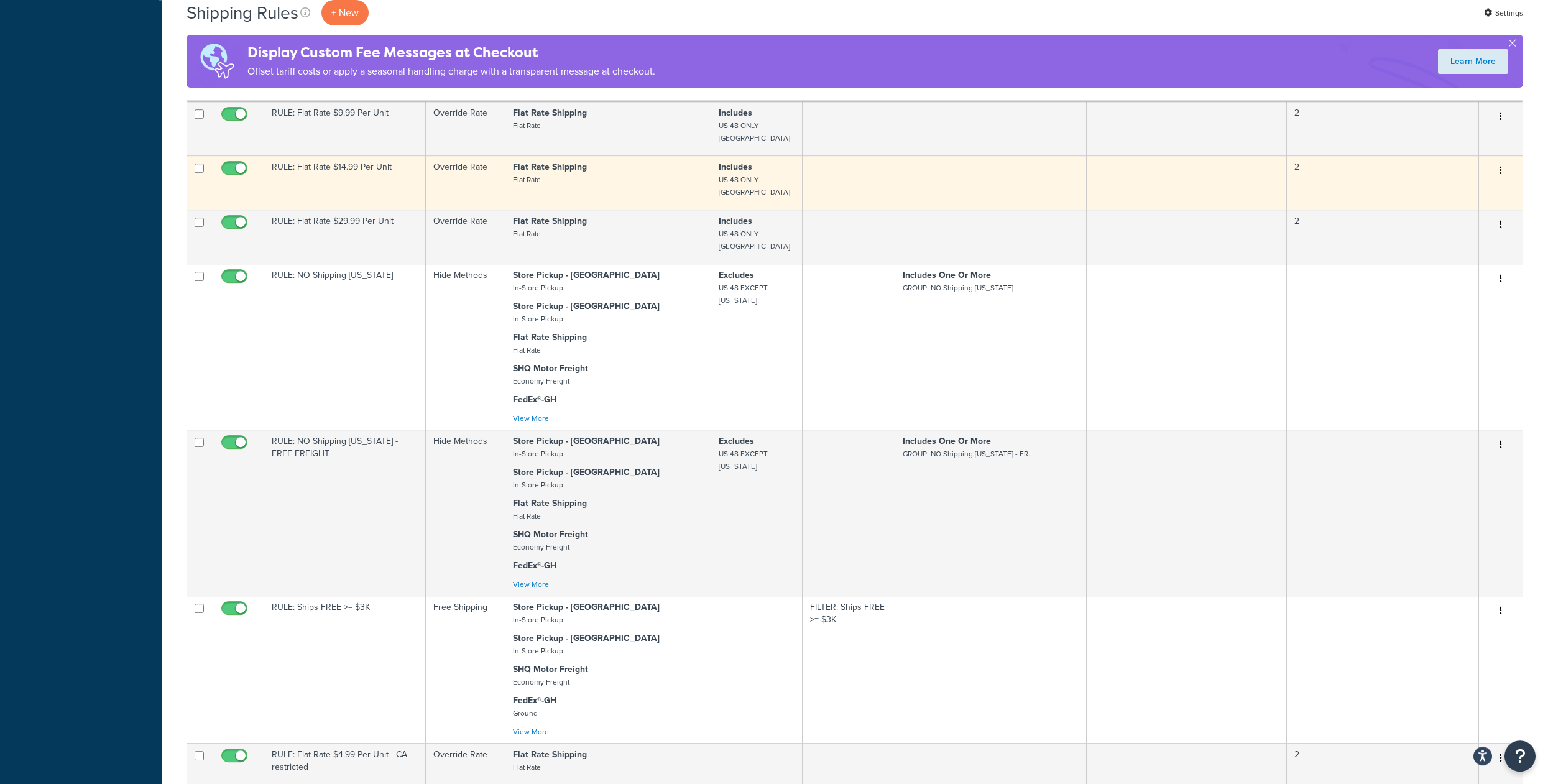
scroll to position [3272, 0]
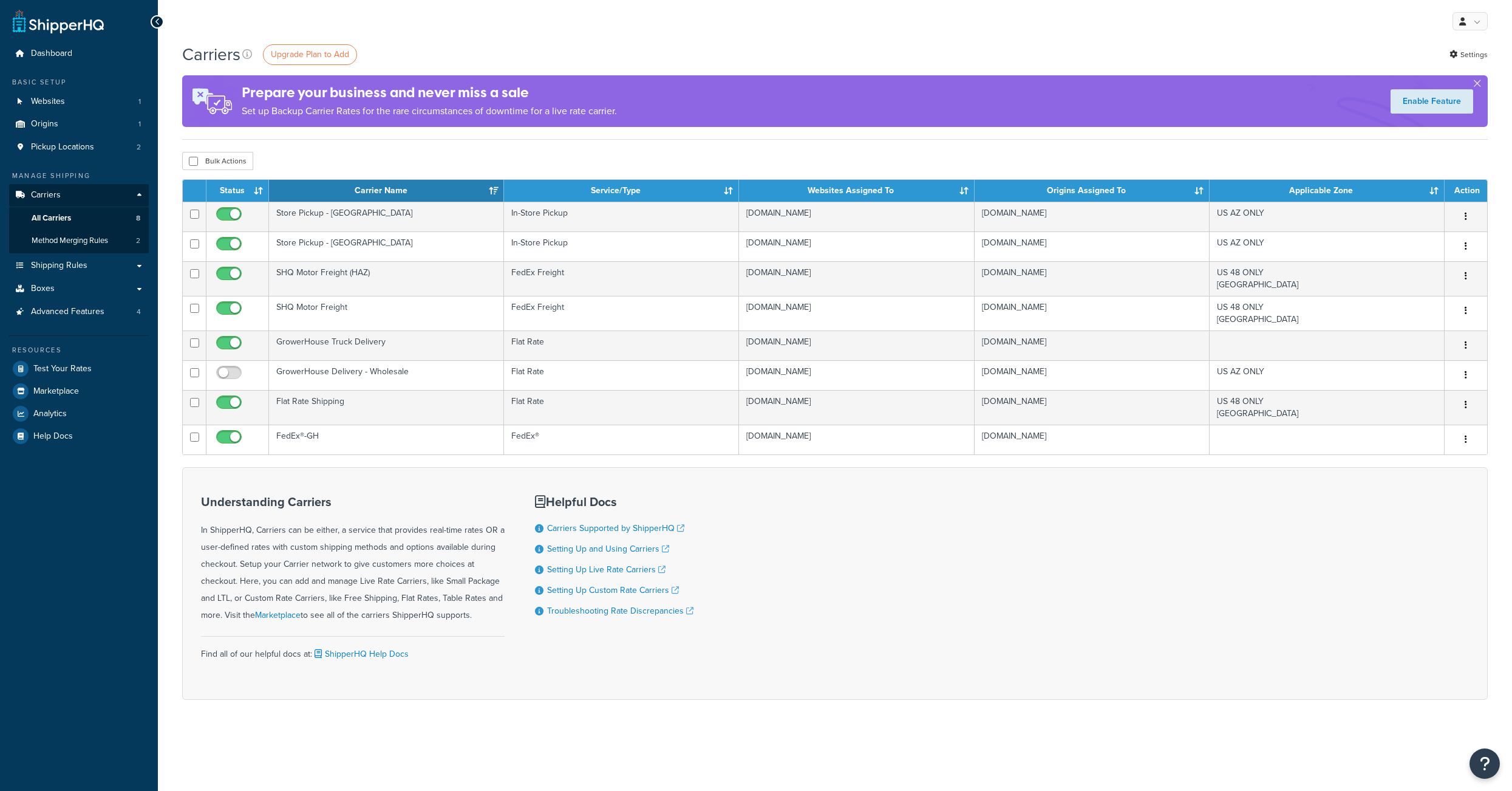
click at [227, 353] on input "checkbox" at bounding box center [230, 345] width 34 height 15
checkbox input "false"
click at [1315, 566] on div "Understanding Carriers In ShipperHQ, Carriers can be either, a service that pro…" at bounding box center [835, 583] width 1306 height 233
click at [646, 24] on div "My Profile Billing Global Settings Contact Us Logout" at bounding box center [835, 21] width 1354 height 42
